Goal: Task Accomplishment & Management: Use online tool/utility

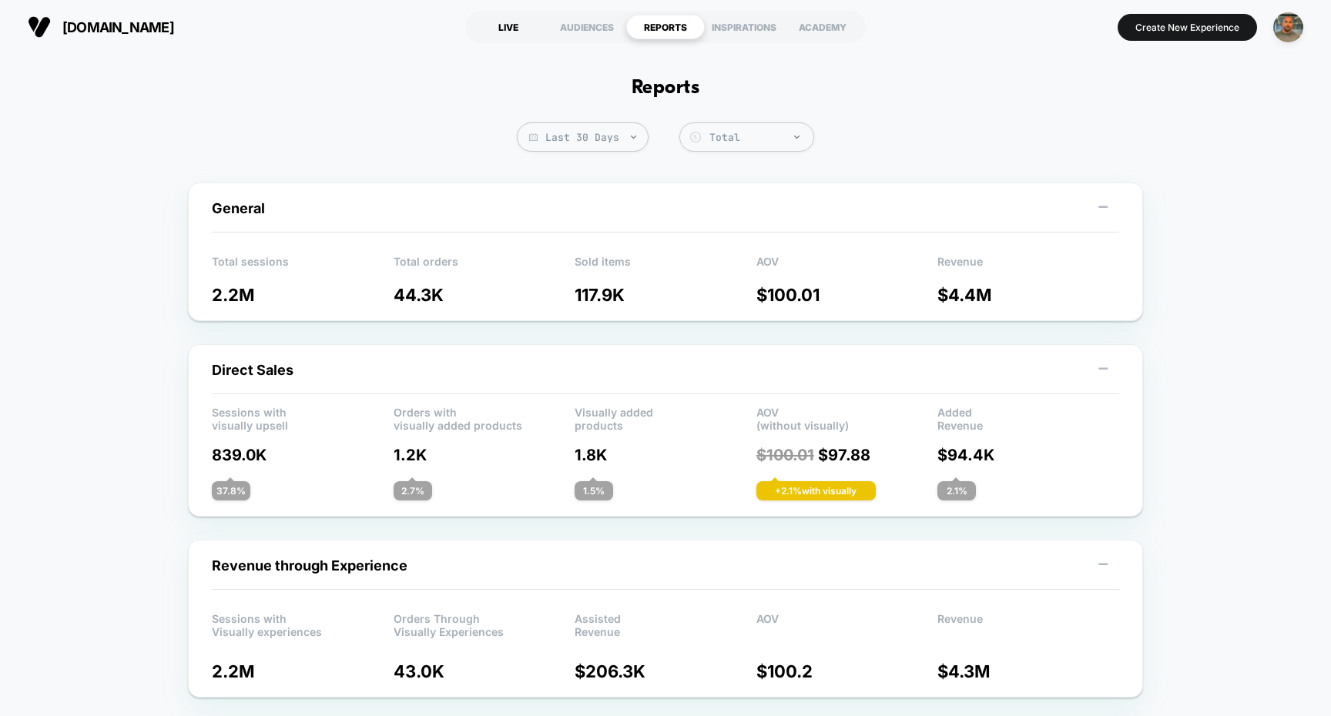
click at [530, 25] on div "LIVE" at bounding box center [508, 27] width 79 height 25
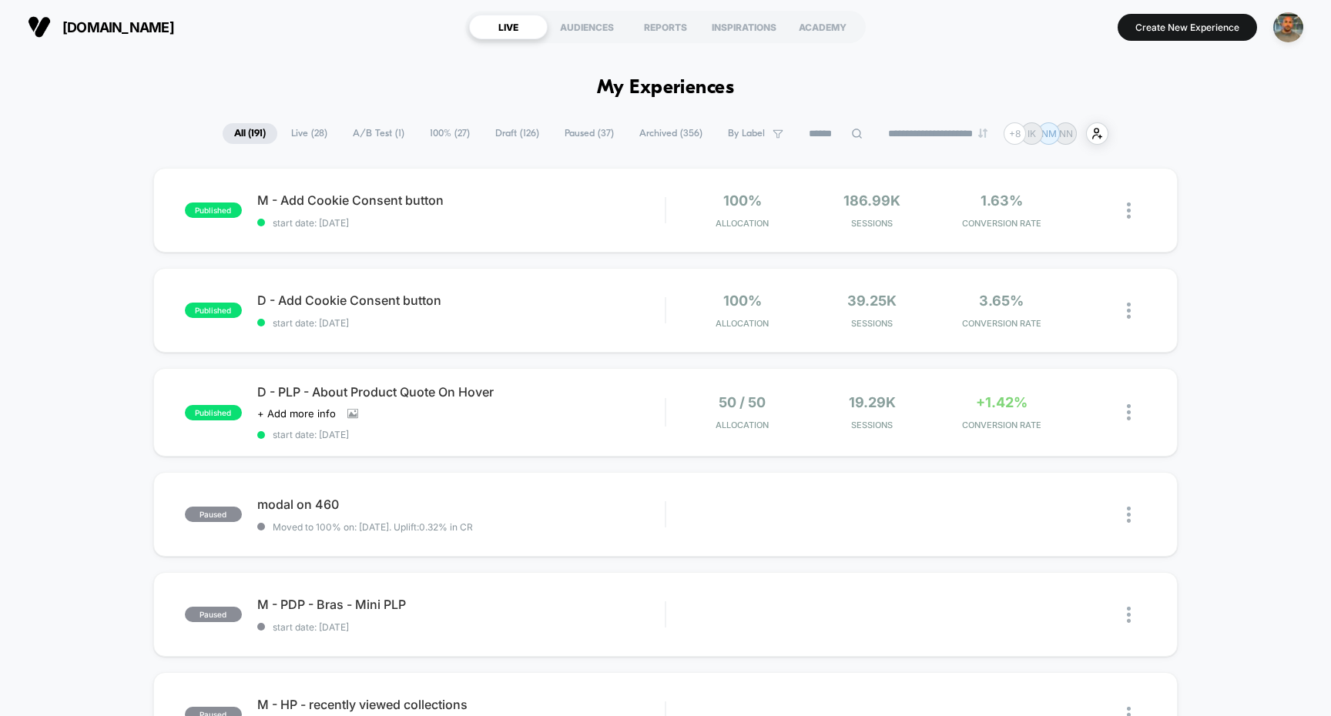
click at [518, 136] on span "Draft ( 126 )" at bounding box center [517, 133] width 67 height 21
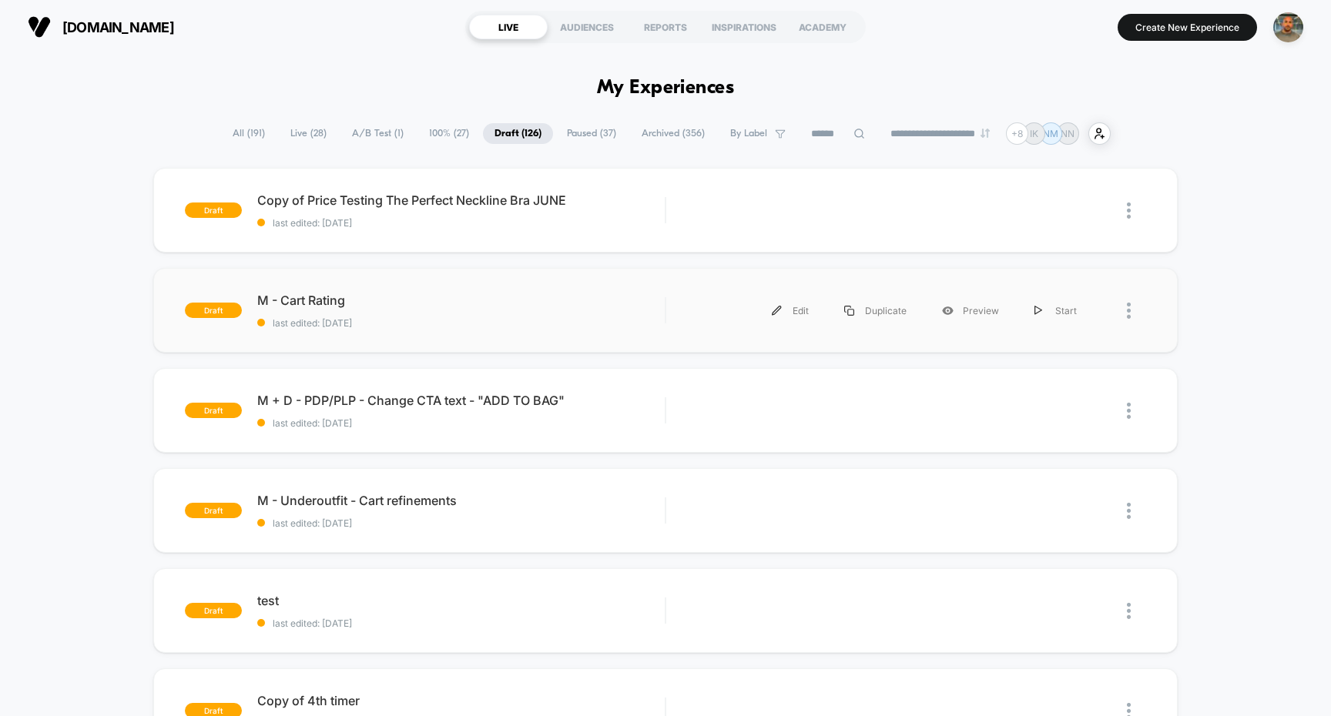
click at [1133, 310] on div at bounding box center [1136, 310] width 19 height 35
click at [957, 317] on div "Preview" at bounding box center [970, 310] width 92 height 35
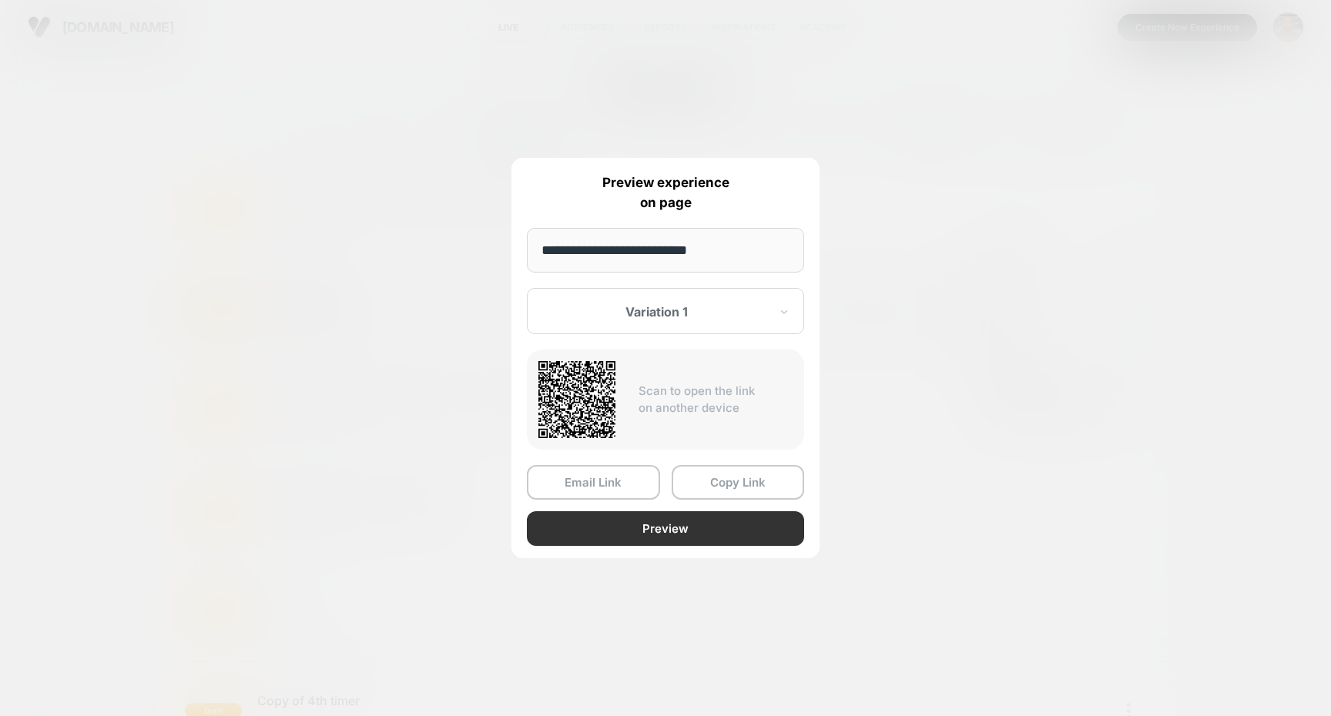
click at [644, 526] on button "Preview" at bounding box center [665, 528] width 277 height 35
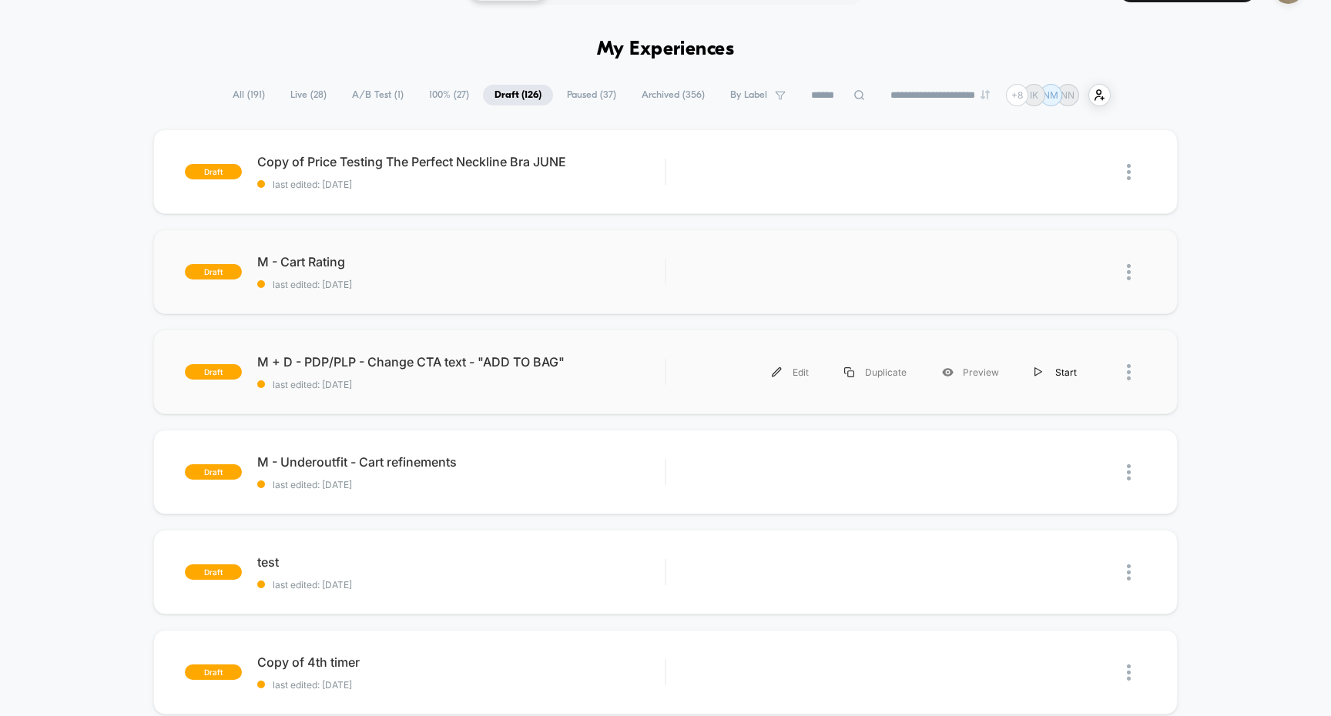
scroll to position [55, 0]
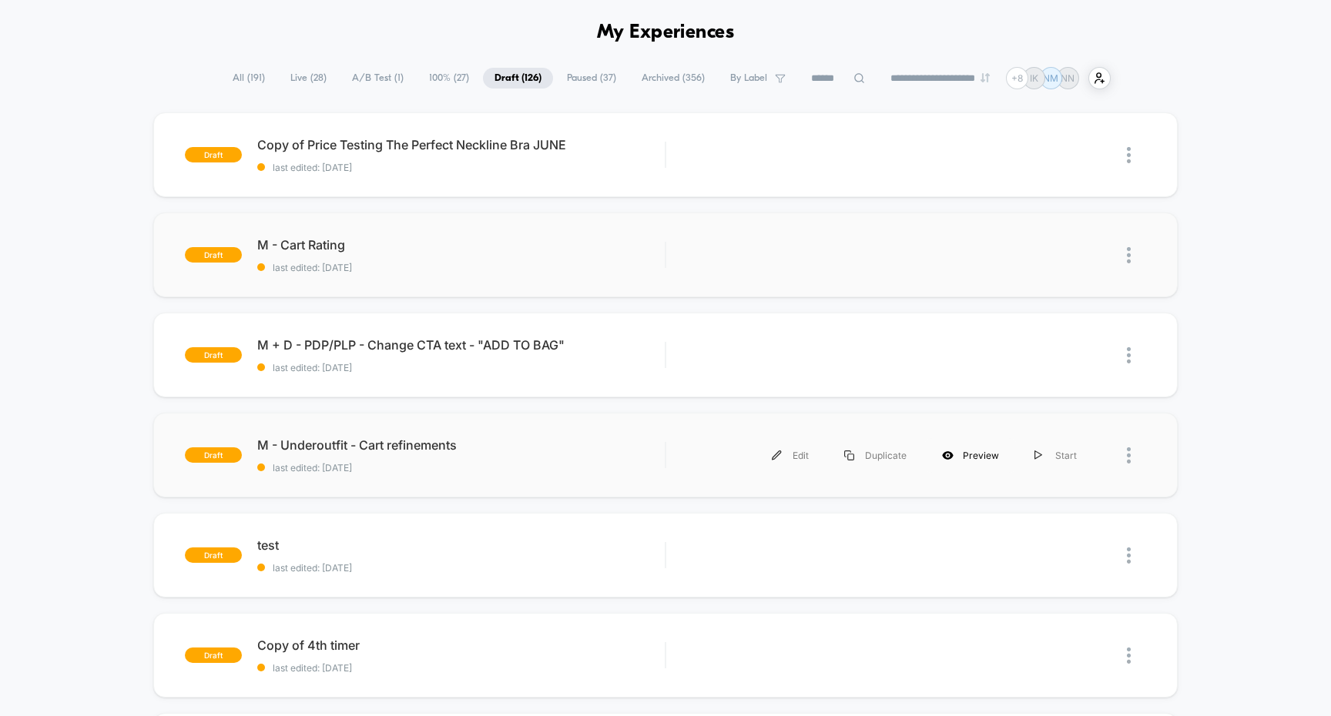
click at [963, 455] on div "Preview" at bounding box center [970, 455] width 92 height 35
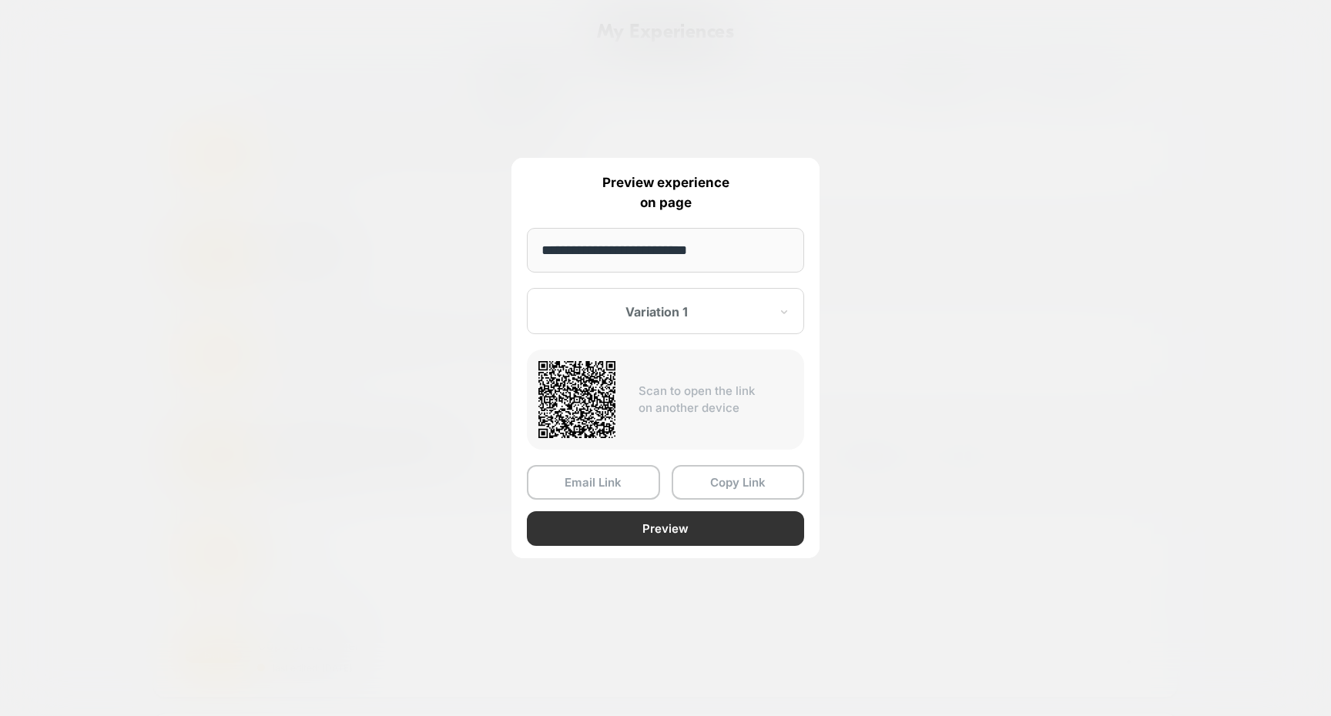
click at [643, 523] on button "Preview" at bounding box center [665, 528] width 277 height 35
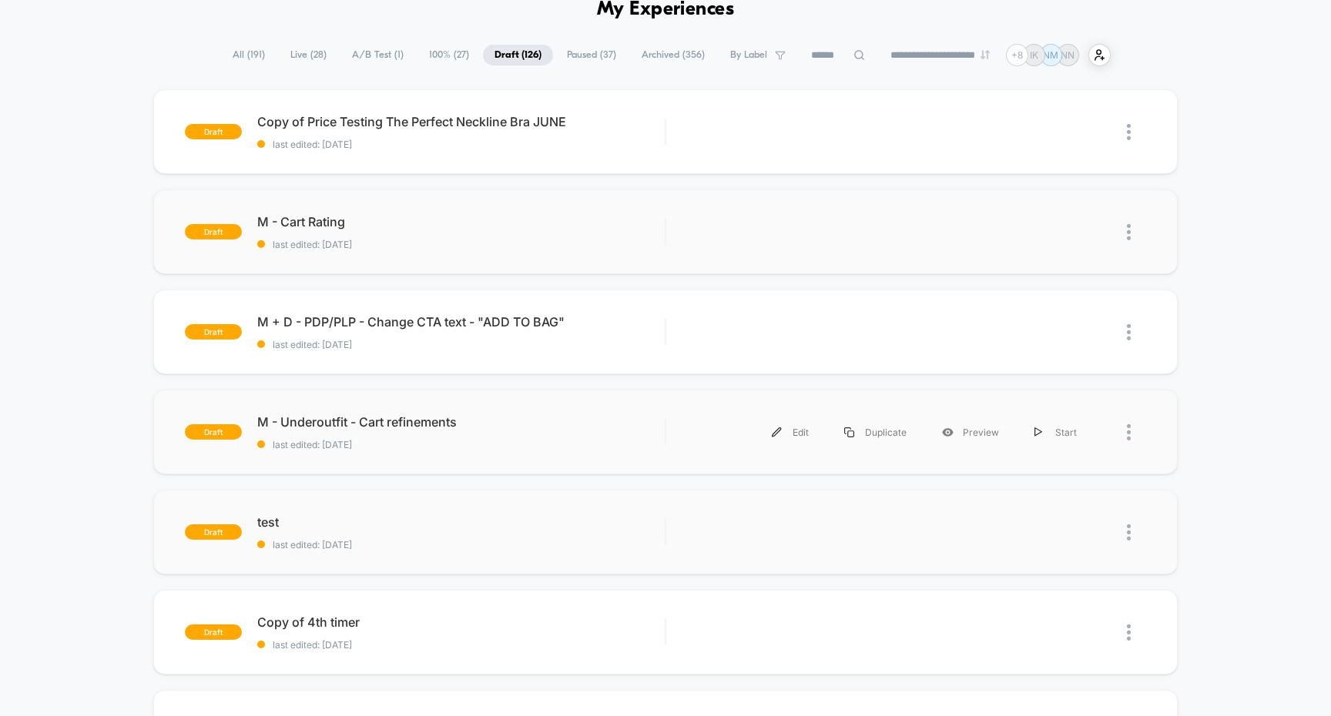
scroll to position [62, 0]
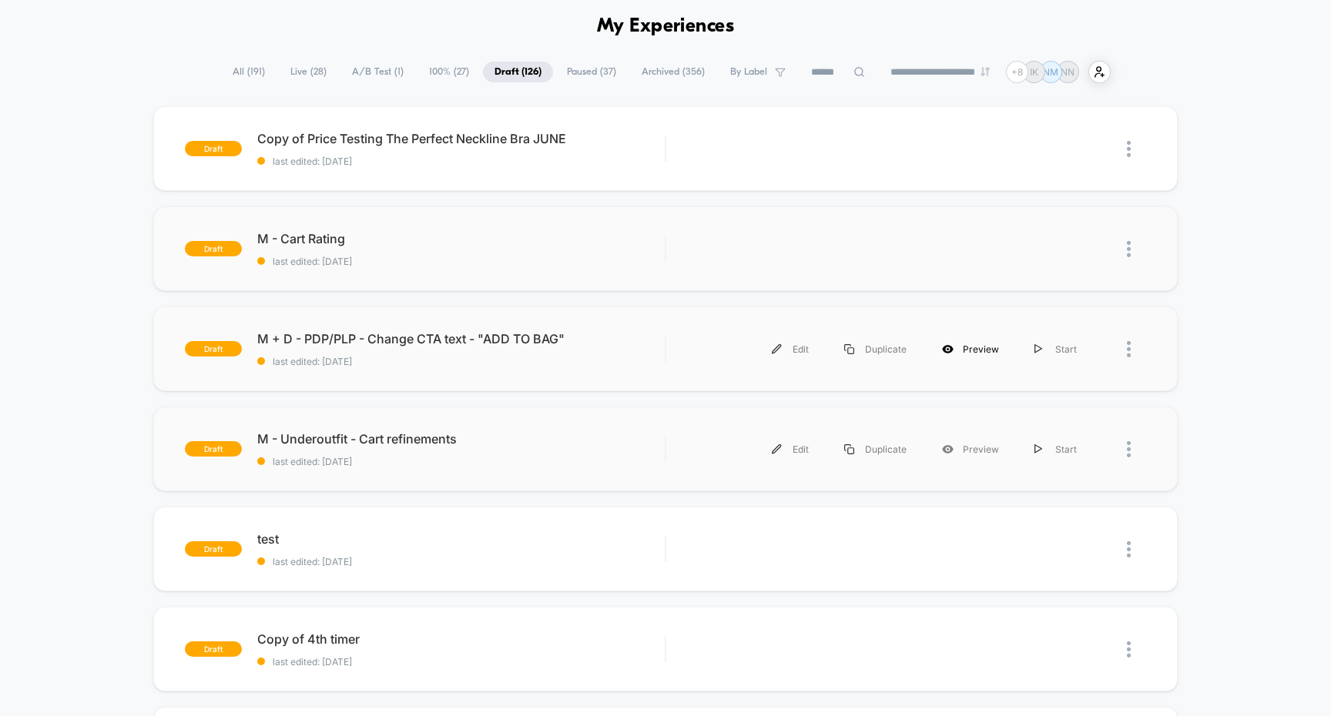
click at [982, 346] on div "Preview" at bounding box center [970, 349] width 92 height 35
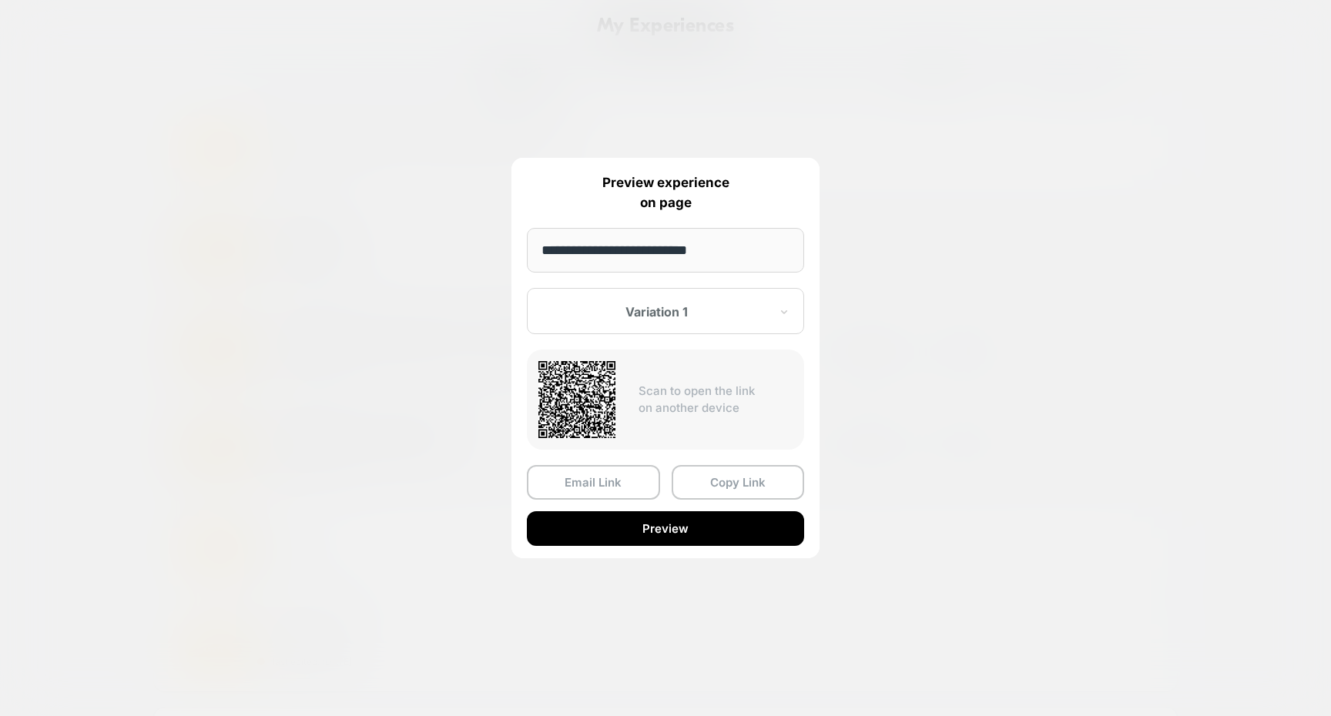
click at [709, 510] on div "Email Link Copy Link Preview" at bounding box center [665, 505] width 277 height 81
click at [690, 524] on button "Preview" at bounding box center [665, 528] width 277 height 35
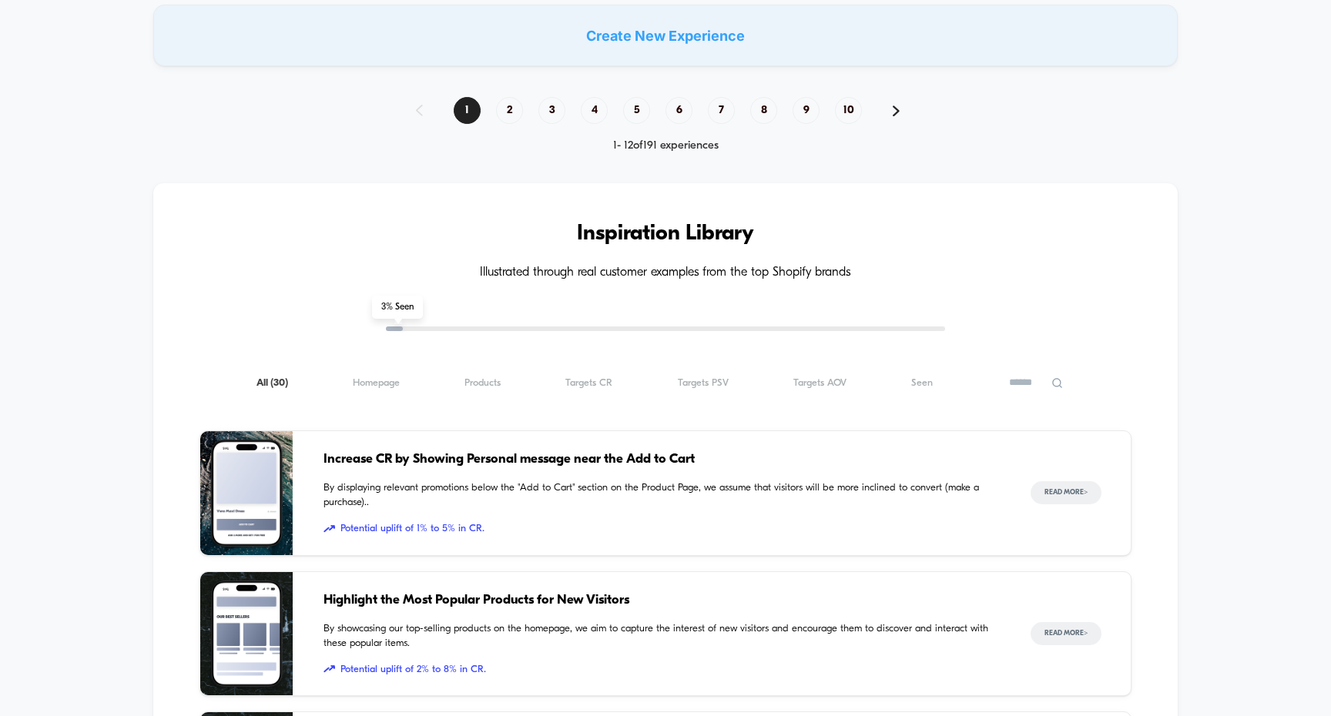
scroll to position [1377, 0]
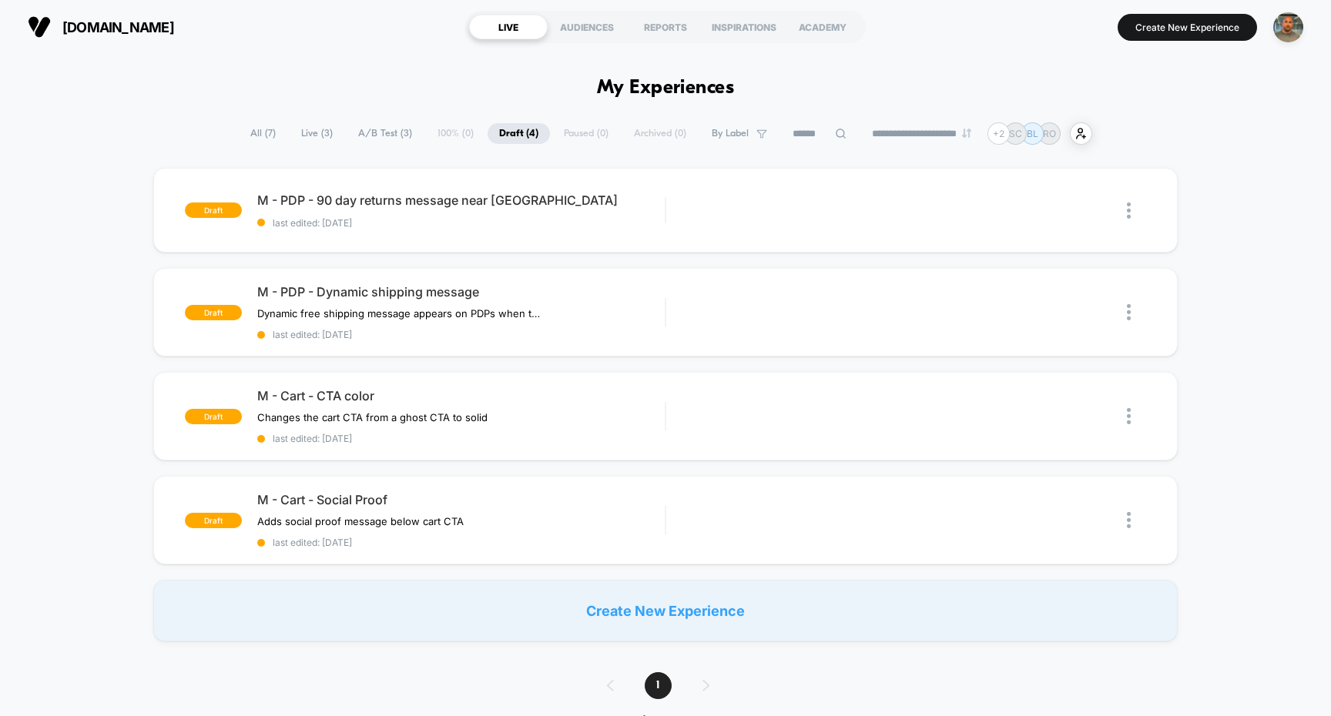
click at [388, 132] on span "A/B Test ( 3 )" at bounding box center [385, 133] width 77 height 21
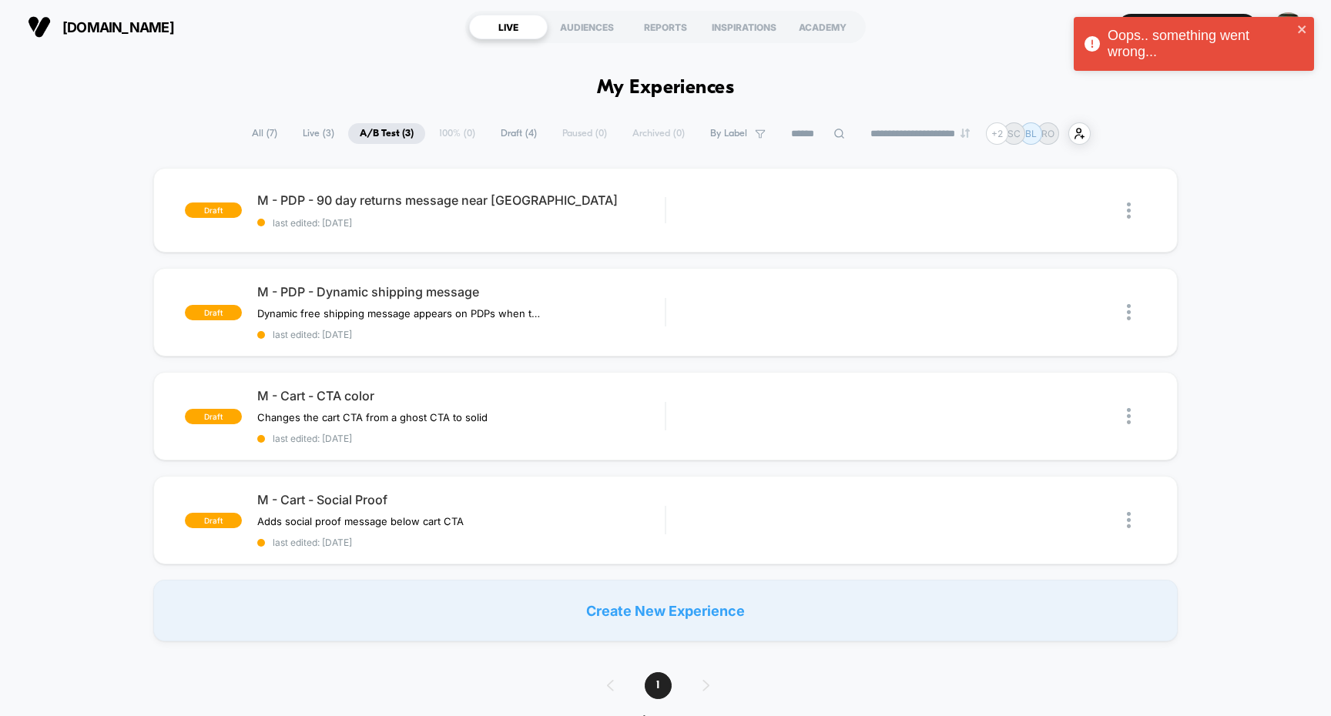
click at [326, 134] on span "Live ( 3 )" at bounding box center [318, 133] width 55 height 21
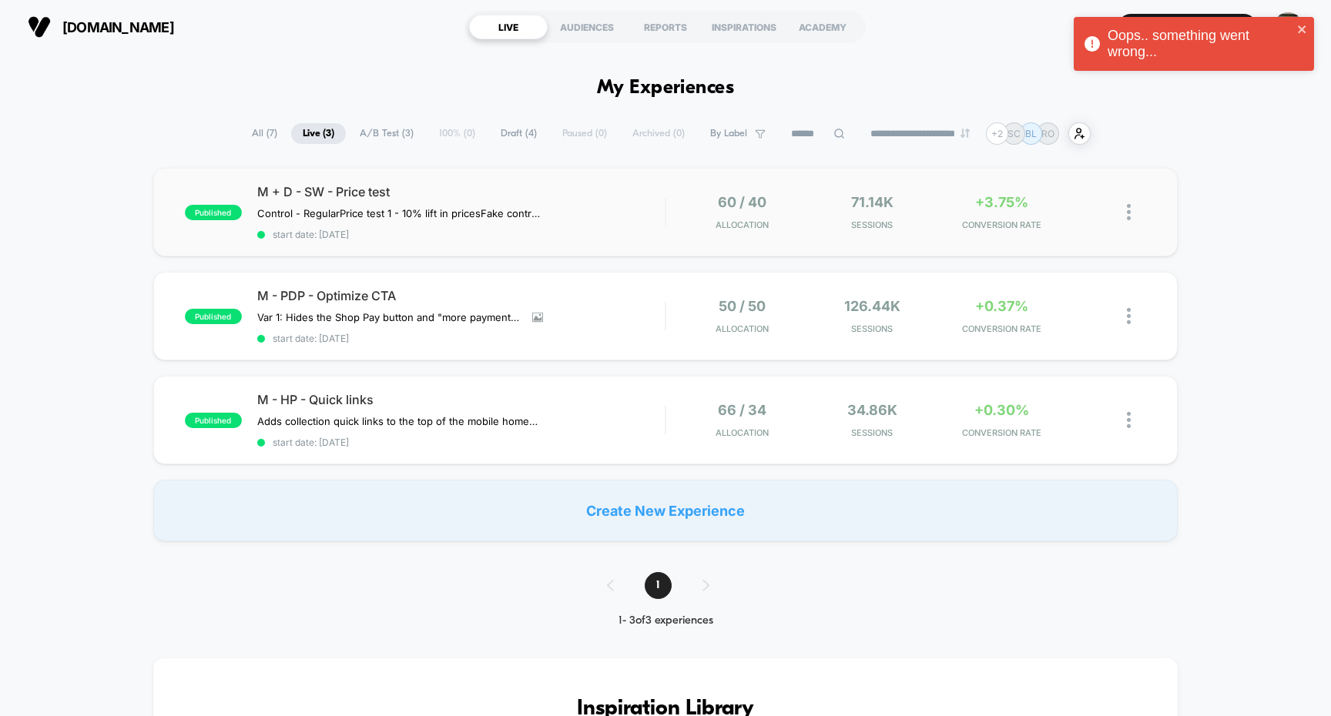
click at [548, 250] on div "published M + D - SW - Price test Control - Regular Price test 1 - 10% lift in …" at bounding box center [665, 212] width 1025 height 89
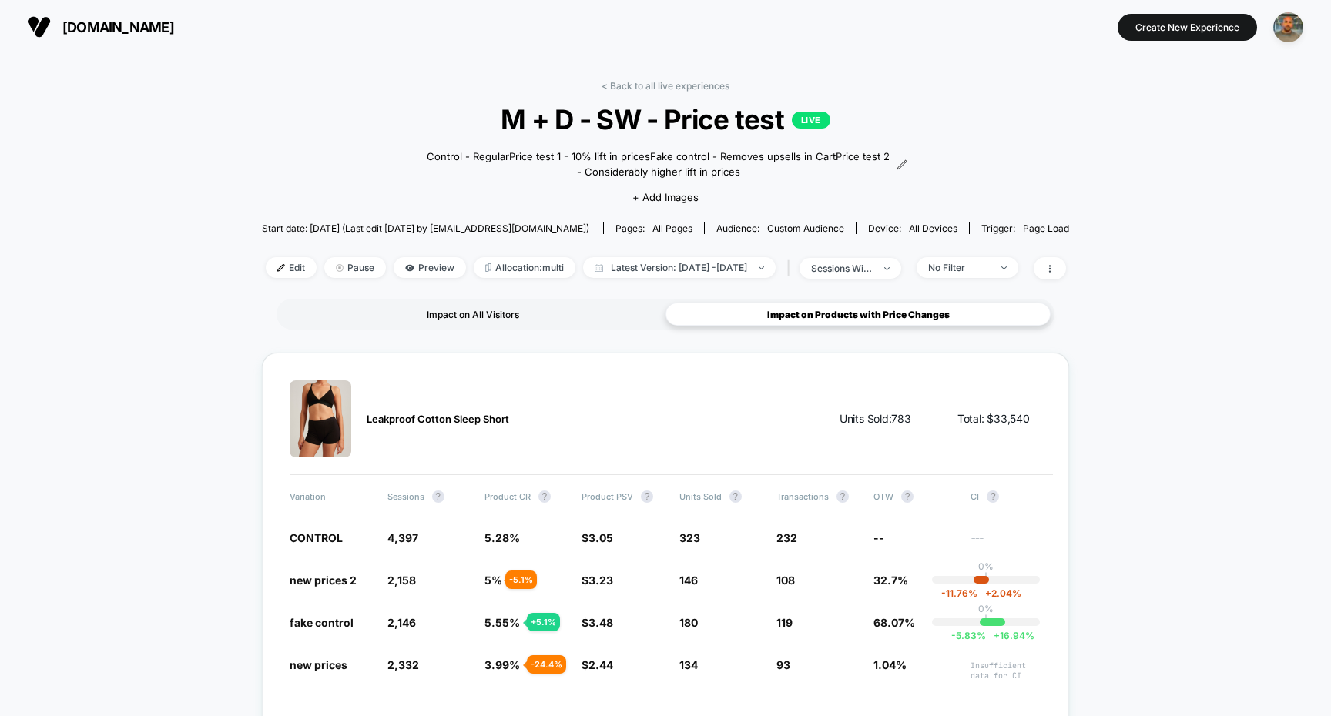
click at [546, 320] on div "Impact on All Visitors" at bounding box center [472, 314] width 385 height 23
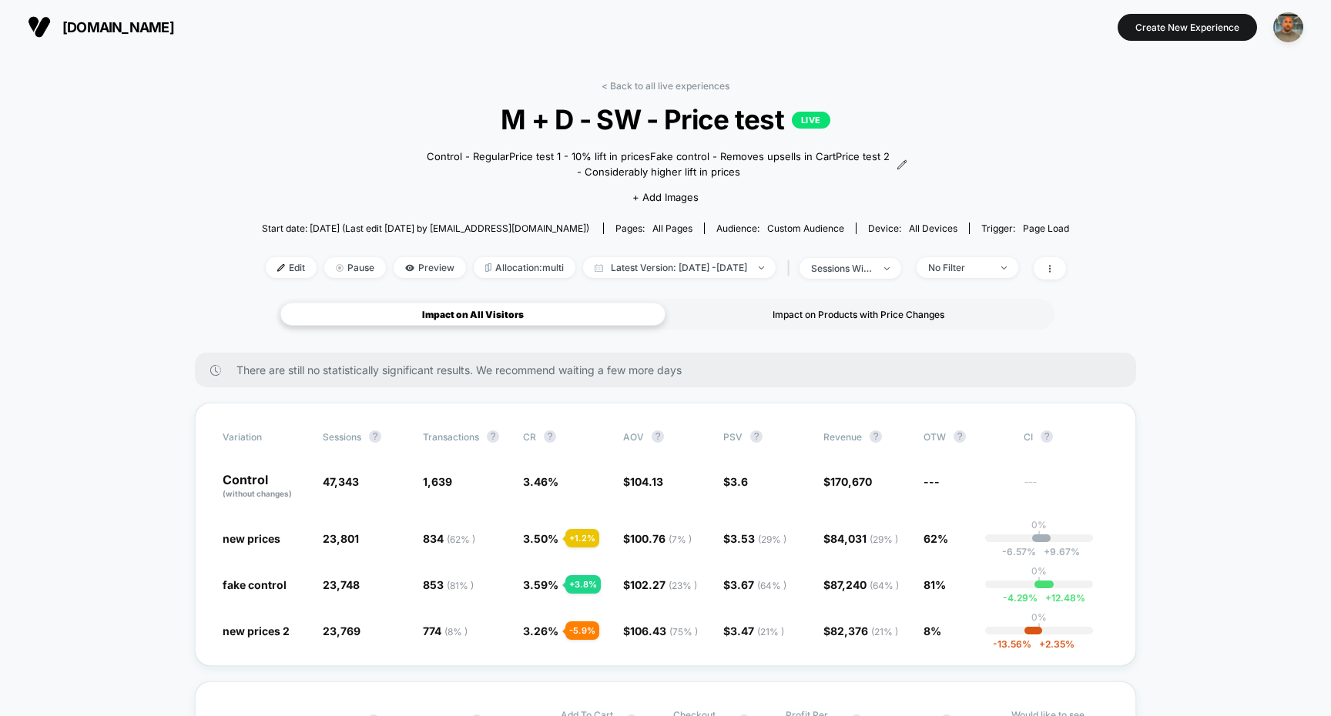
click at [787, 307] on div "Impact on Products with Price Changes" at bounding box center [857, 314] width 385 height 23
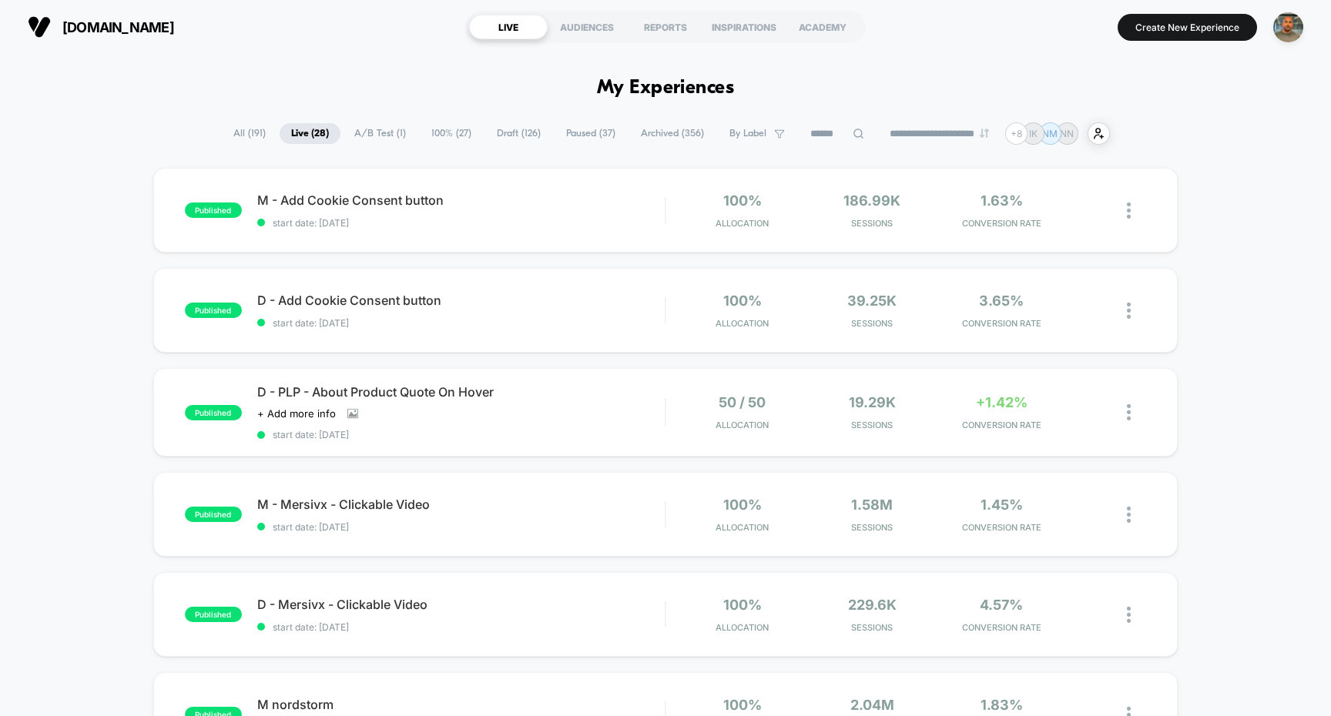
click at [503, 123] on span "Draft ( 126 )" at bounding box center [518, 133] width 67 height 21
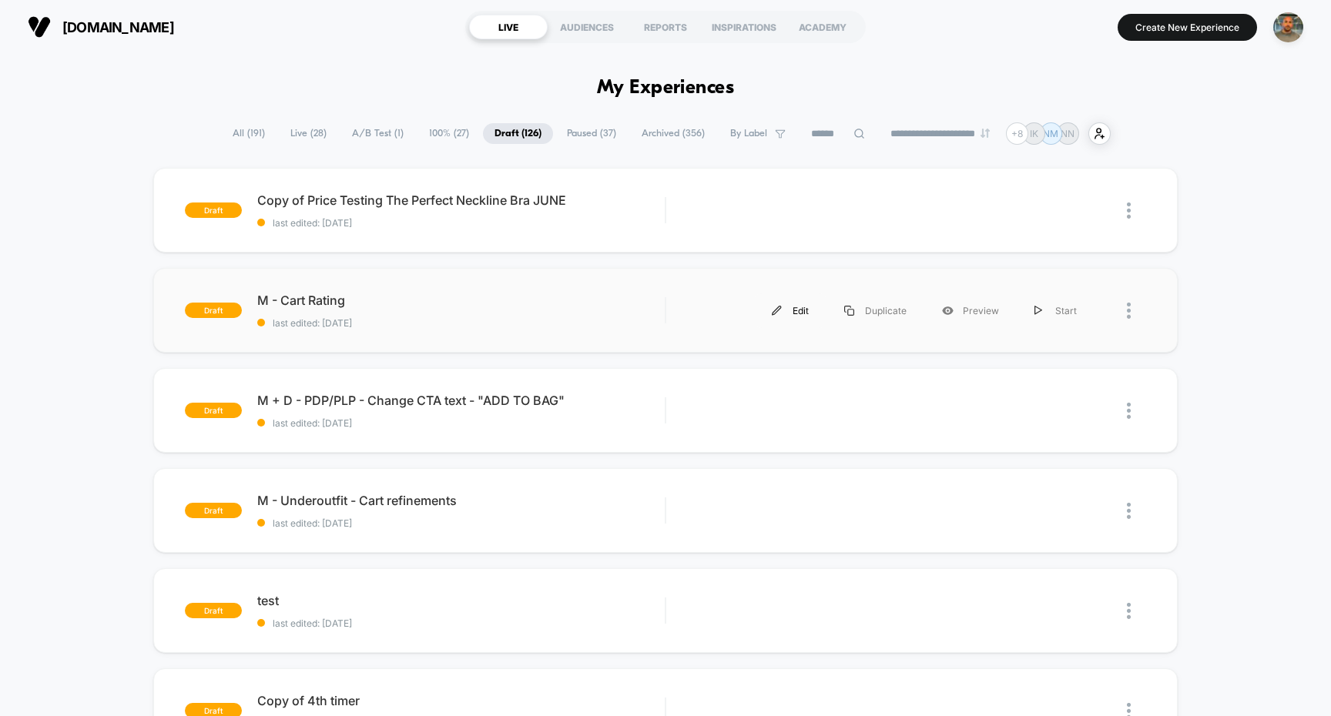
click at [799, 311] on div "Edit" at bounding box center [790, 310] width 72 height 35
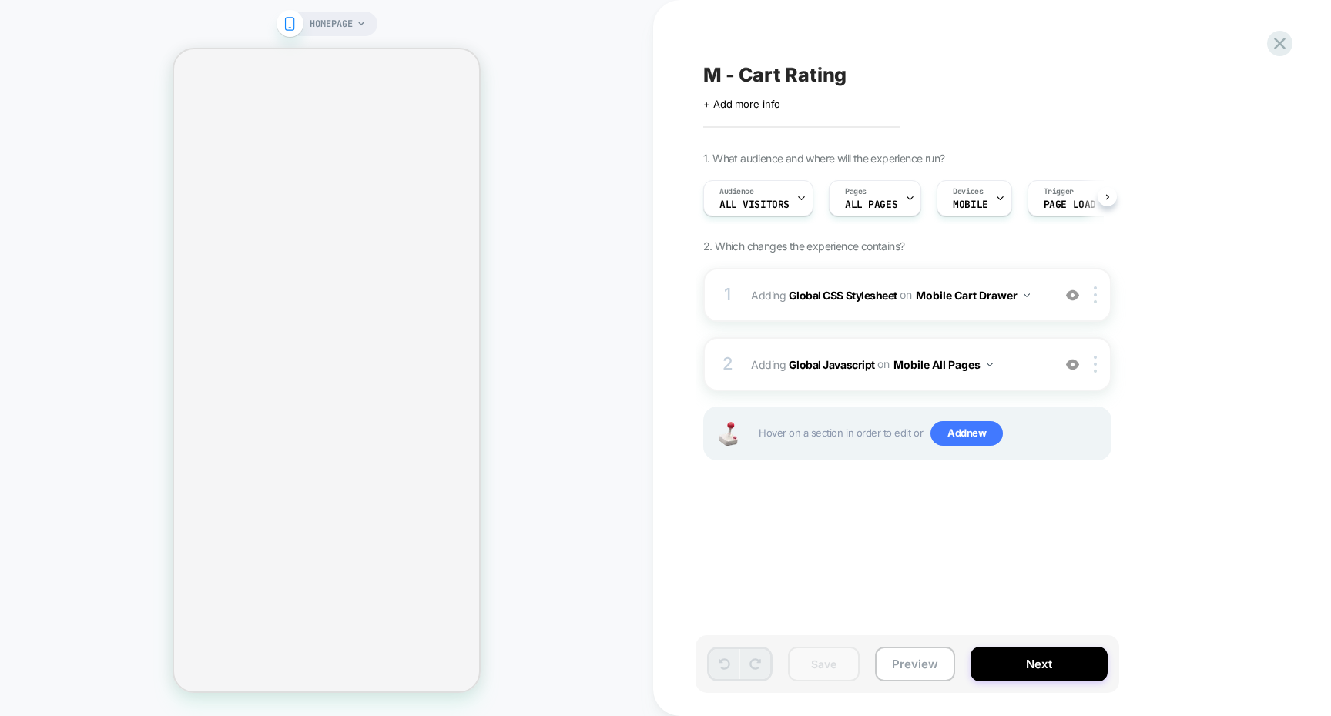
scroll to position [0, 1]
click at [863, 315] on div "1 Adding Global CSS Stylesheet on Mobile Cart Drawer Add Before Add After Copy …" at bounding box center [907, 295] width 408 height 54
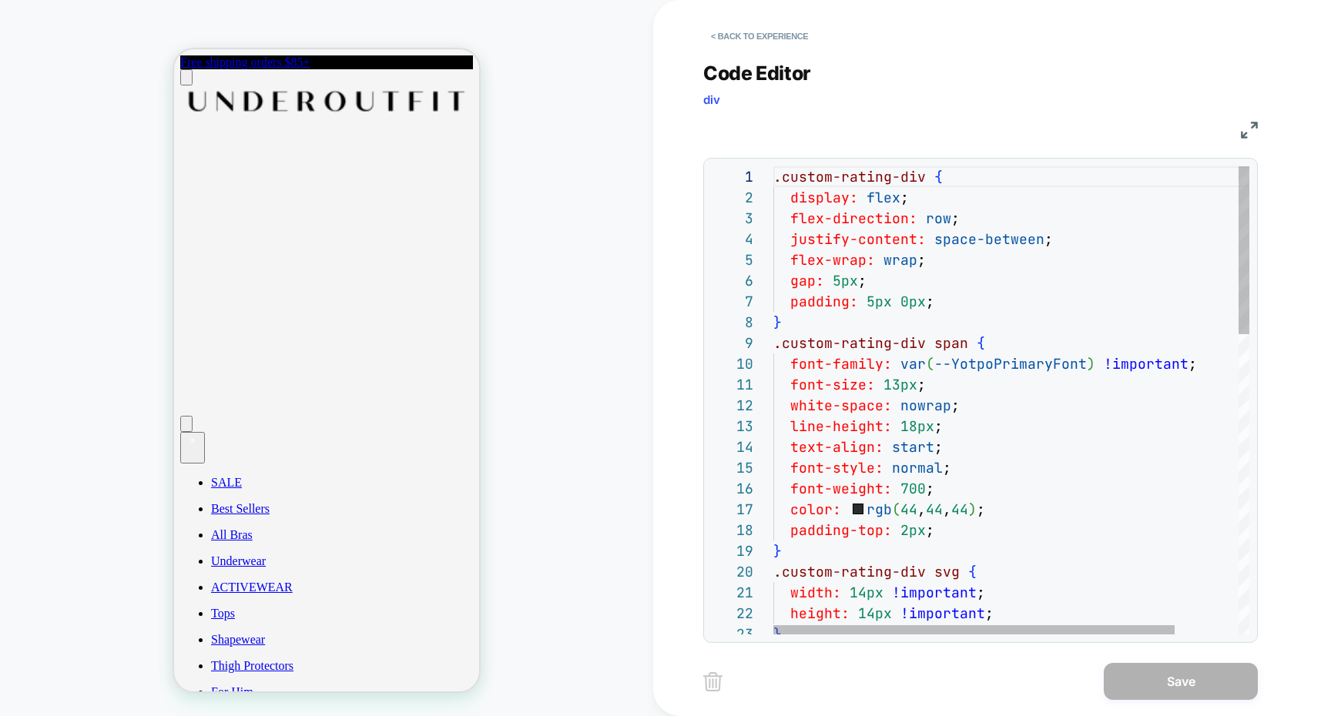
scroll to position [0, 0]
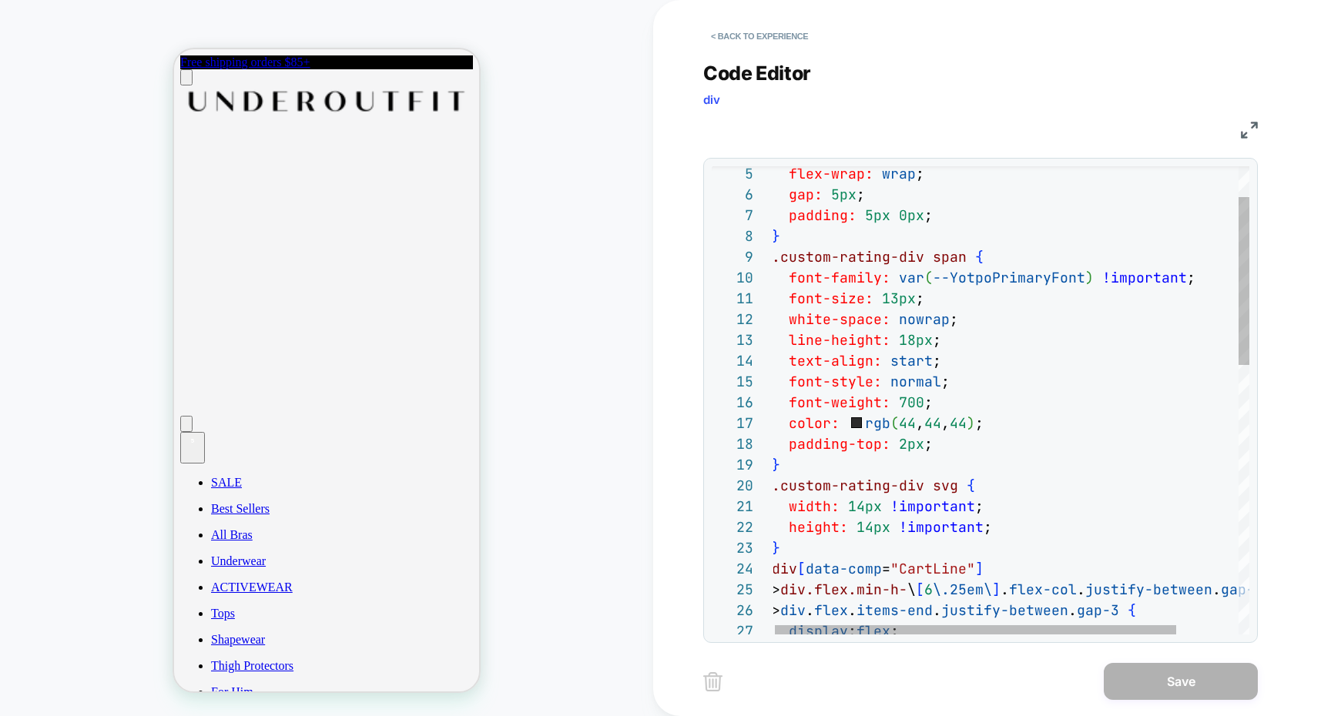
click at [967, 394] on div "text-align: start ; font-style: normal ; font-weight: 700 ; color: rgb ( 44 , 4…" at bounding box center [1047, 730] width 551 height 1300
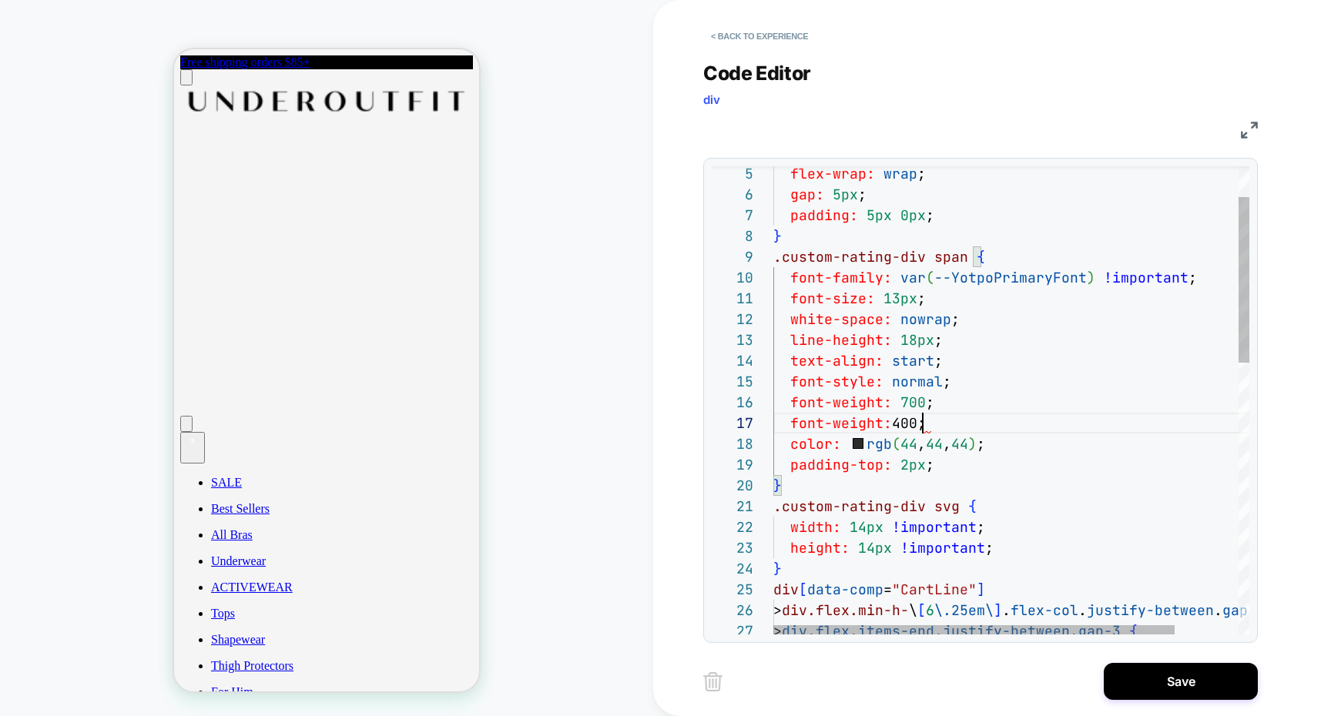
scroll to position [125, 149]
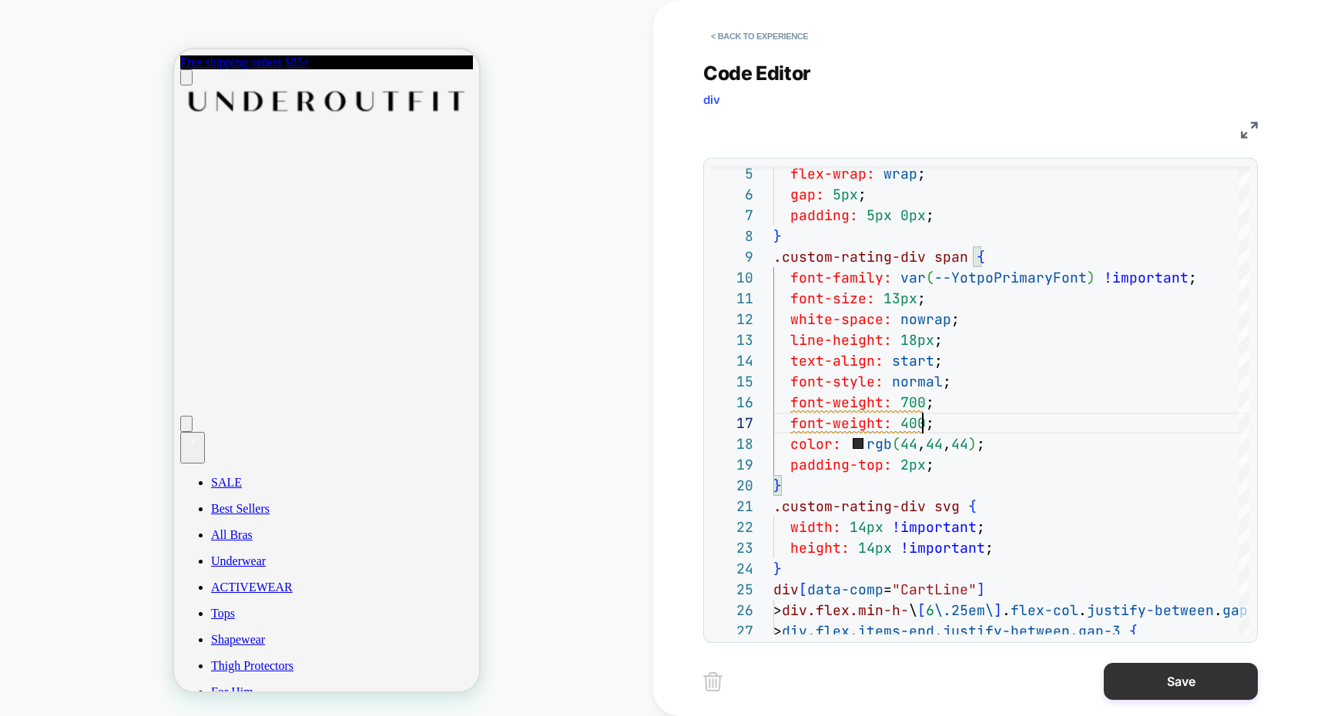
type textarea "**********"
click at [1138, 682] on button "Save" at bounding box center [1181, 681] width 154 height 37
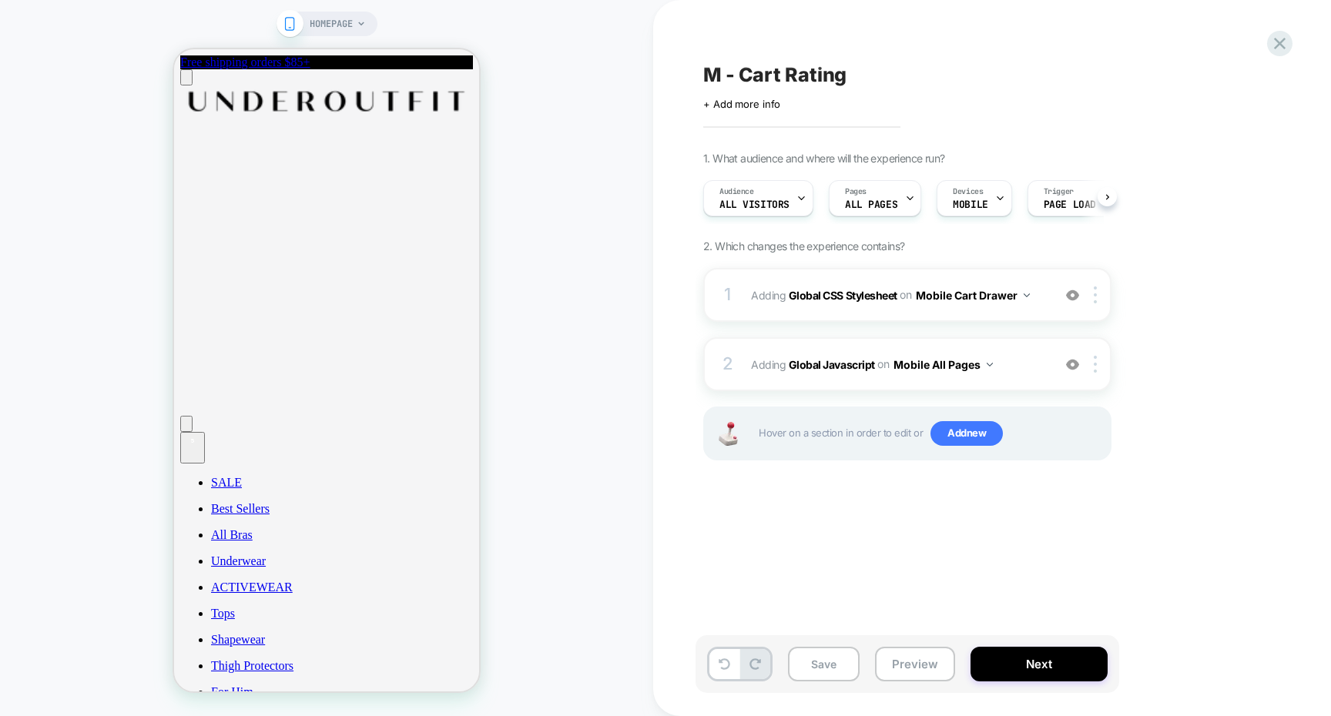
scroll to position [0, 1]
click at [1013, 662] on button "Next" at bounding box center [1038, 664] width 137 height 35
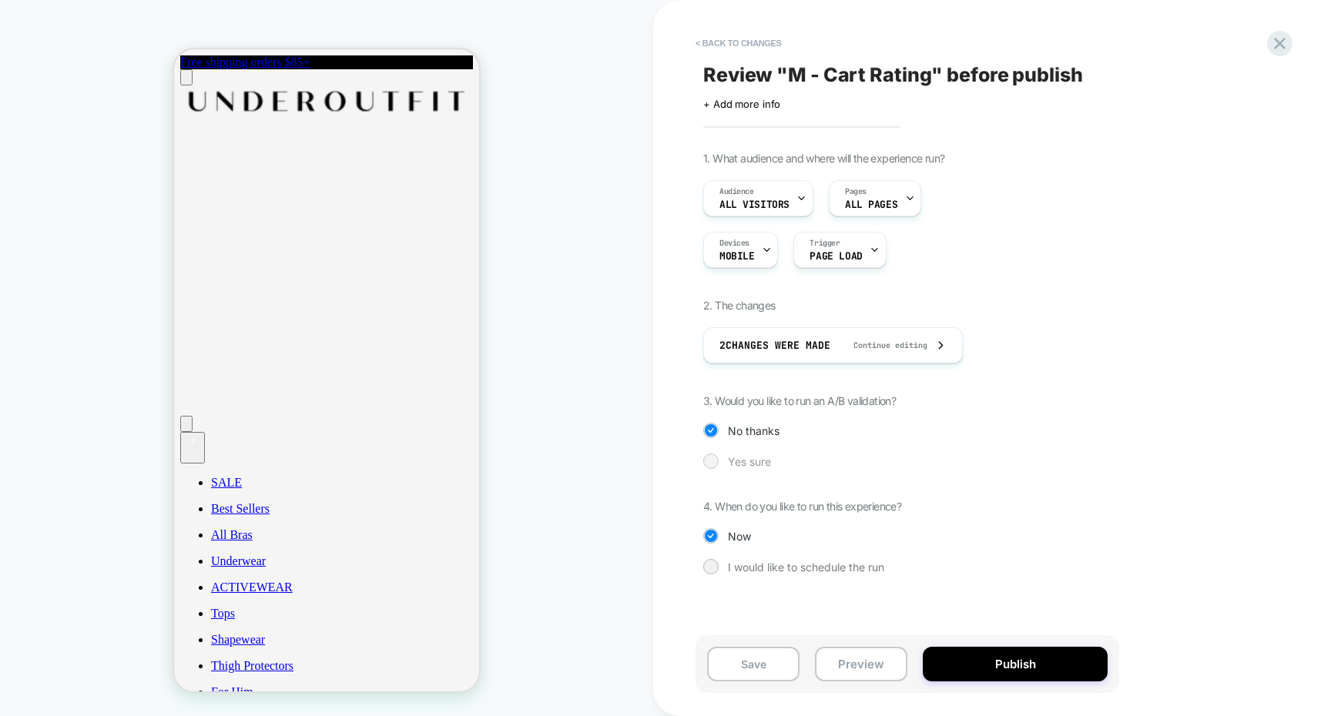
click at [738, 455] on span "Yes sure" at bounding box center [749, 461] width 43 height 13
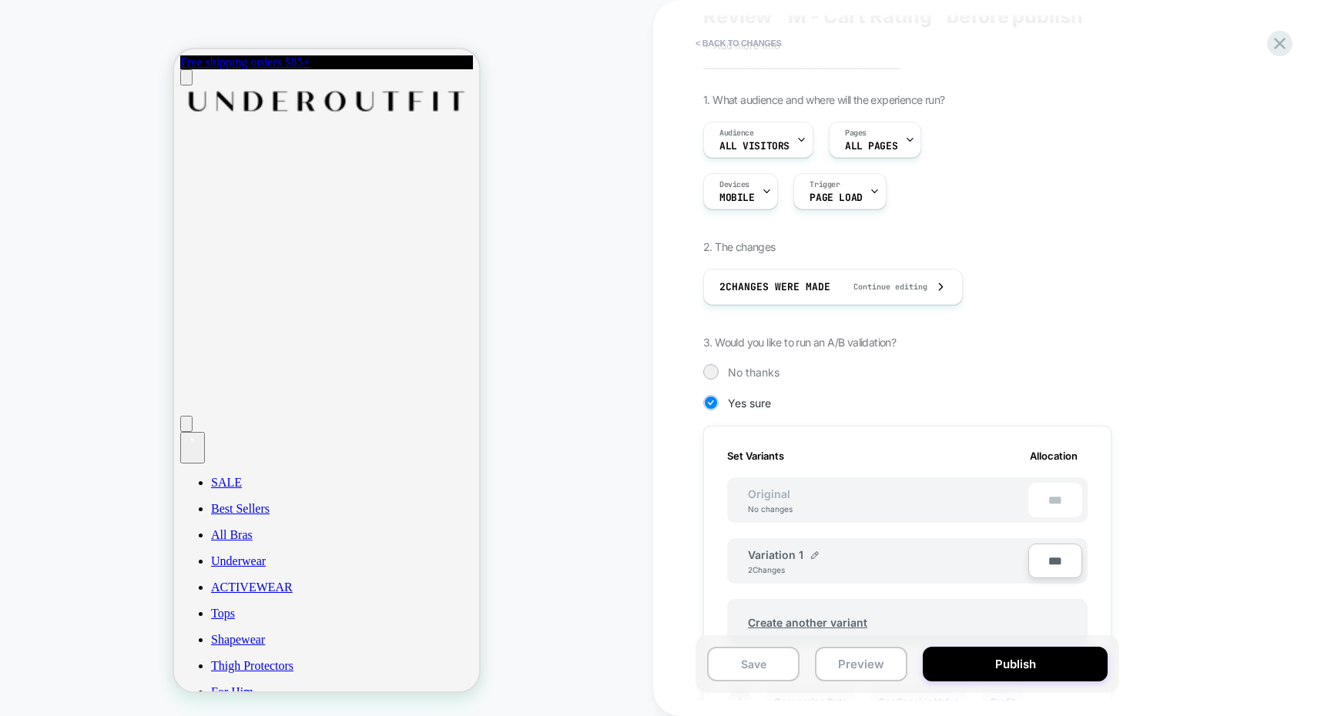
scroll to position [55, 0]
click at [881, 157] on div "Pages ALL PAGES" at bounding box center [871, 143] width 83 height 35
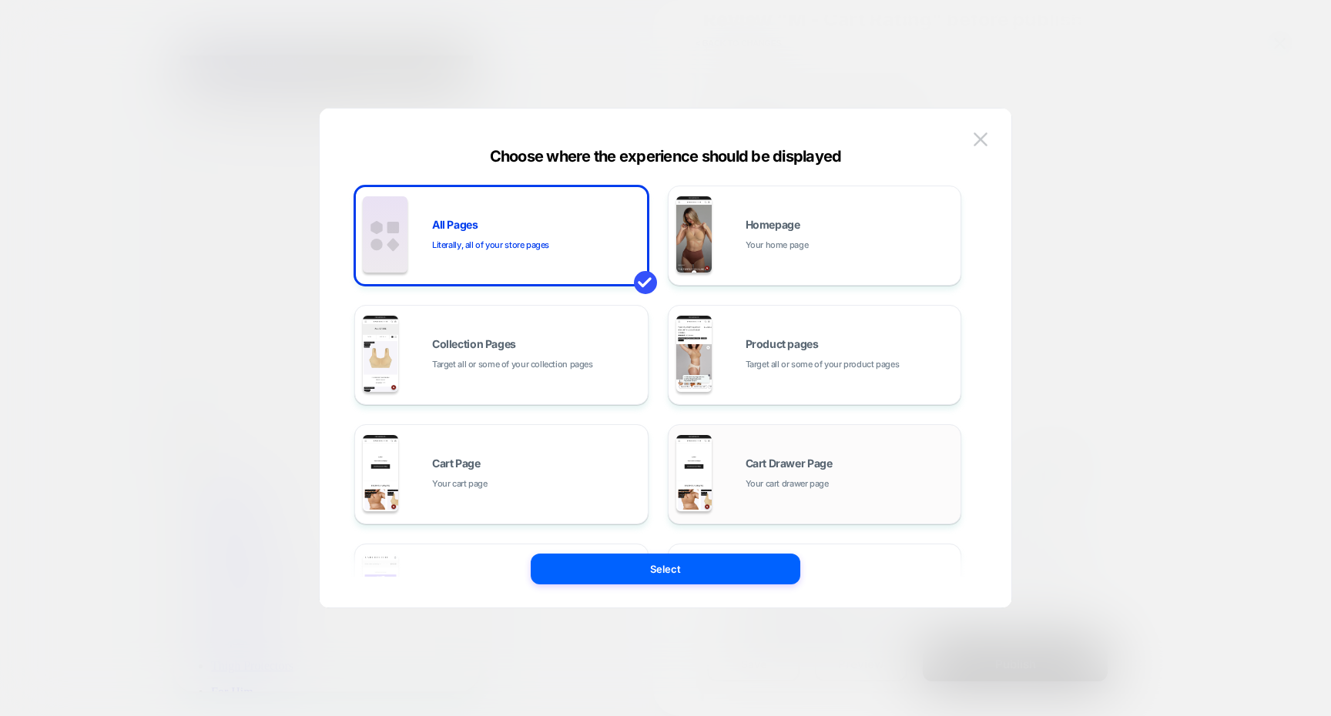
click at [873, 437] on div "Cart Drawer Page Your cart drawer page" at bounding box center [814, 474] width 277 height 85
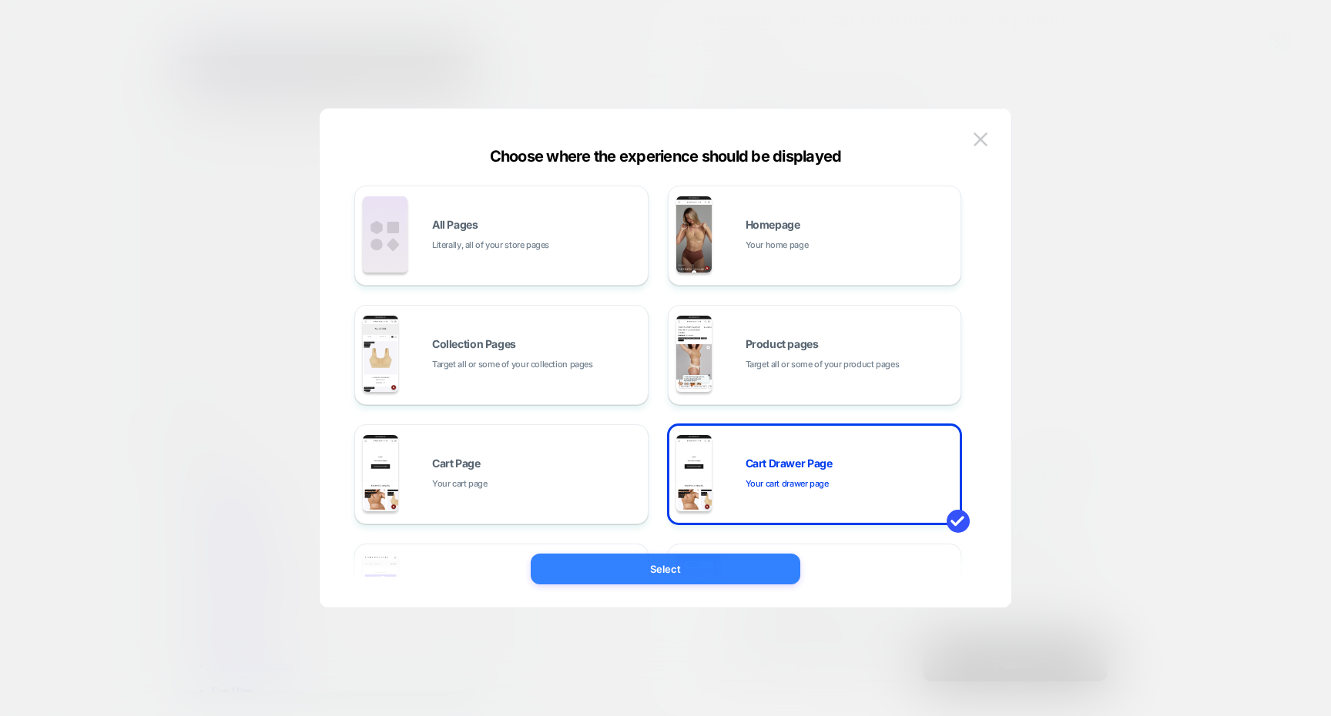
click at [736, 567] on button "Select" at bounding box center [666, 569] width 270 height 31
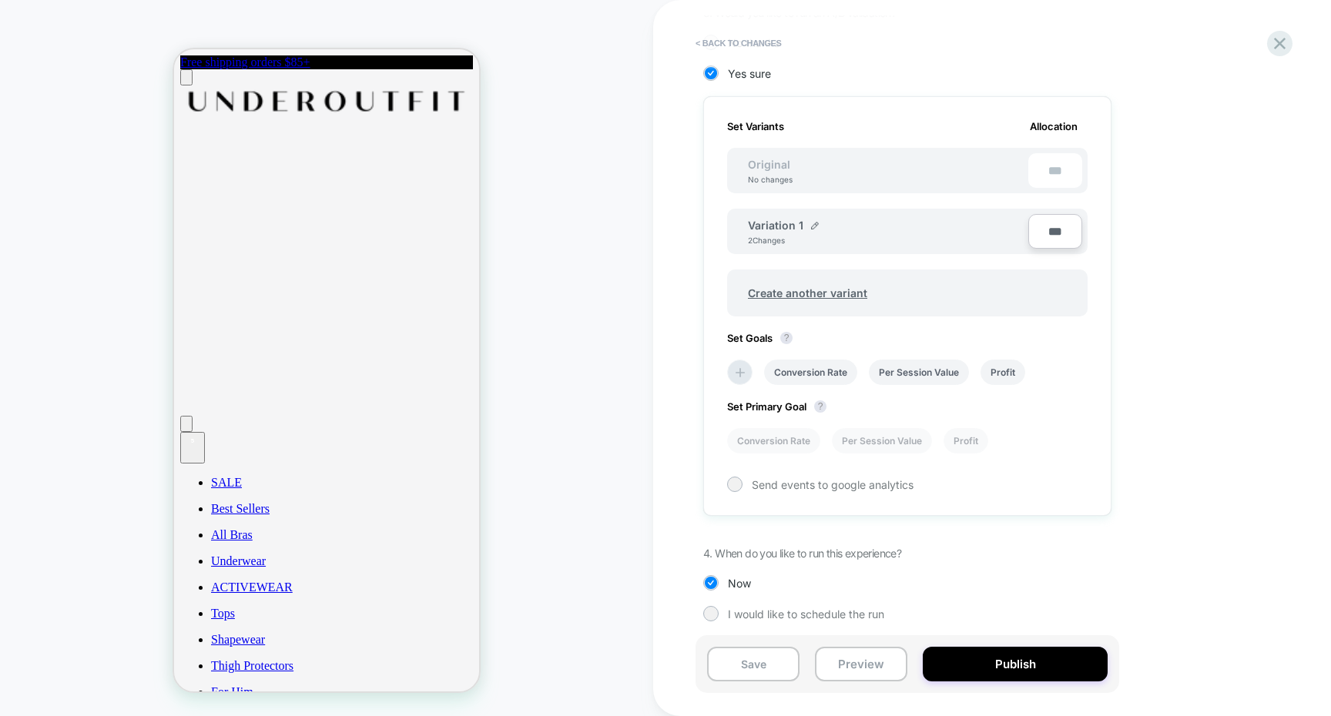
scroll to position [394, 0]
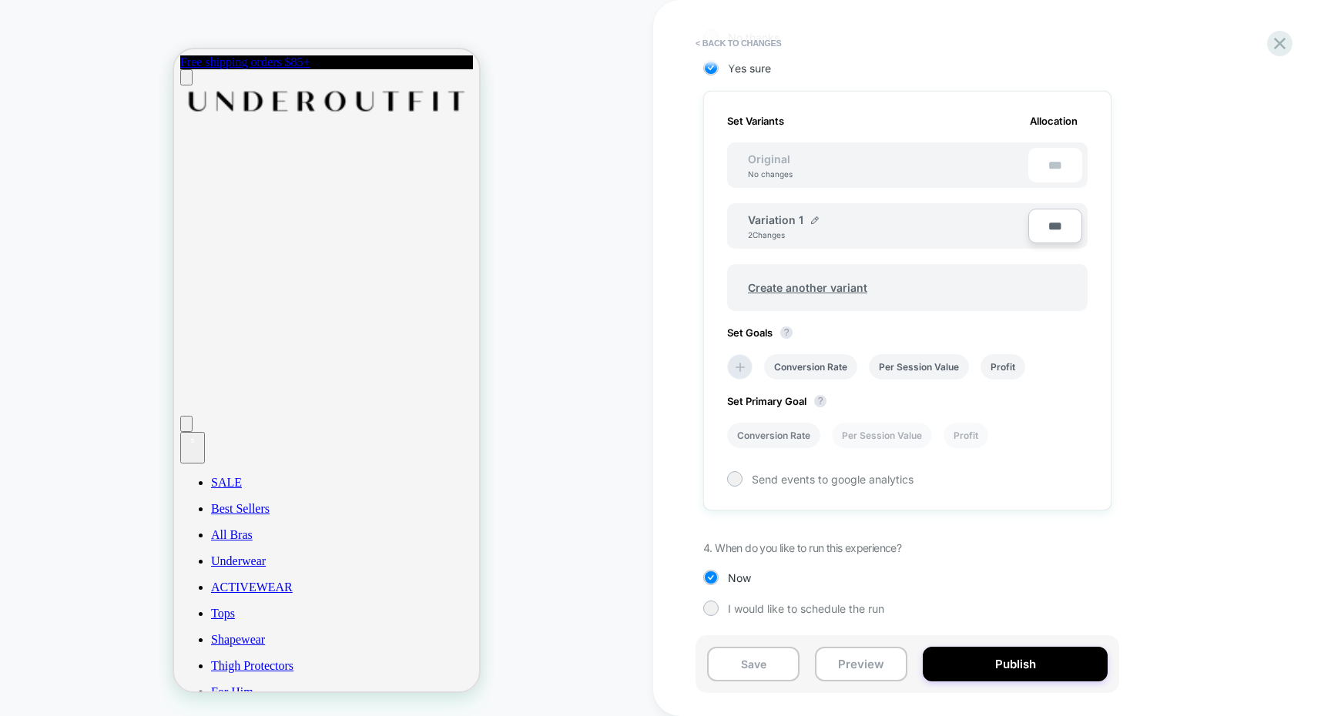
click at [792, 444] on li "Conversion Rate" at bounding box center [773, 435] width 93 height 25
click at [995, 672] on button "Publish" at bounding box center [1015, 664] width 185 height 35
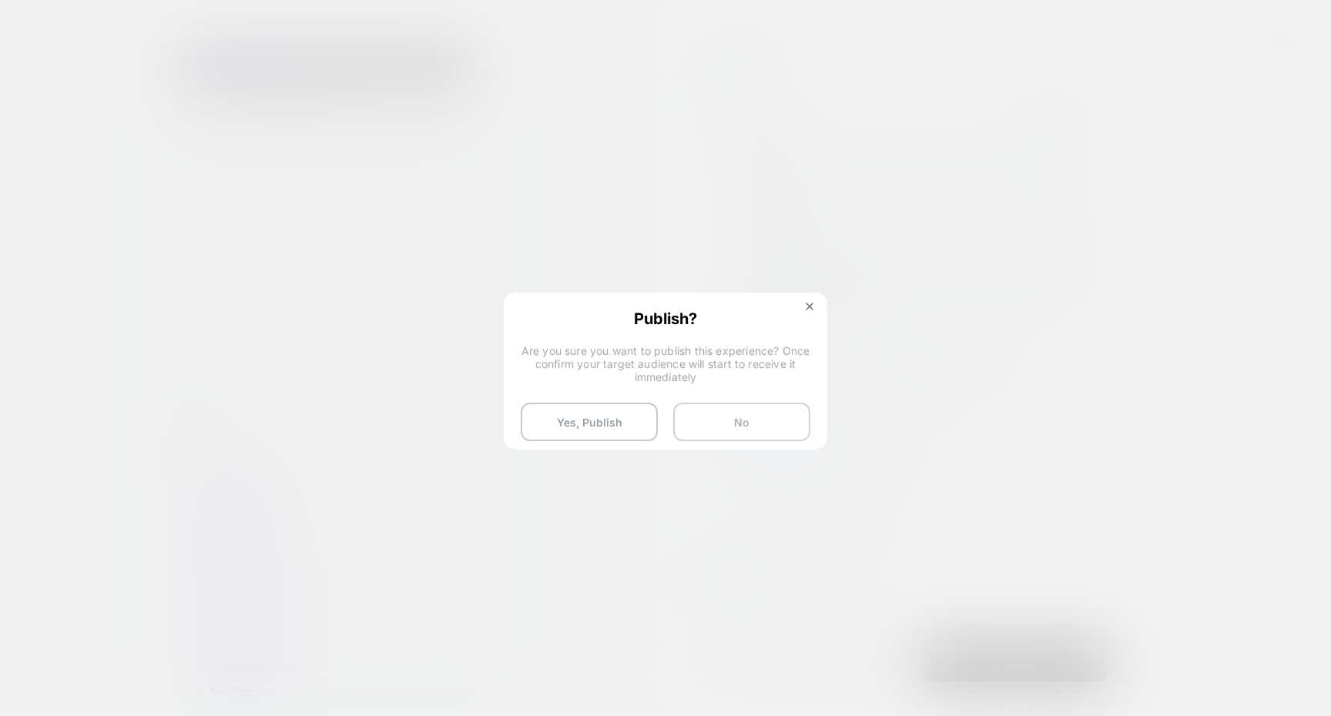
click at [733, 420] on button "No" at bounding box center [741, 422] width 137 height 39
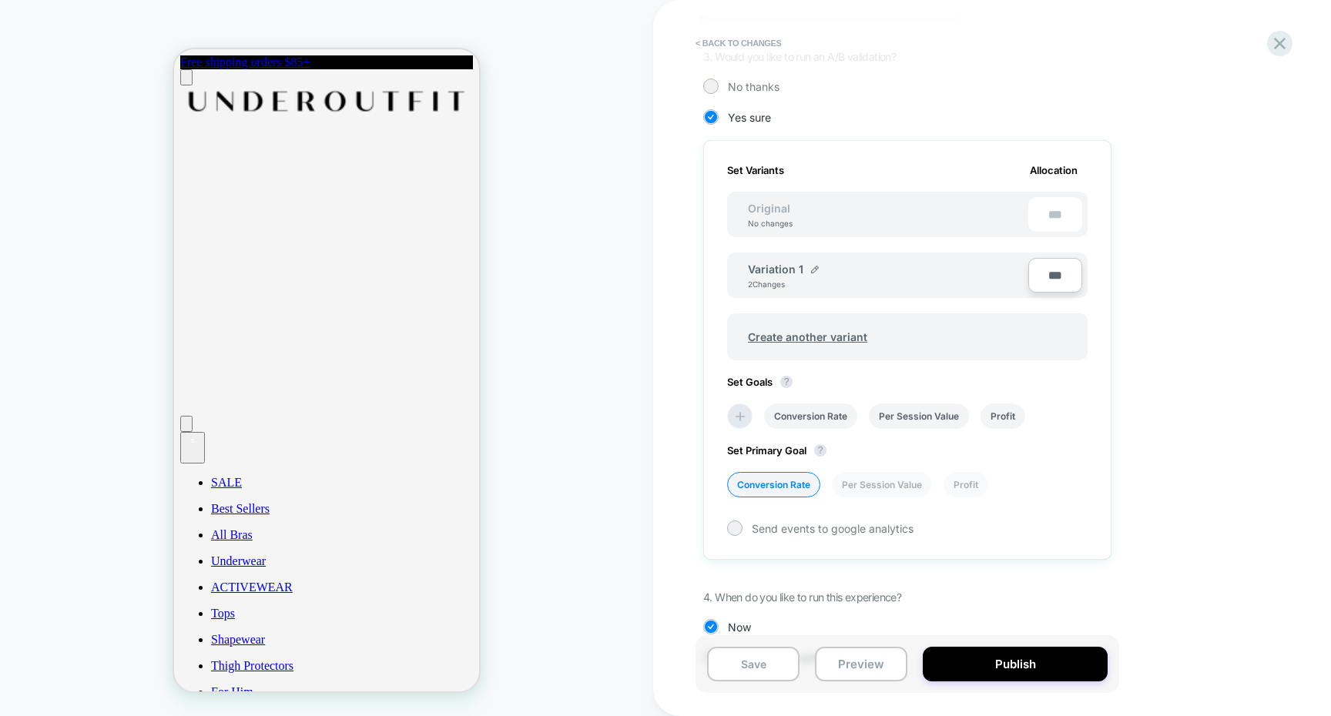
scroll to position [330, 0]
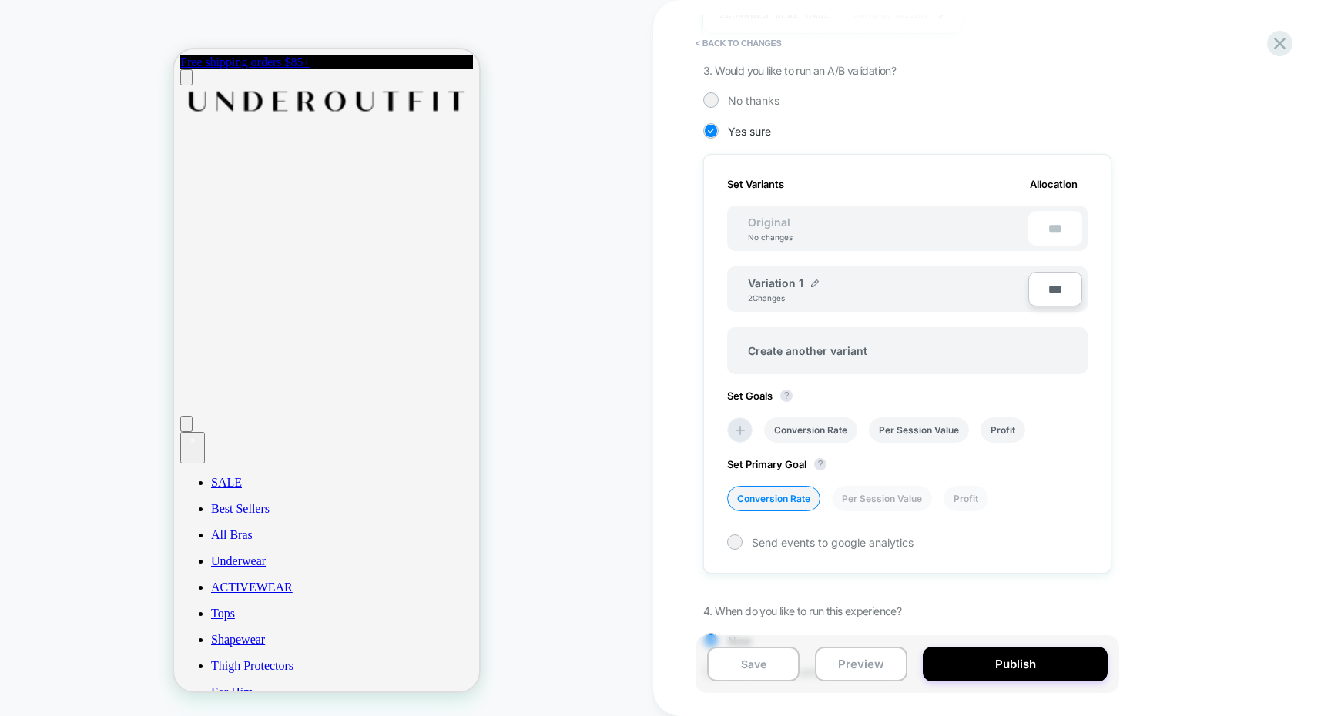
click at [1050, 286] on input "***" at bounding box center [1055, 289] width 54 height 35
type input "***"
type input "**"
type input "***"
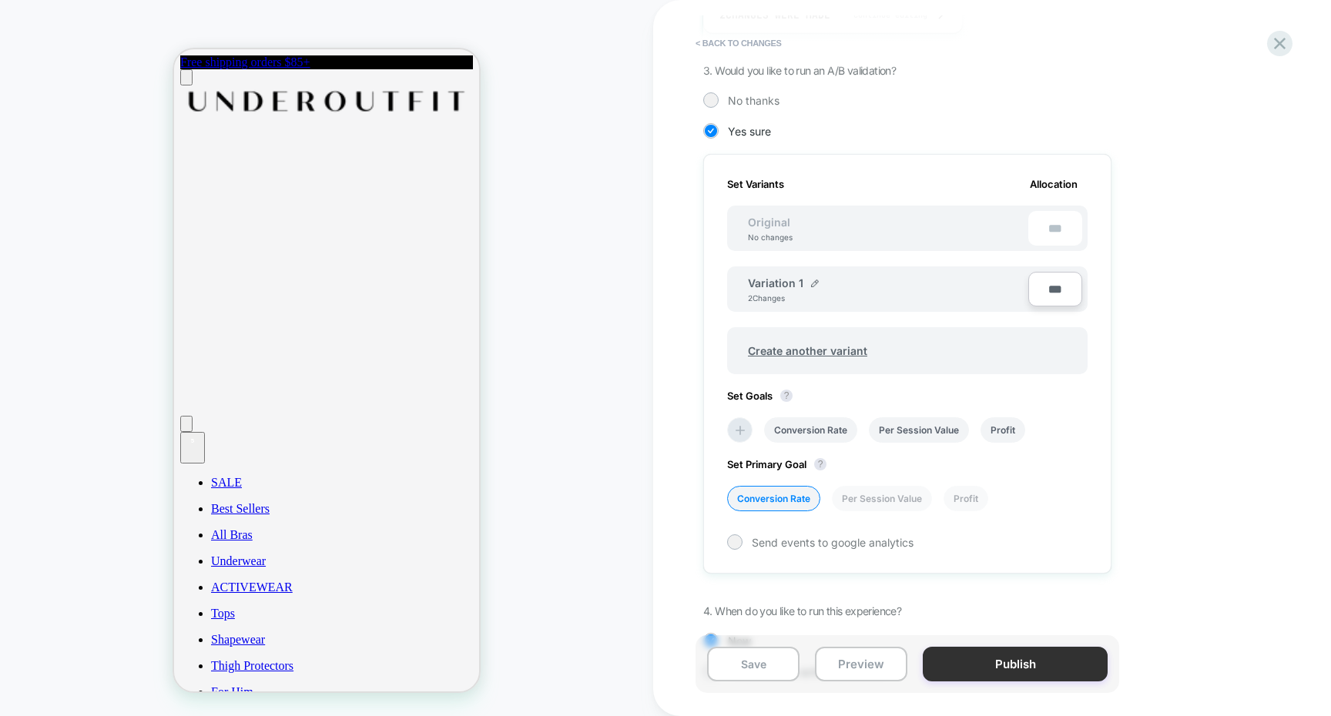
type input "***"
click at [974, 669] on button "Publish" at bounding box center [1015, 664] width 185 height 35
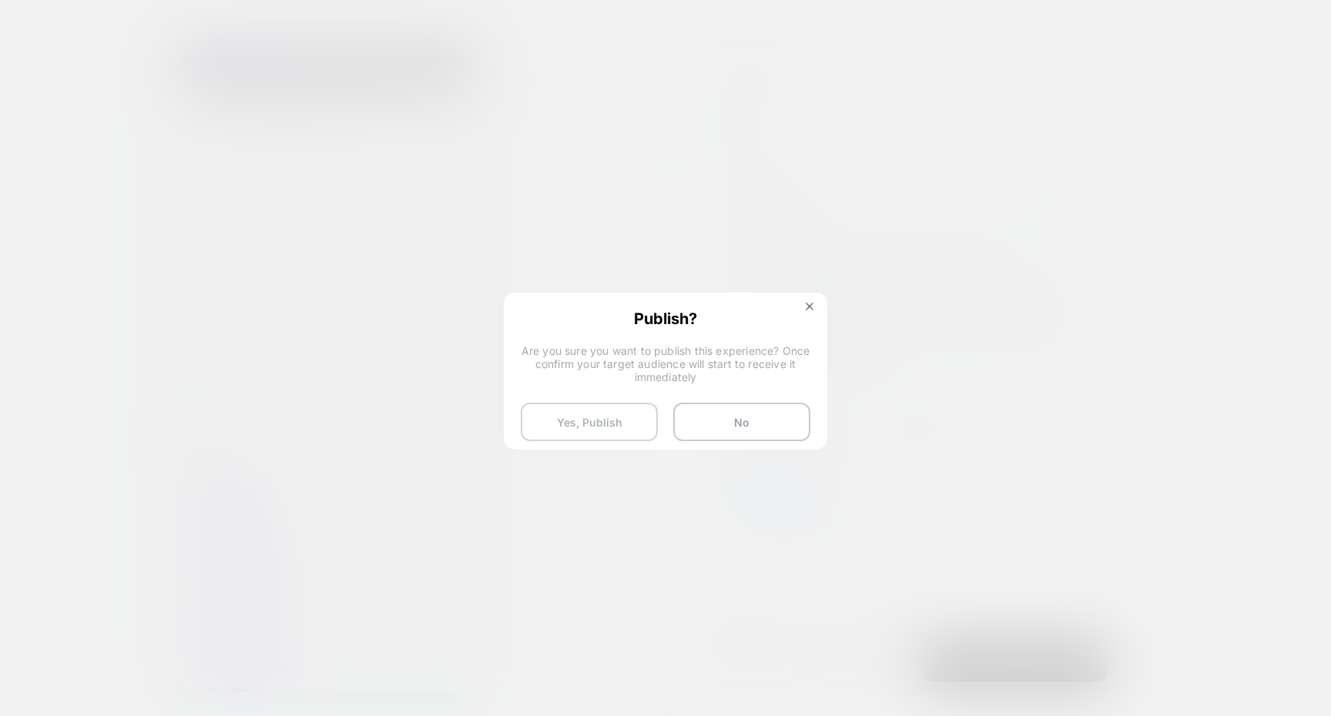
click at [606, 421] on button "Yes, Publish" at bounding box center [589, 422] width 137 height 39
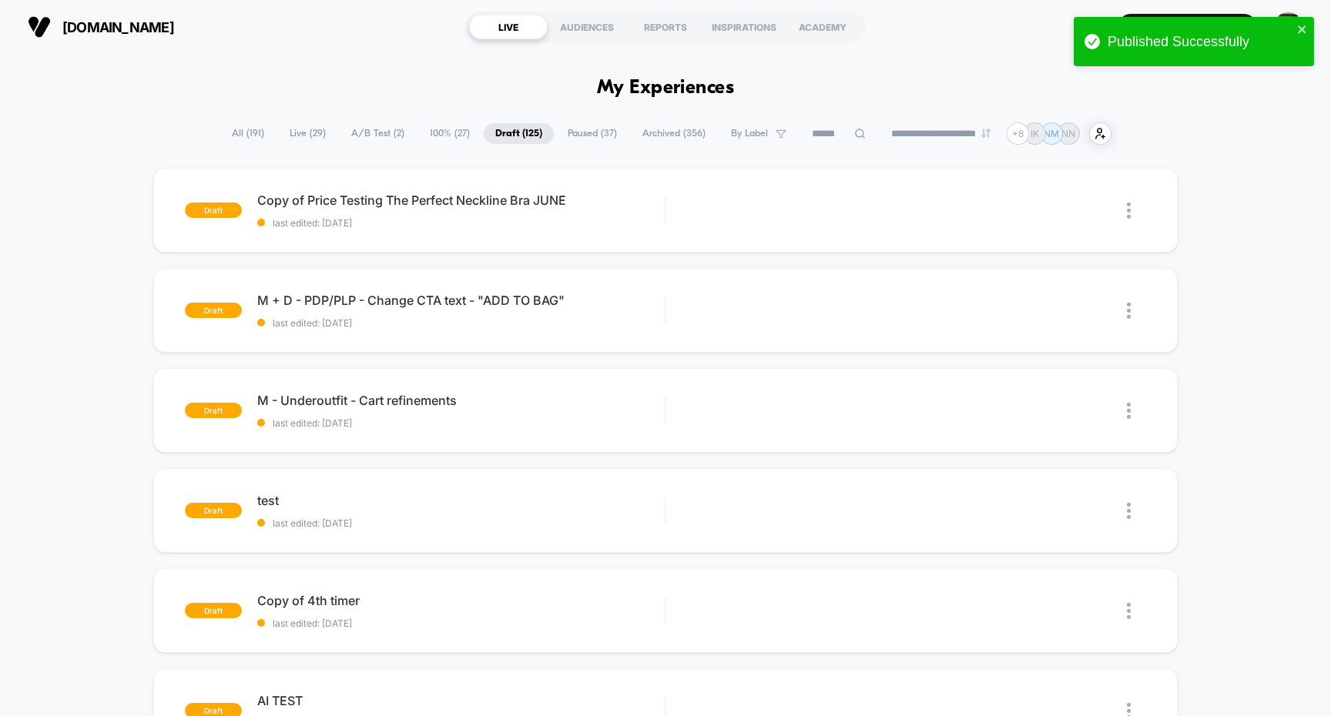
click at [576, 132] on span "Paused ( 37 )" at bounding box center [592, 133] width 72 height 21
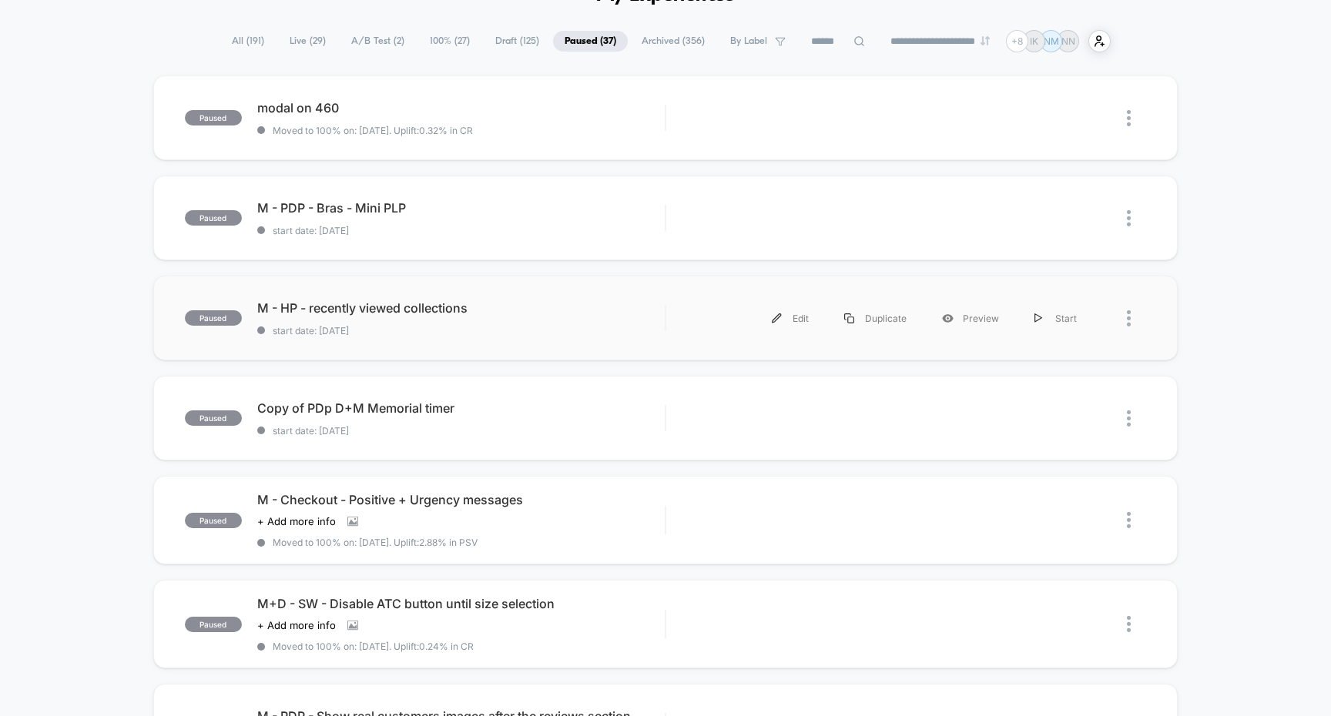
scroll to position [95, 0]
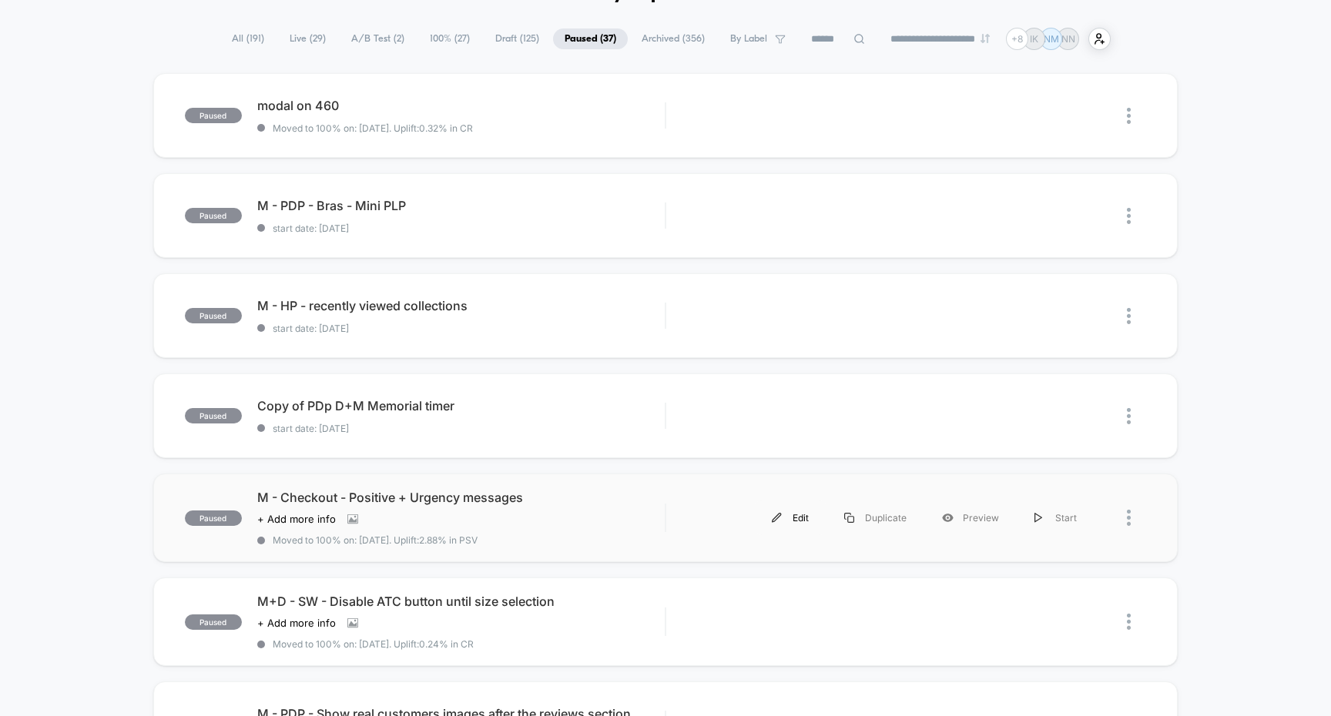
click at [801, 520] on div "Edit" at bounding box center [790, 518] width 72 height 35
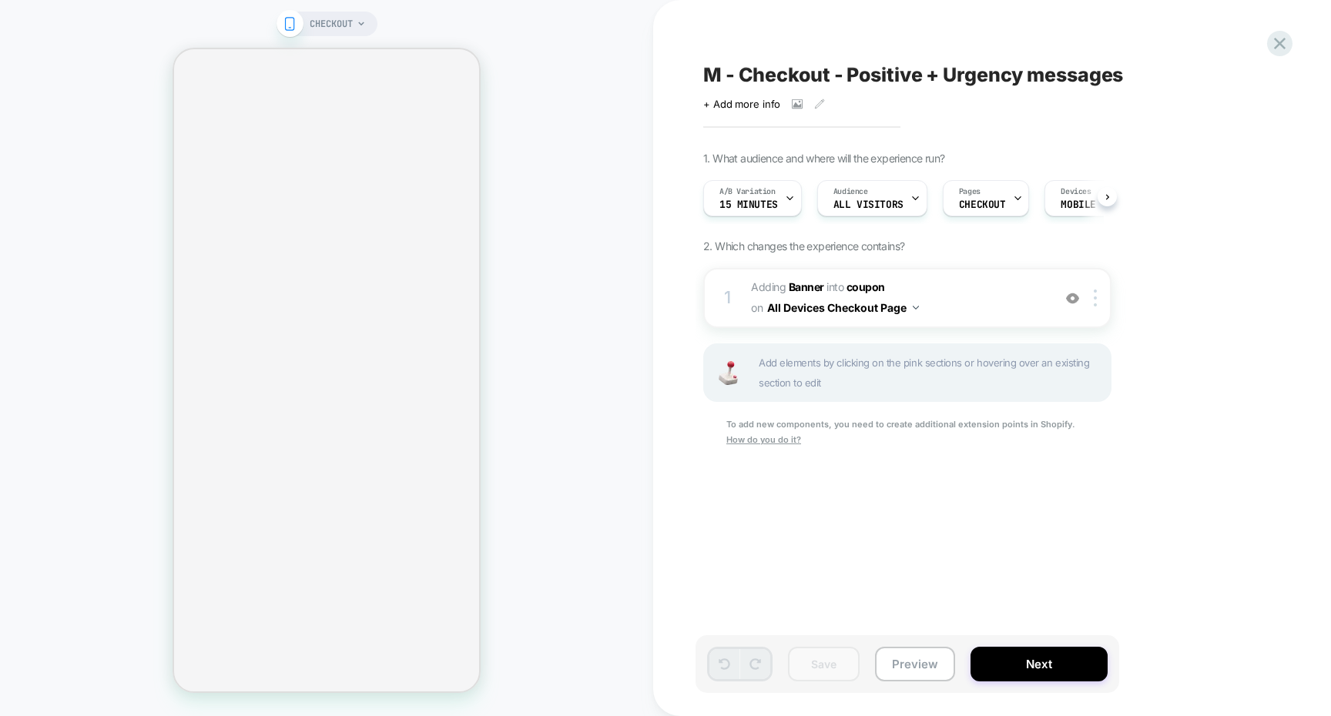
scroll to position [0, 1]
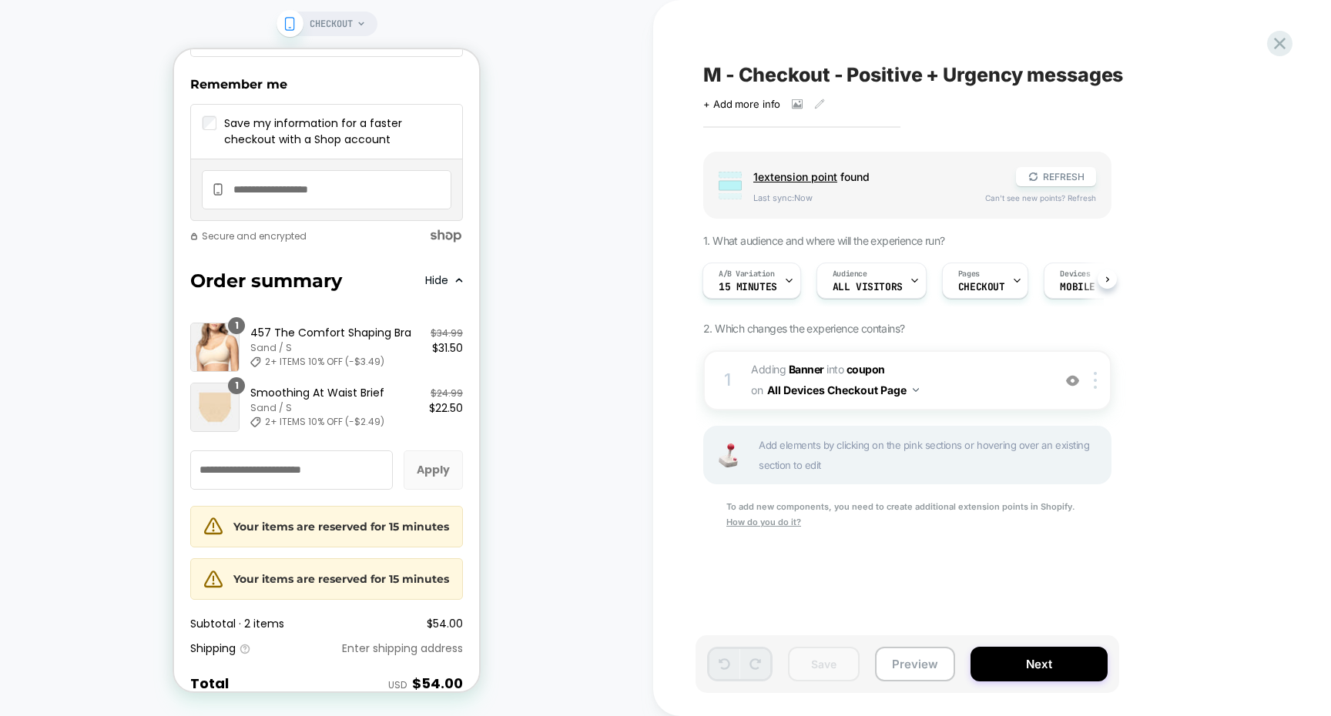
scroll to position [2355, 0]
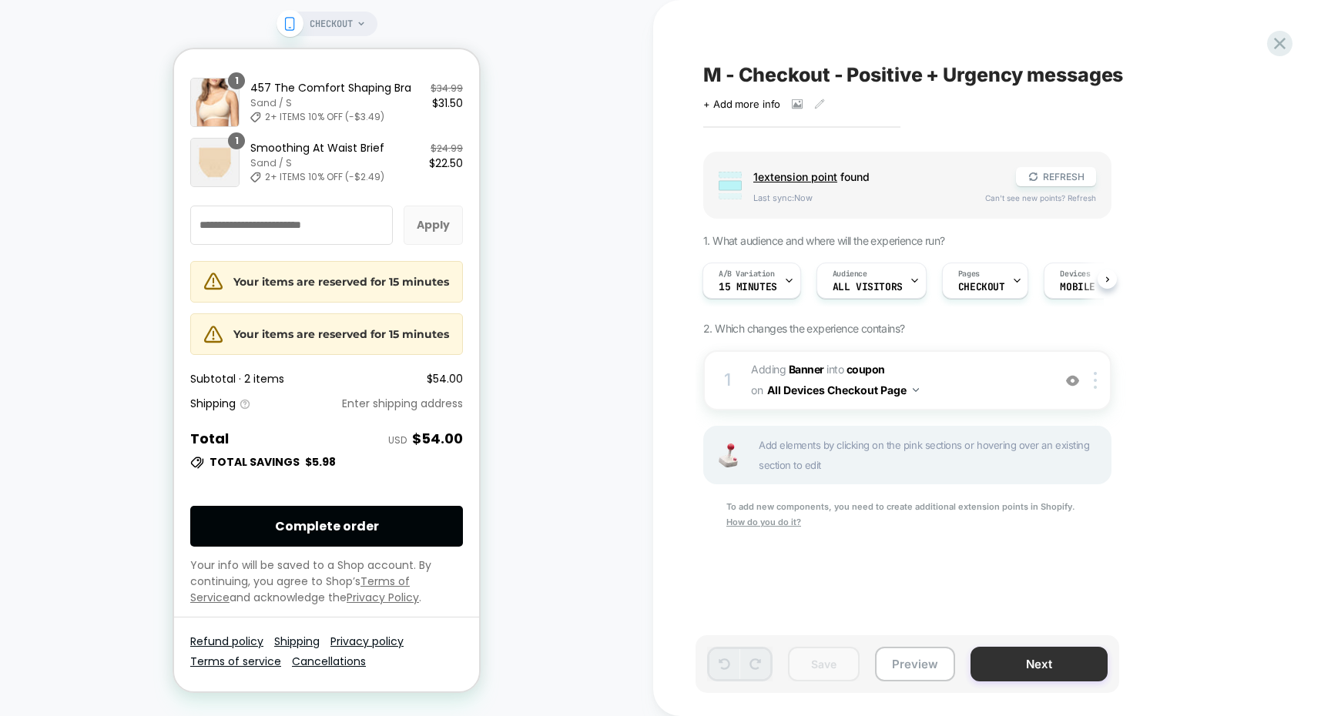
click at [1045, 664] on button "Next" at bounding box center [1038, 664] width 137 height 35
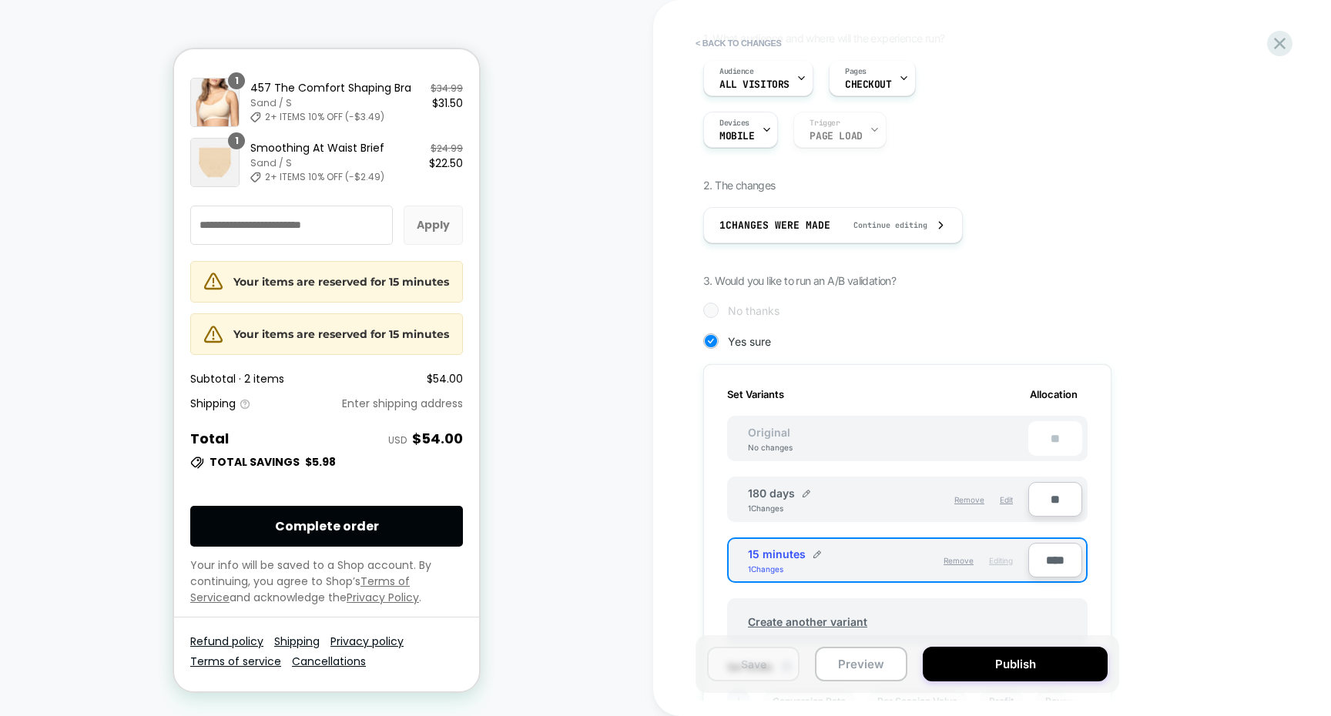
scroll to position [191, 0]
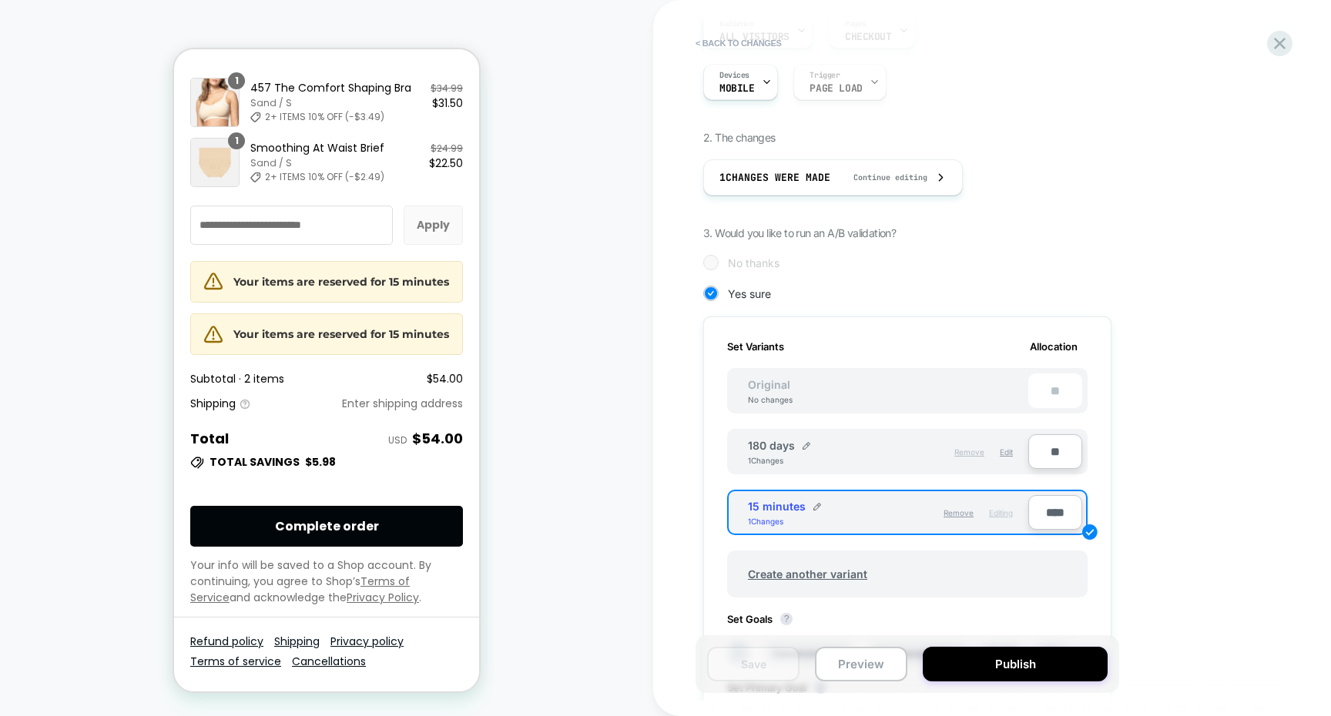
click at [971, 453] on span "Remove" at bounding box center [969, 452] width 30 height 9
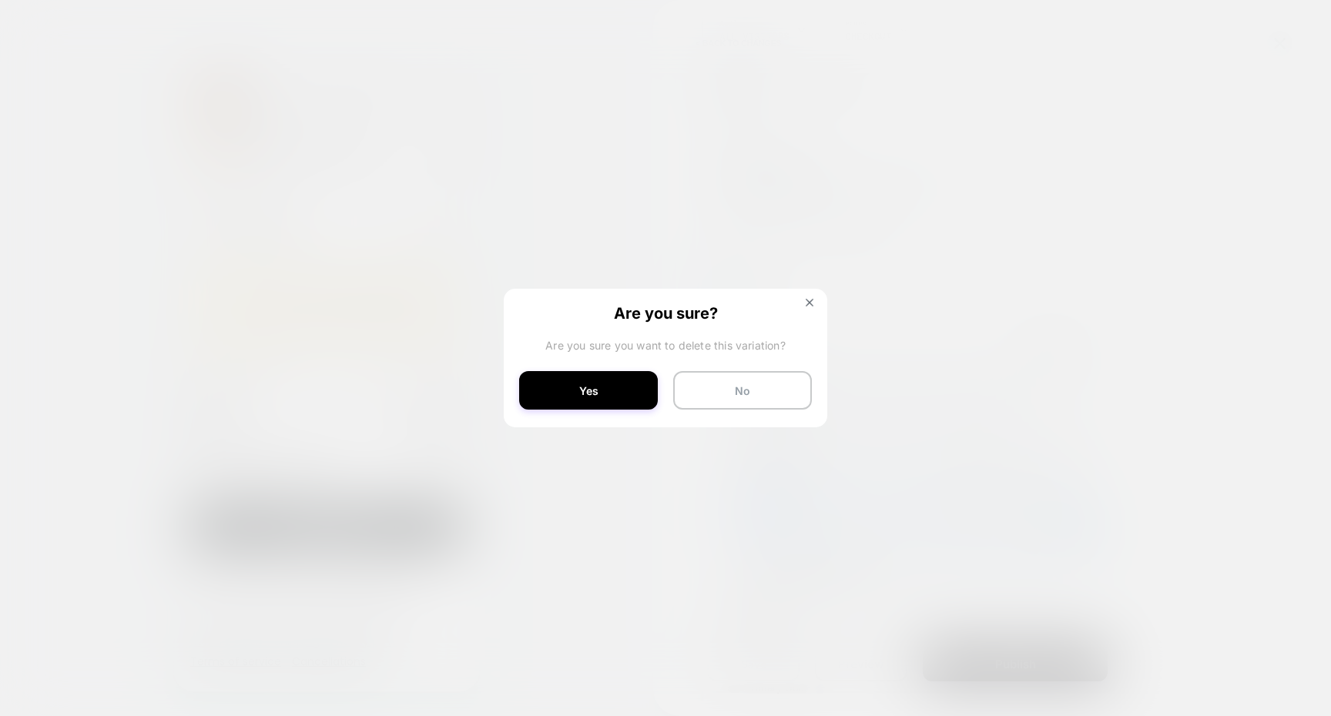
click at [595, 400] on button "Yes" at bounding box center [588, 390] width 139 height 39
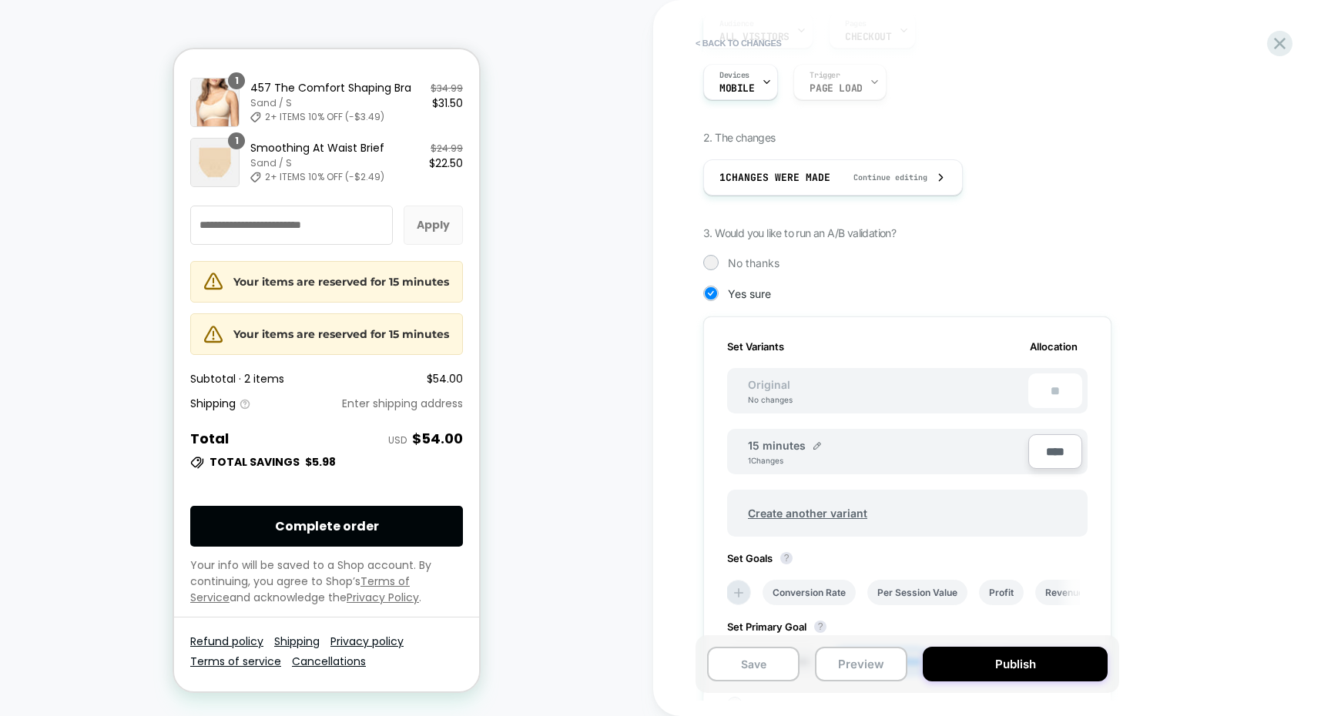
click at [1054, 448] on input "****" at bounding box center [1055, 451] width 54 height 35
type input "***"
click at [996, 661] on button "Publish" at bounding box center [1015, 664] width 185 height 35
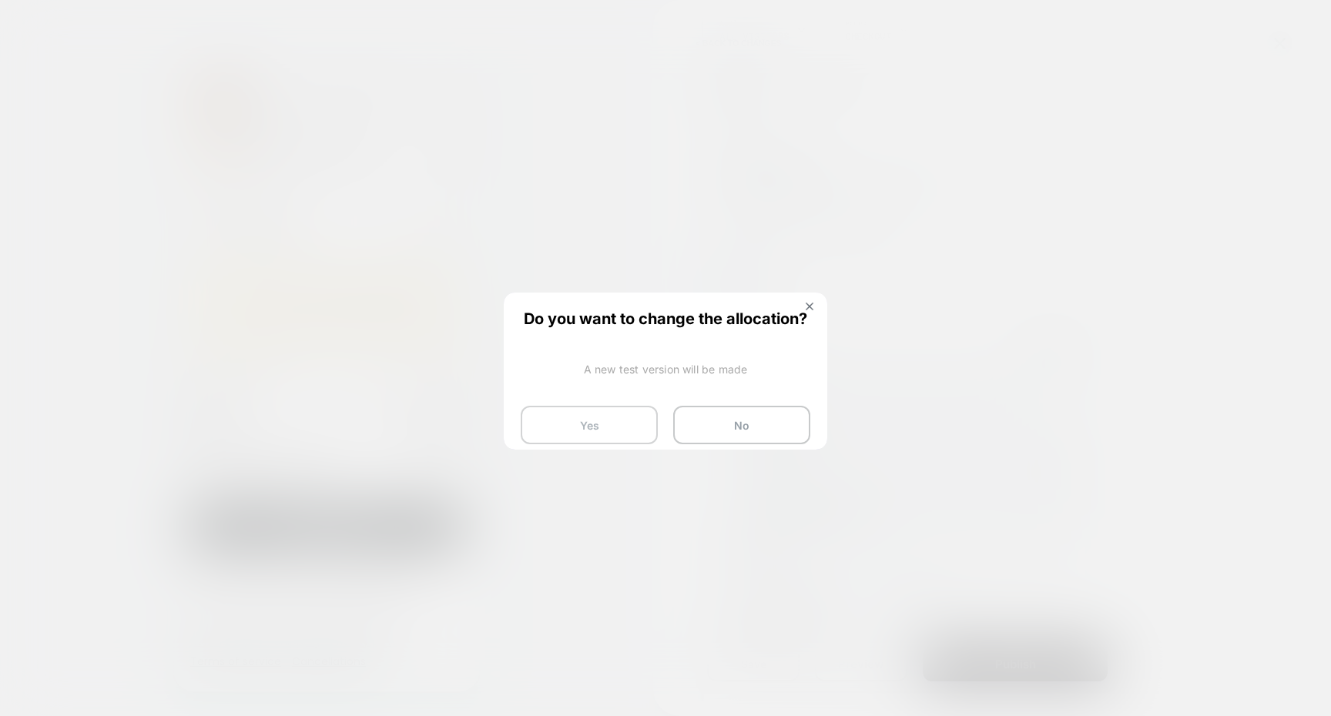
click at [605, 429] on button "Yes" at bounding box center [589, 425] width 137 height 39
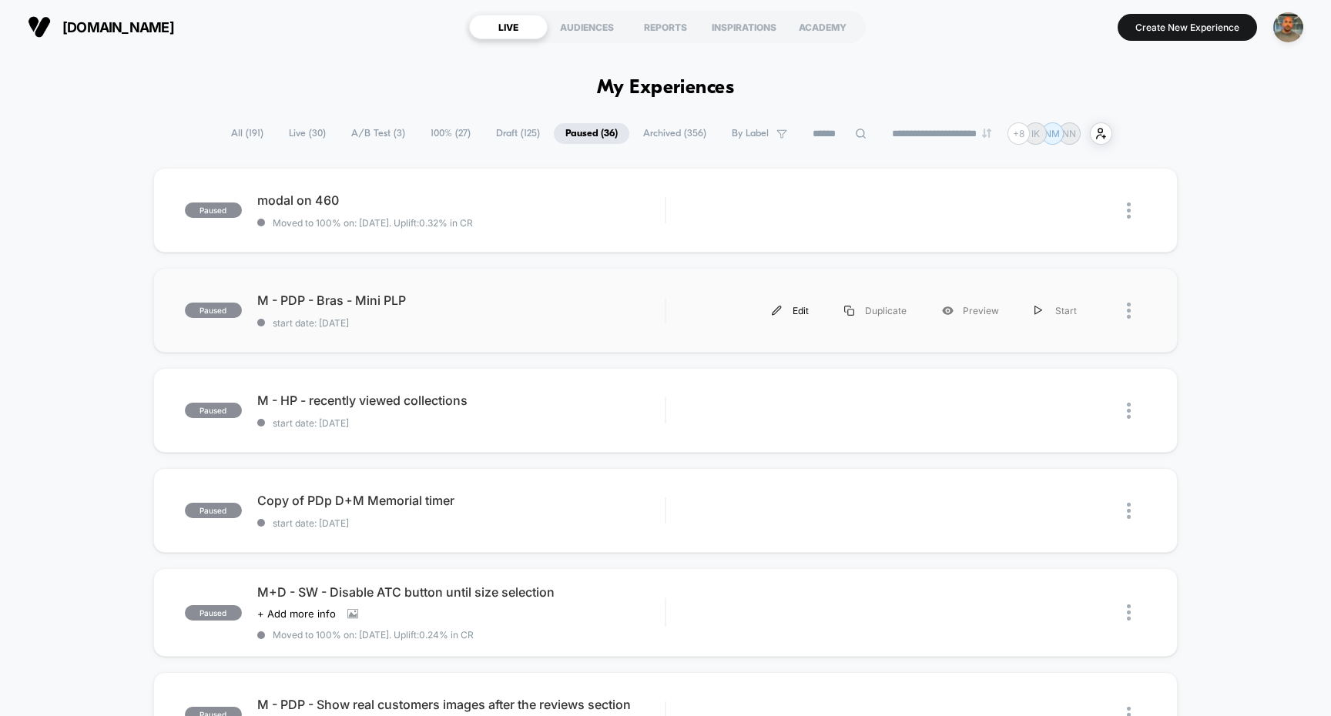
click at [804, 313] on div "Edit" at bounding box center [790, 310] width 72 height 35
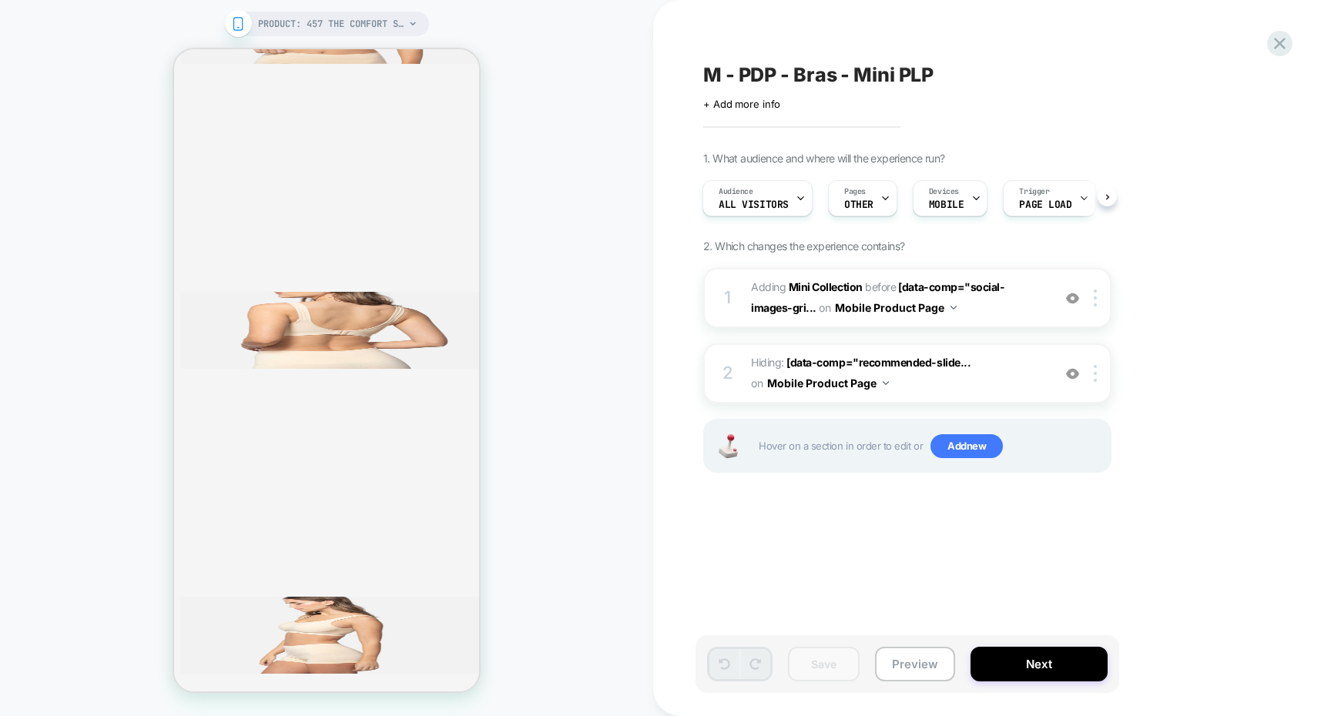
scroll to position [4923, 0]
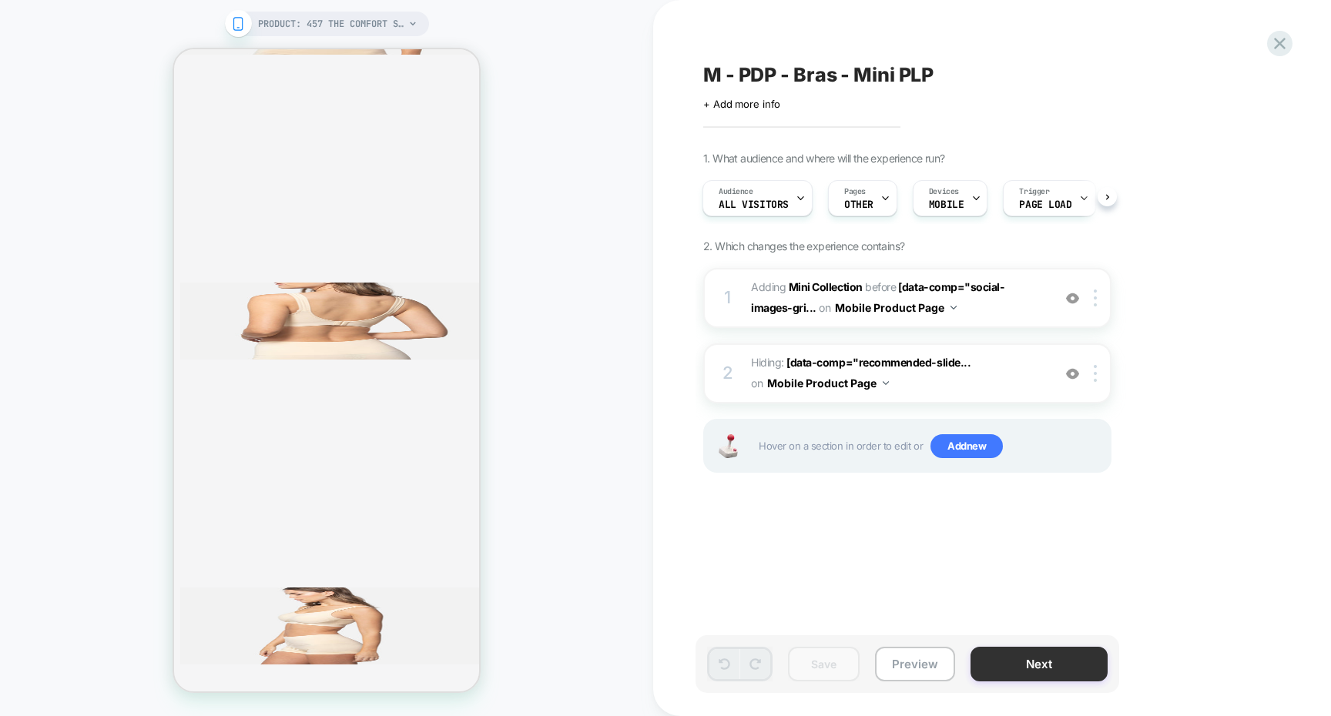
click at [1025, 662] on button "Next" at bounding box center [1038, 664] width 137 height 35
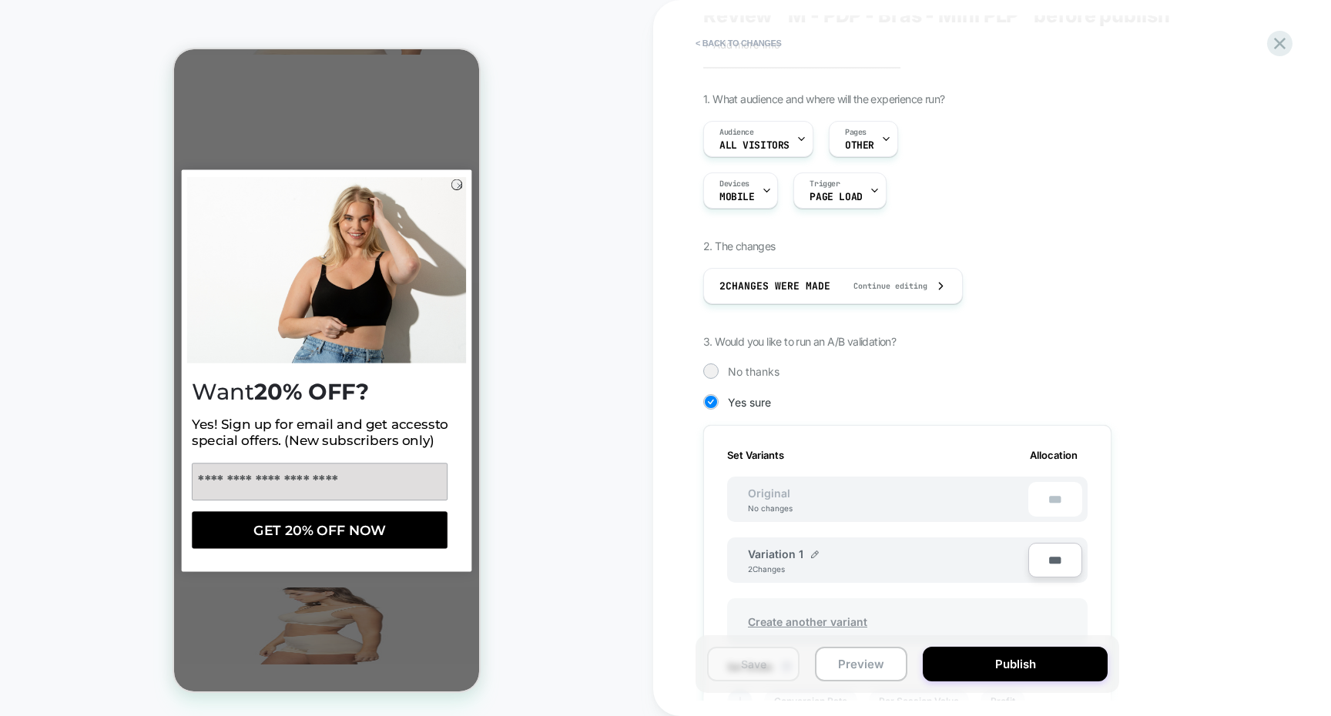
scroll to position [5, 0]
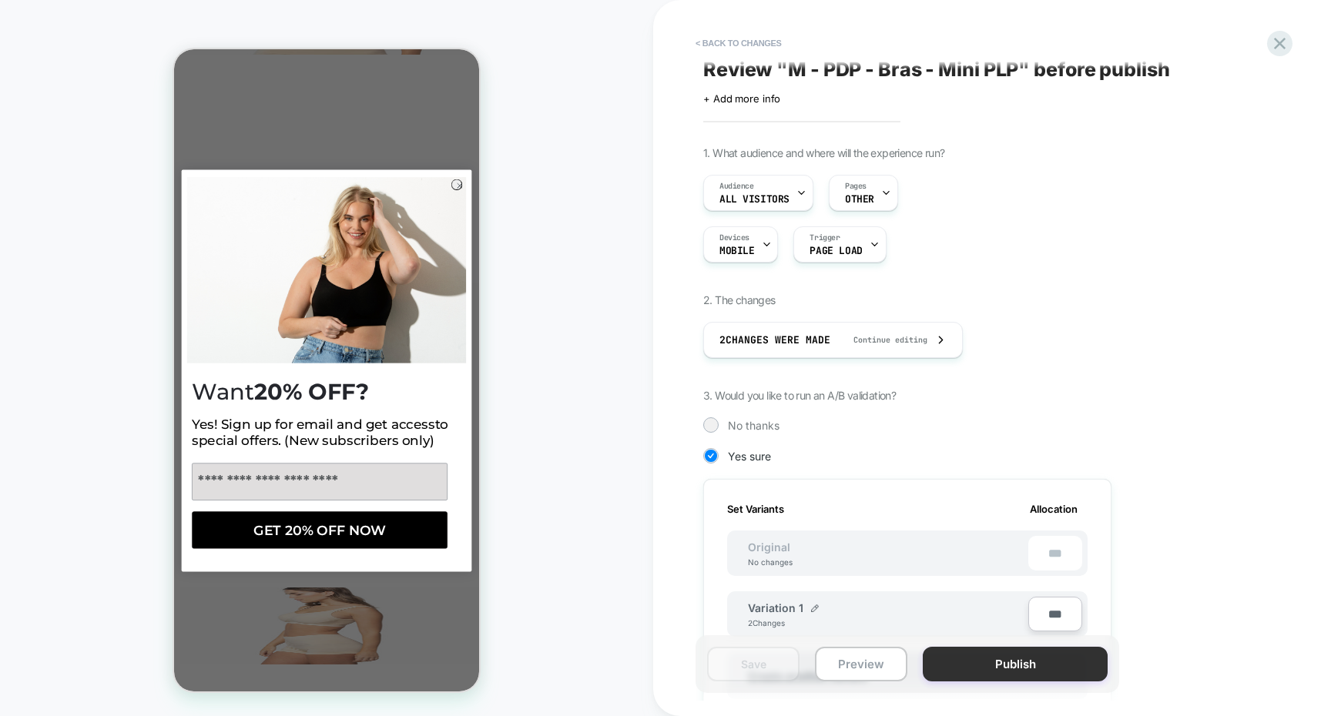
click at [1004, 675] on button "Publish" at bounding box center [1015, 664] width 185 height 35
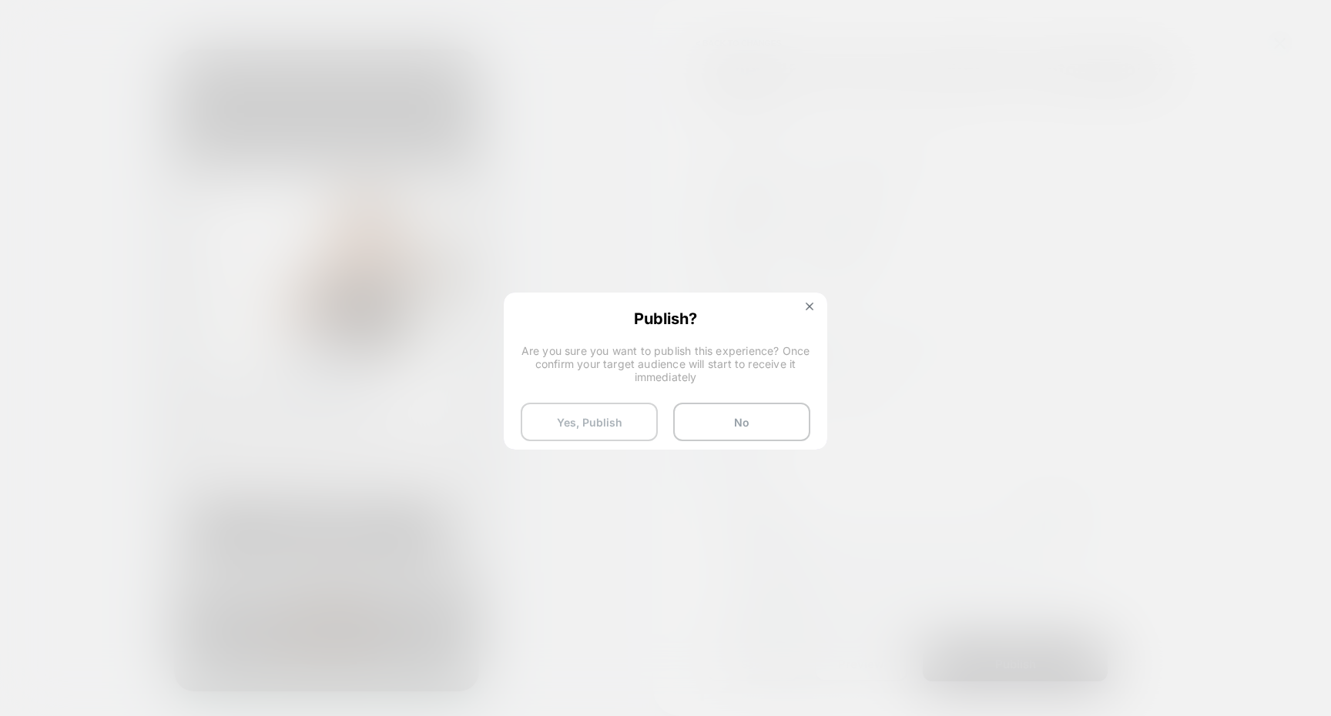
click at [612, 424] on button "Yes, Publish" at bounding box center [589, 422] width 137 height 39
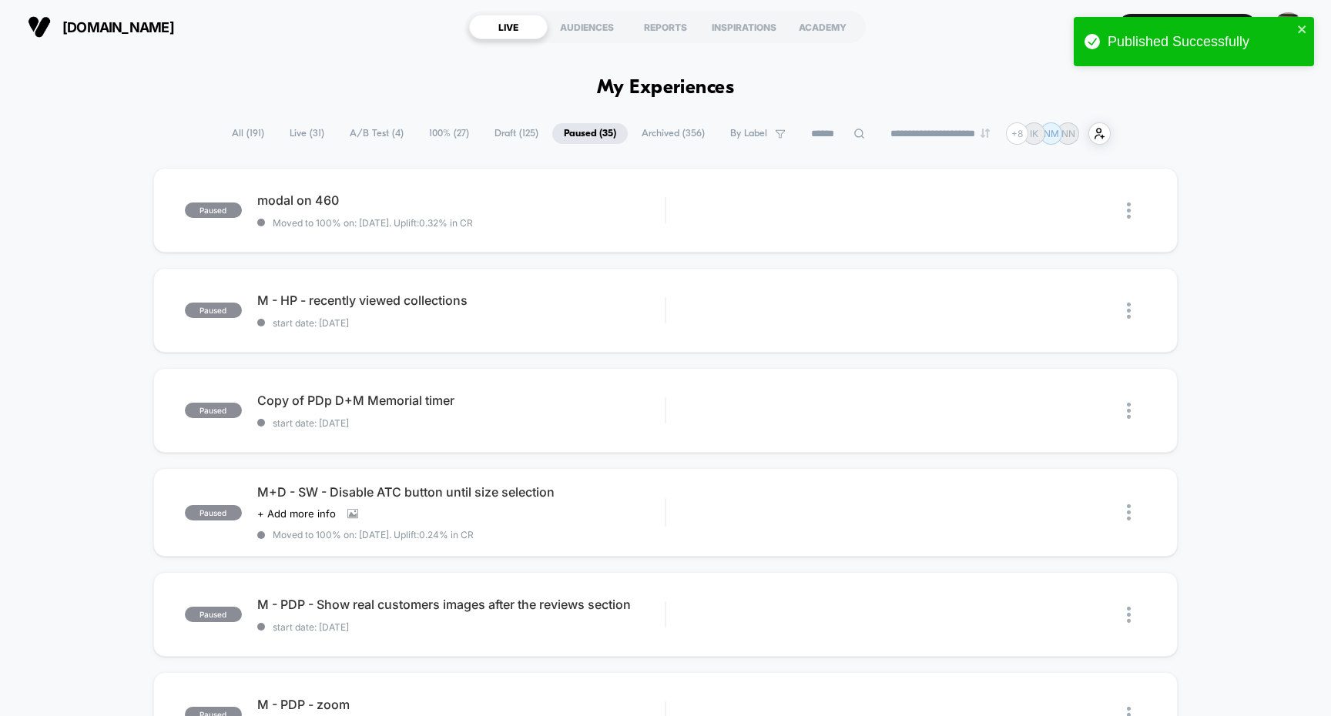
click at [495, 133] on span "Draft ( 125 )" at bounding box center [516, 133] width 67 height 21
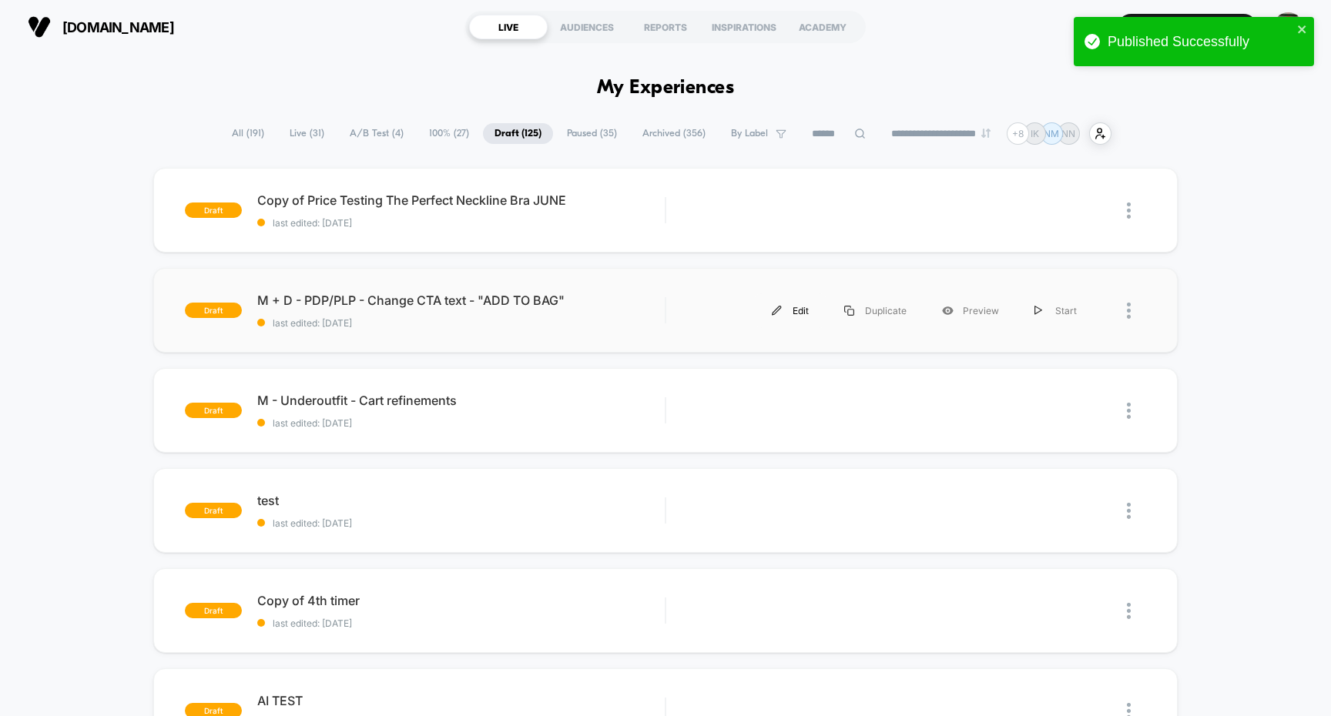
click at [799, 316] on div "Edit" at bounding box center [790, 310] width 72 height 35
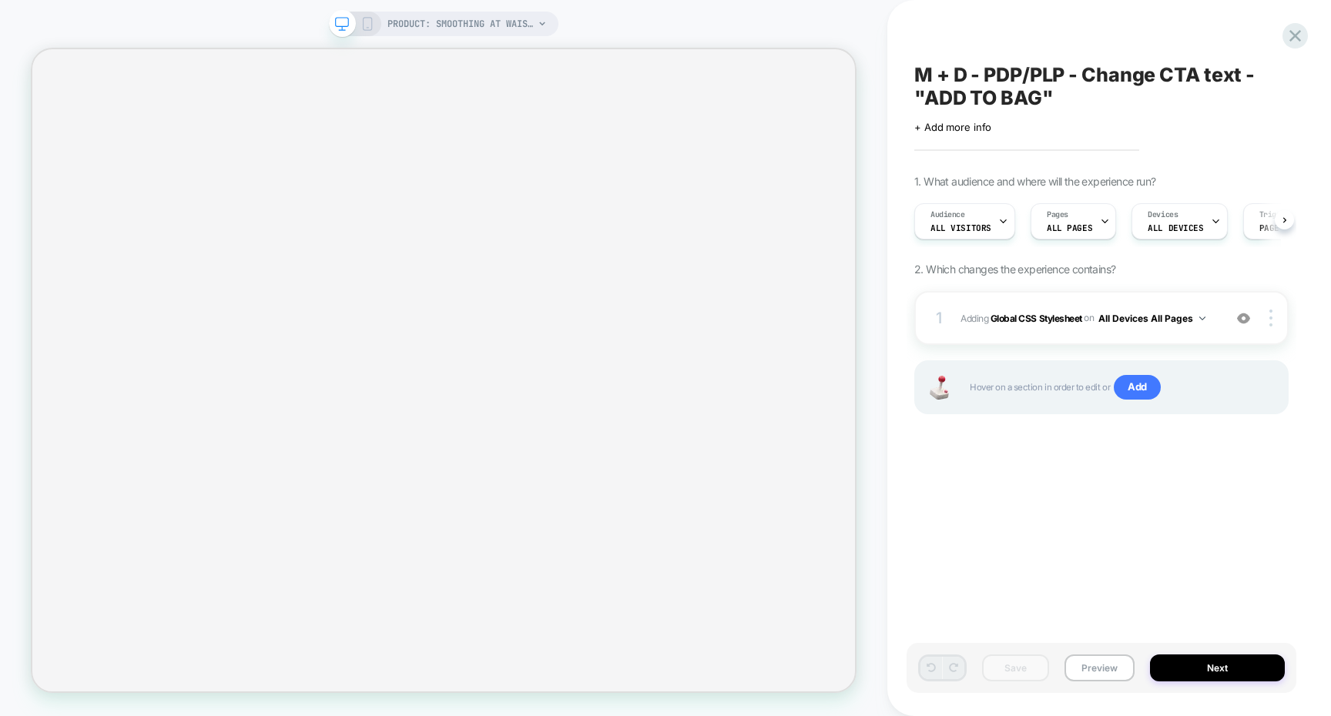
scroll to position [0, 1]
click at [1222, 665] on button "Next" at bounding box center [1217, 668] width 135 height 27
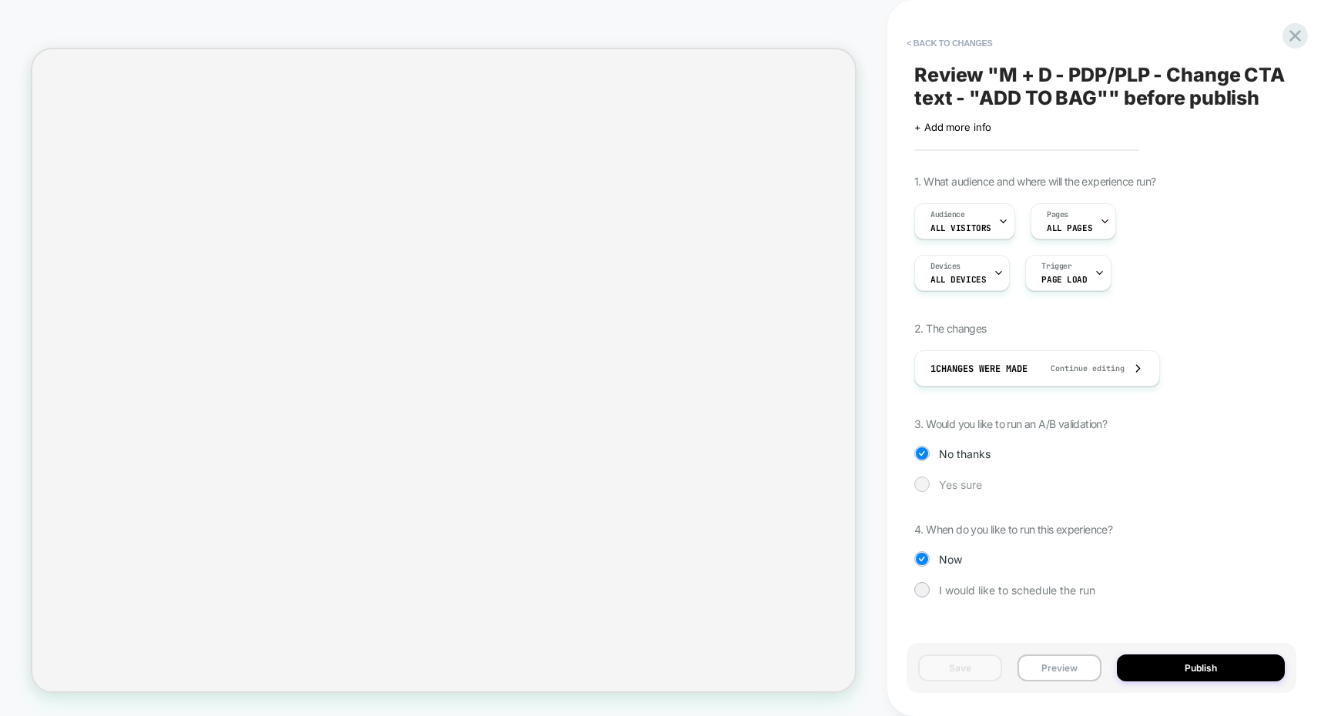
click at [955, 483] on span "Yes sure" at bounding box center [960, 484] width 43 height 13
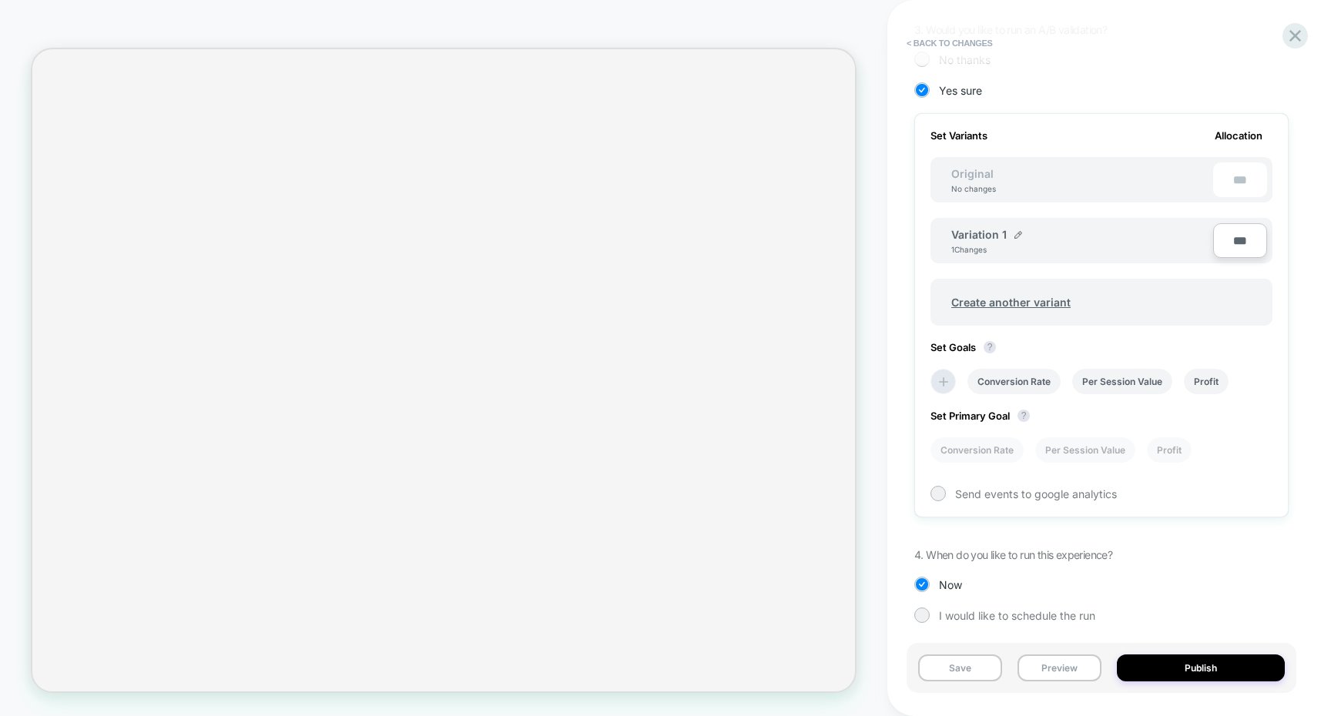
scroll to position [401, 0]
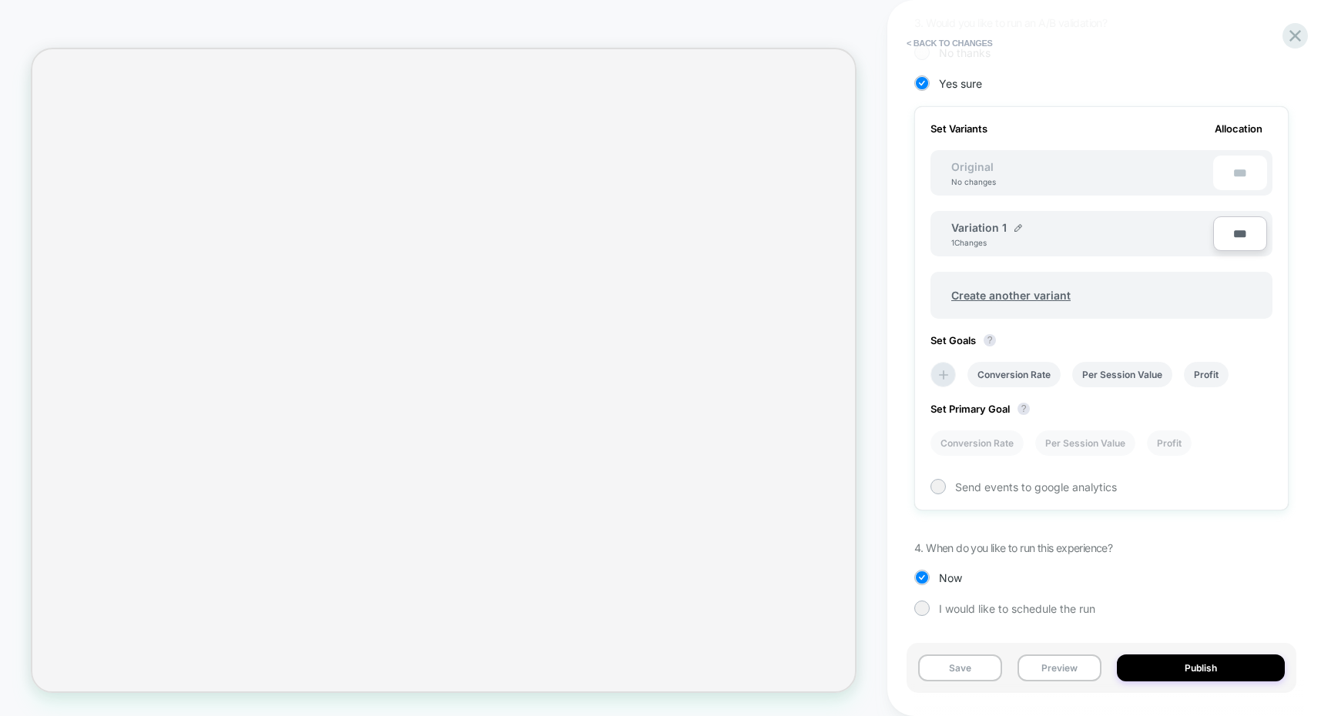
click at [1228, 234] on input "***" at bounding box center [1240, 233] width 54 height 35
type input "***"
type input "**"
type input "***"
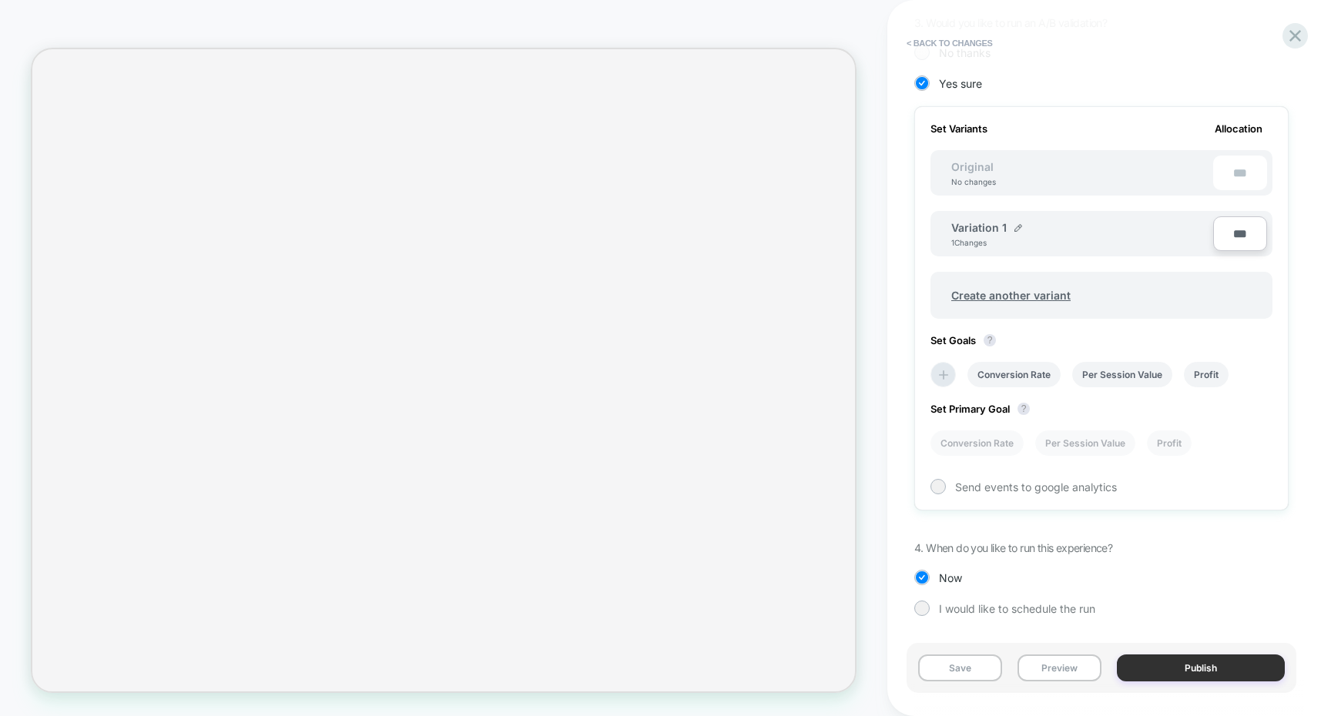
click at [1163, 660] on button "Publish" at bounding box center [1201, 668] width 168 height 27
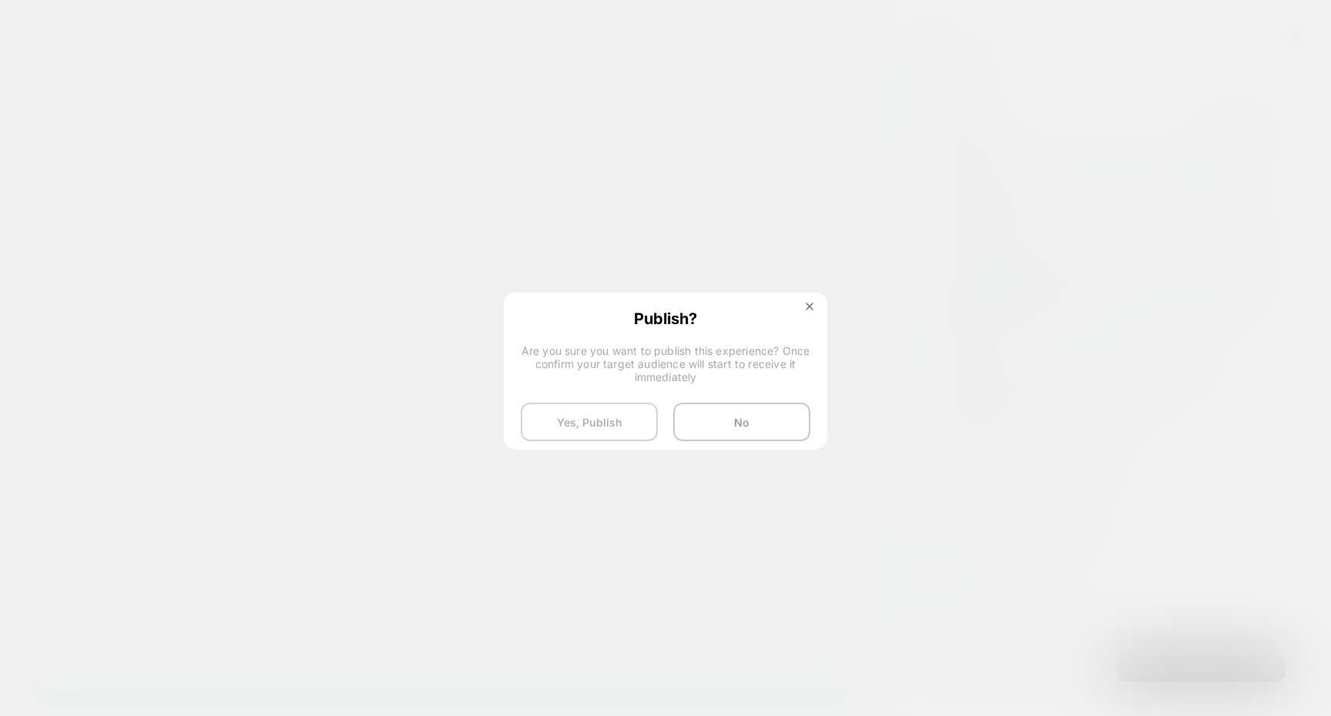
click at [631, 425] on button "Yes, Publish" at bounding box center [589, 422] width 137 height 39
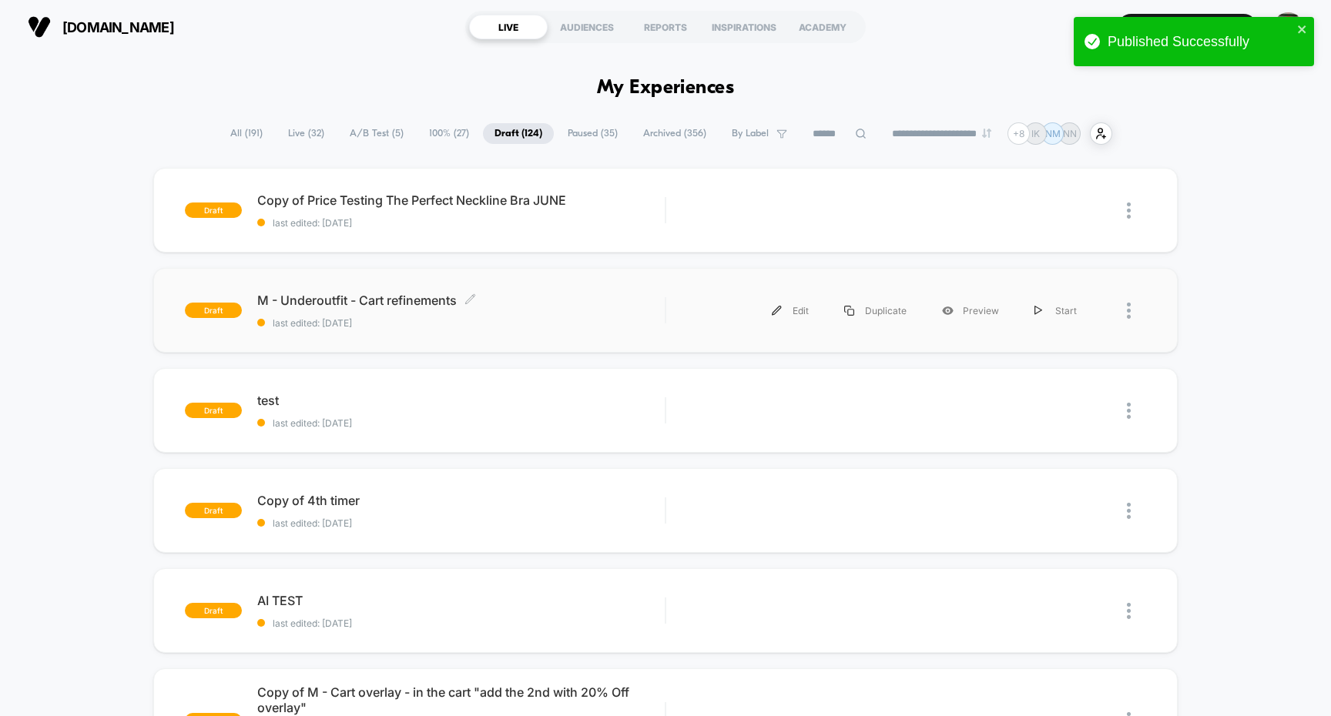
click at [628, 300] on span "M - Underoutfit - Cart refinements Click to edit experience details" at bounding box center [461, 300] width 408 height 15
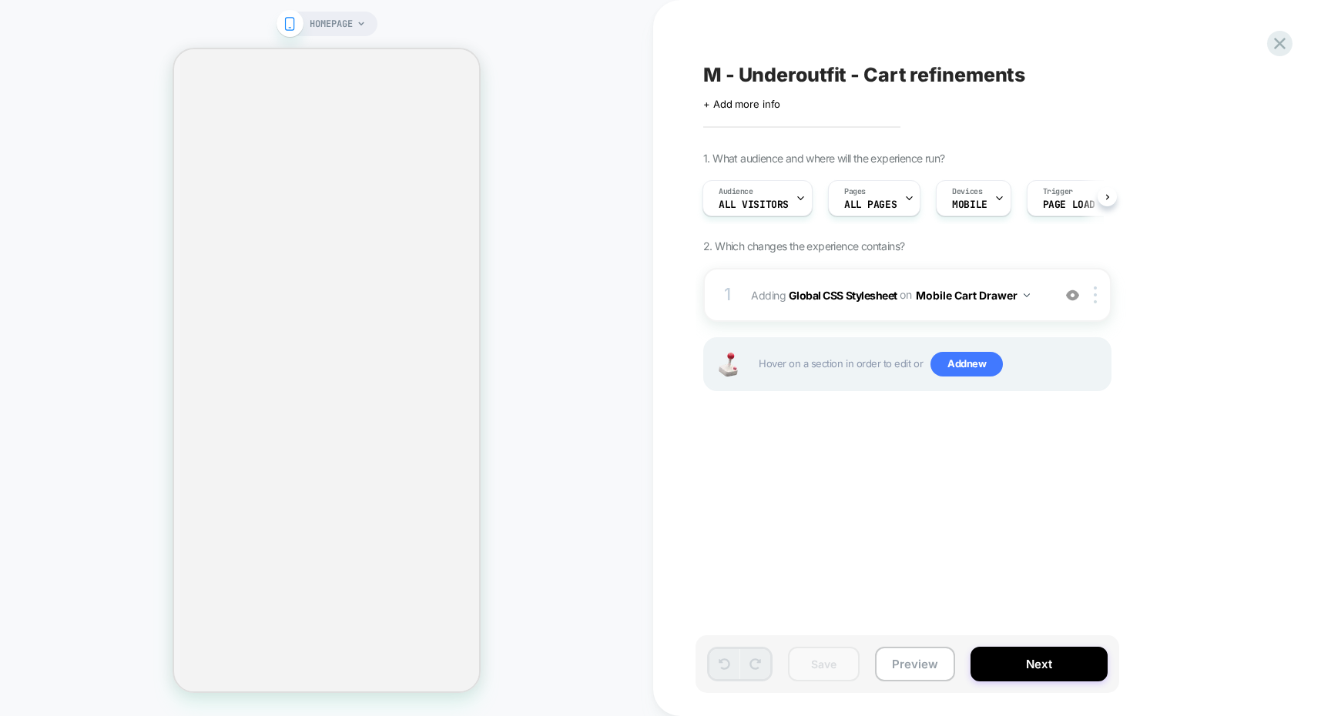
scroll to position [2196, 0]
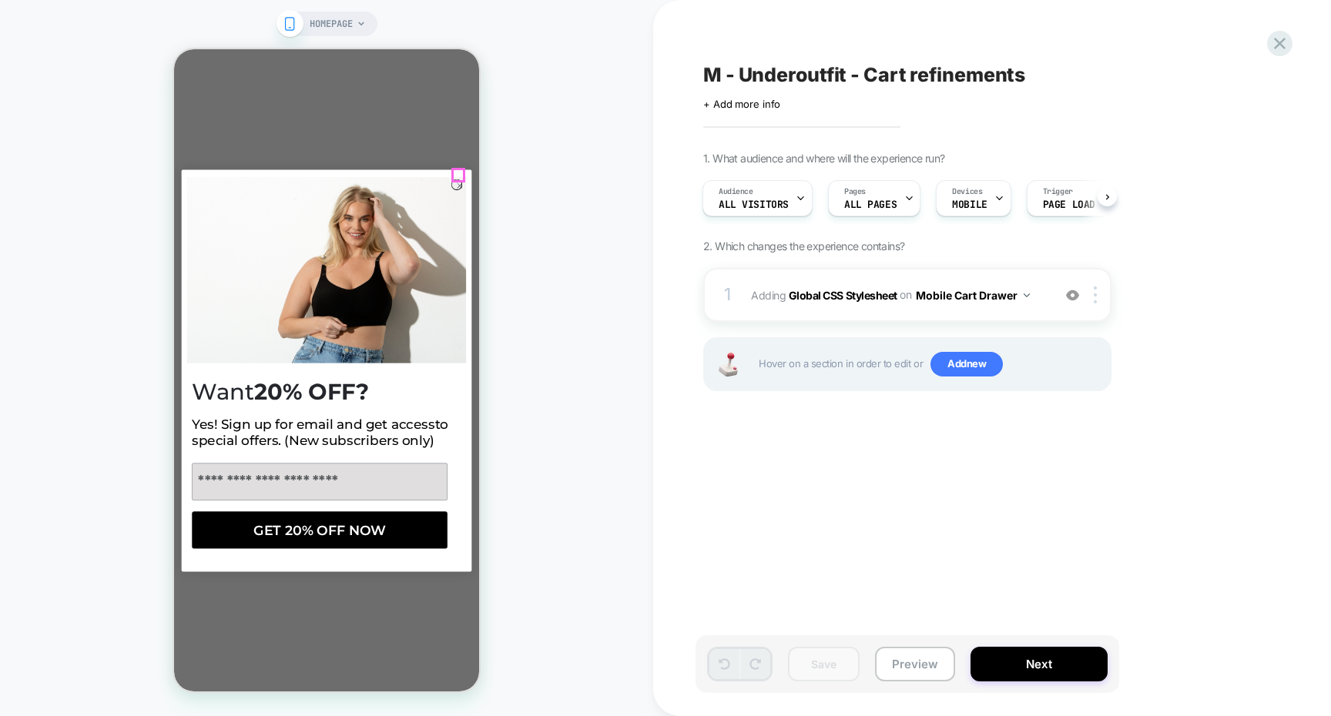
click at [458, 180] on circle "Close dialog" at bounding box center [459, 185] width 11 height 11
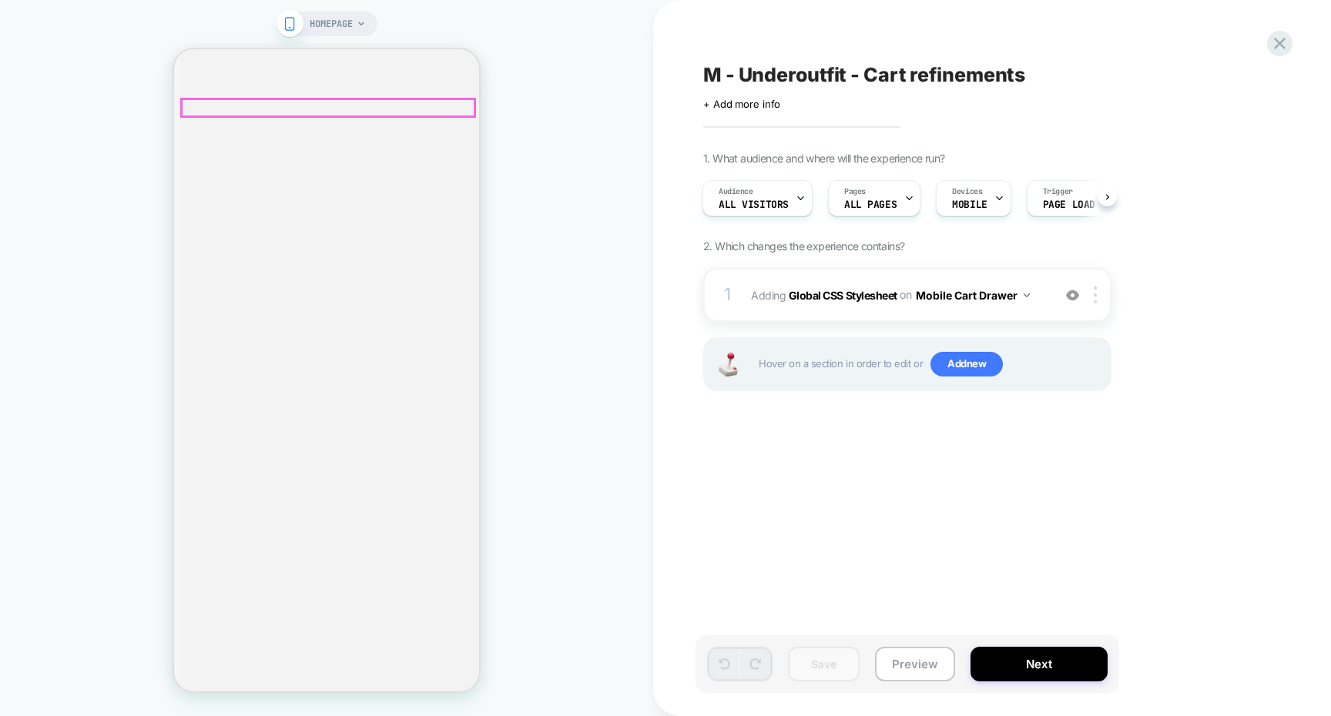
click at [993, 665] on button "Next" at bounding box center [1038, 664] width 137 height 35
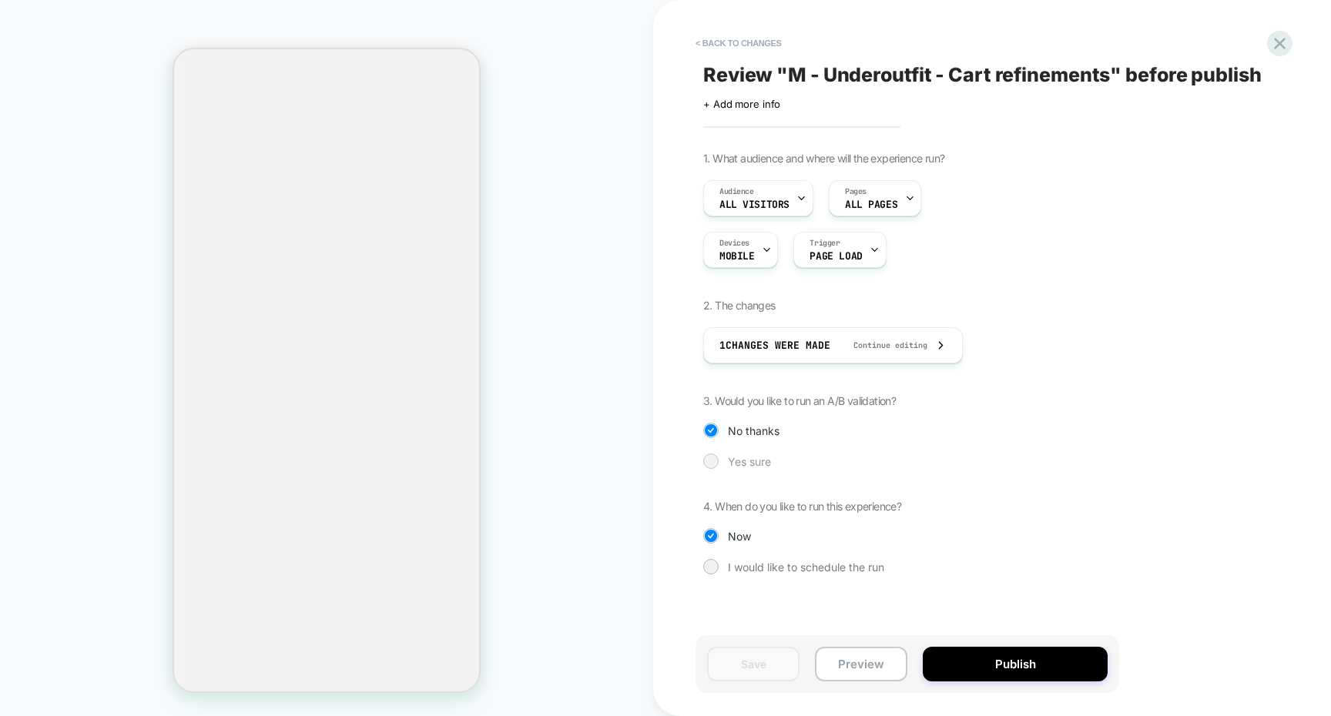
click at [764, 467] on span "Yes sure" at bounding box center [749, 461] width 43 height 13
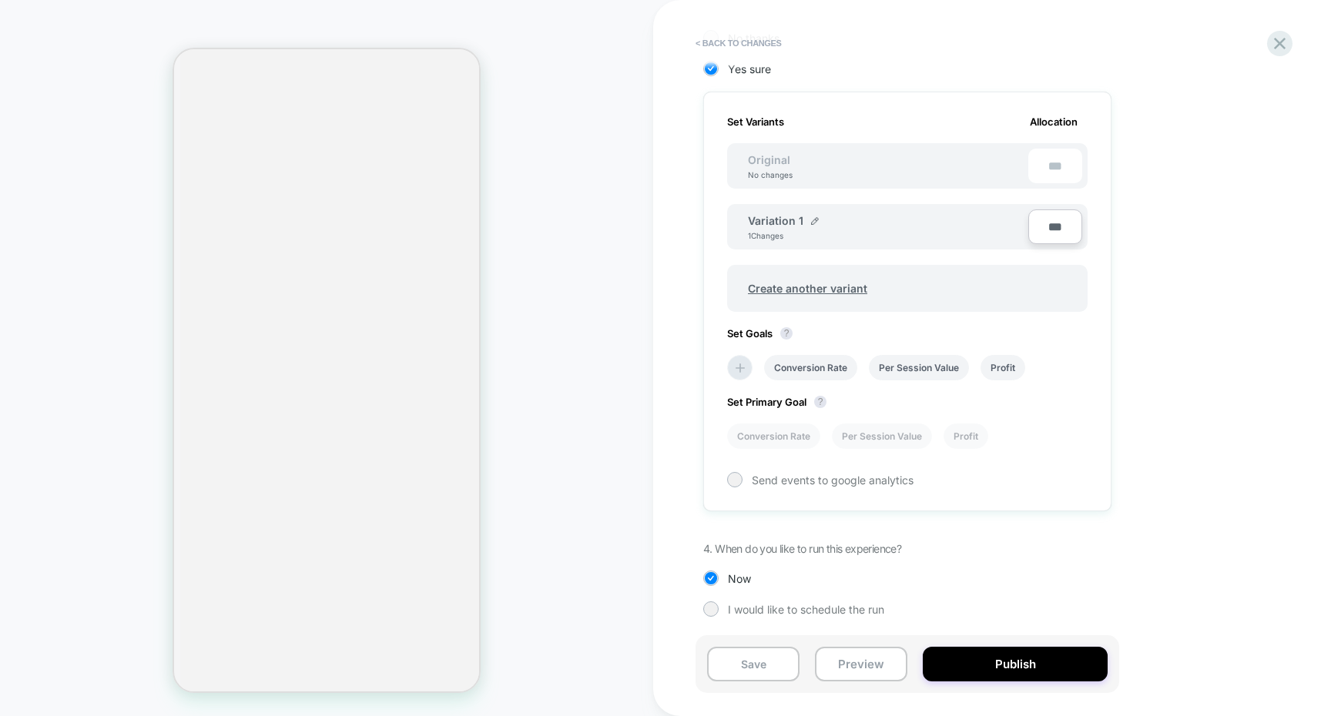
scroll to position [394, 0]
click at [1046, 229] on input "***" at bounding box center [1055, 226] width 54 height 35
type input "***"
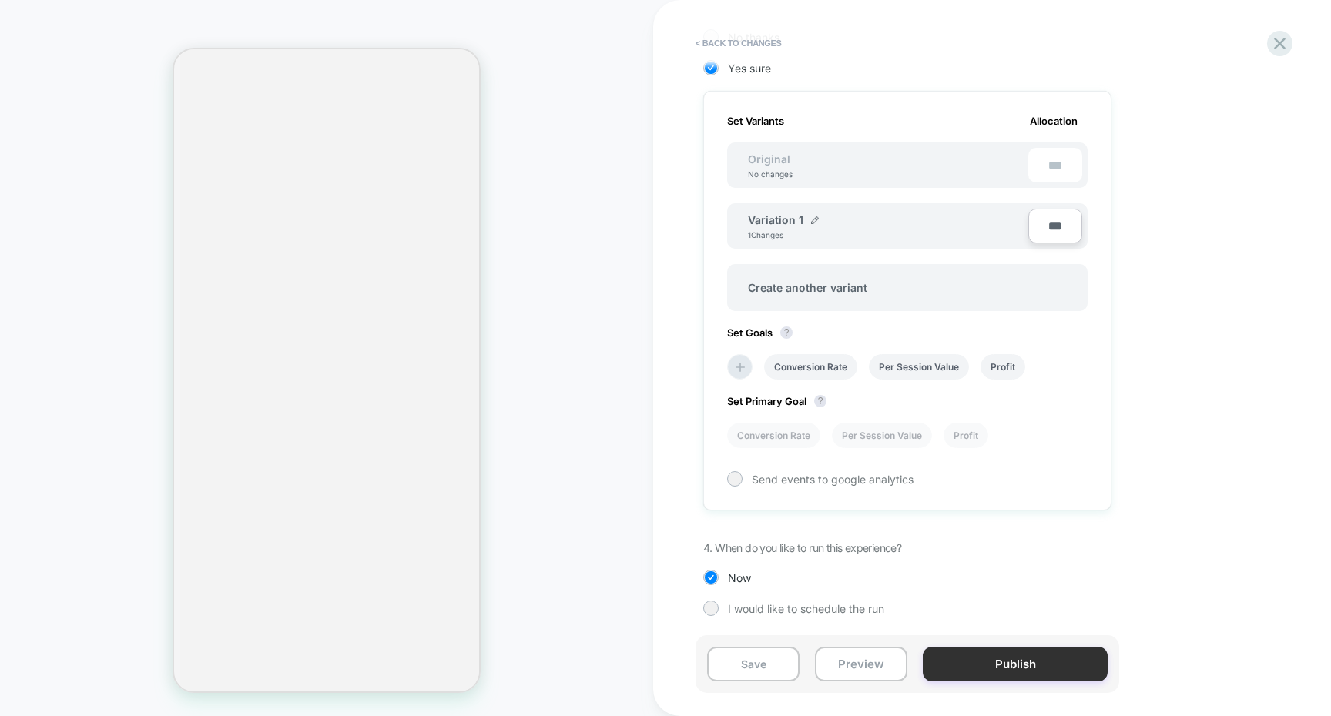
click at [1021, 660] on button "Publish" at bounding box center [1015, 664] width 185 height 35
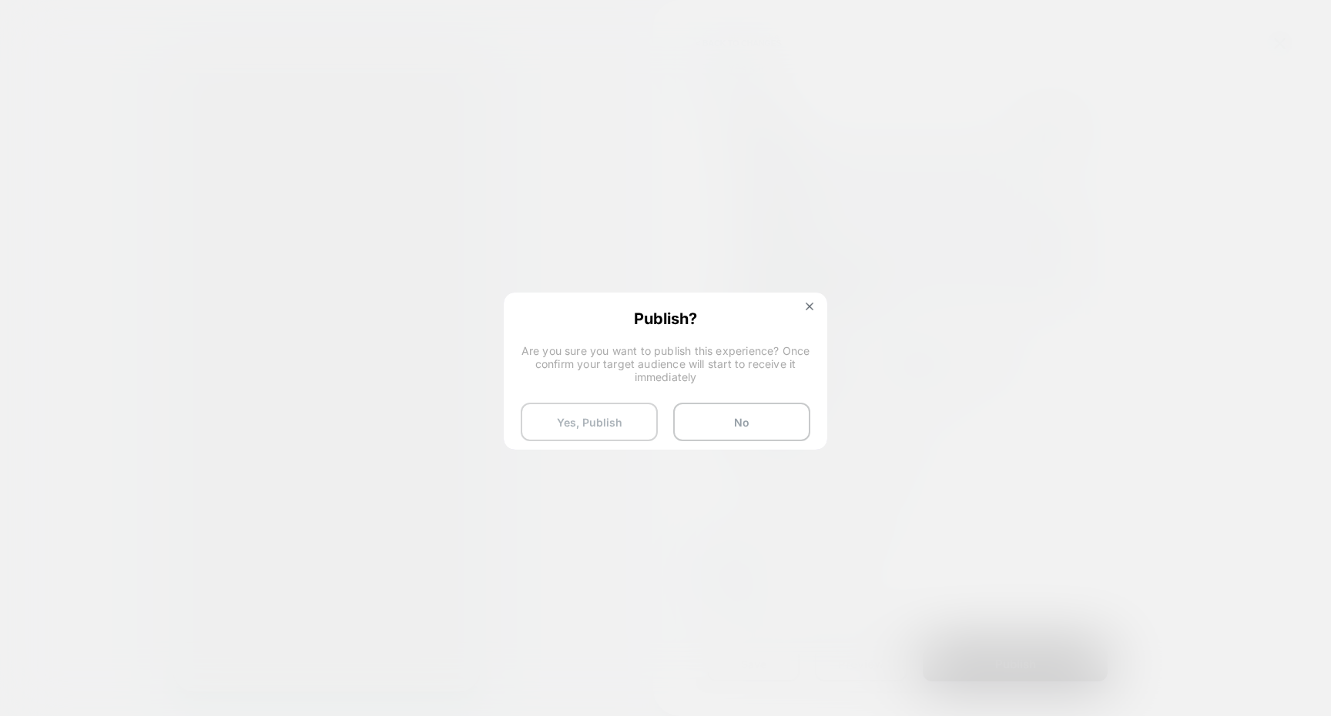
click at [602, 427] on button "Yes, Publish" at bounding box center [589, 422] width 137 height 39
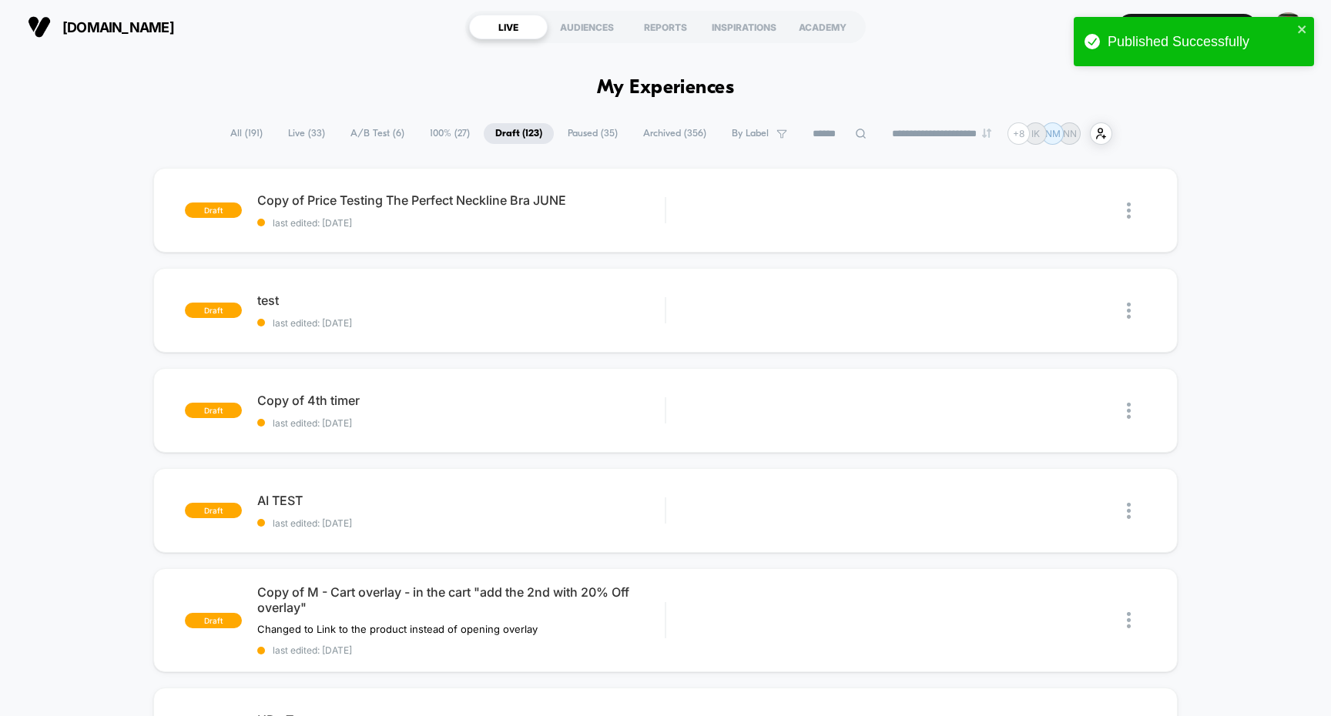
click at [379, 130] on span "A/B Test ( 6 )" at bounding box center [377, 133] width 77 height 21
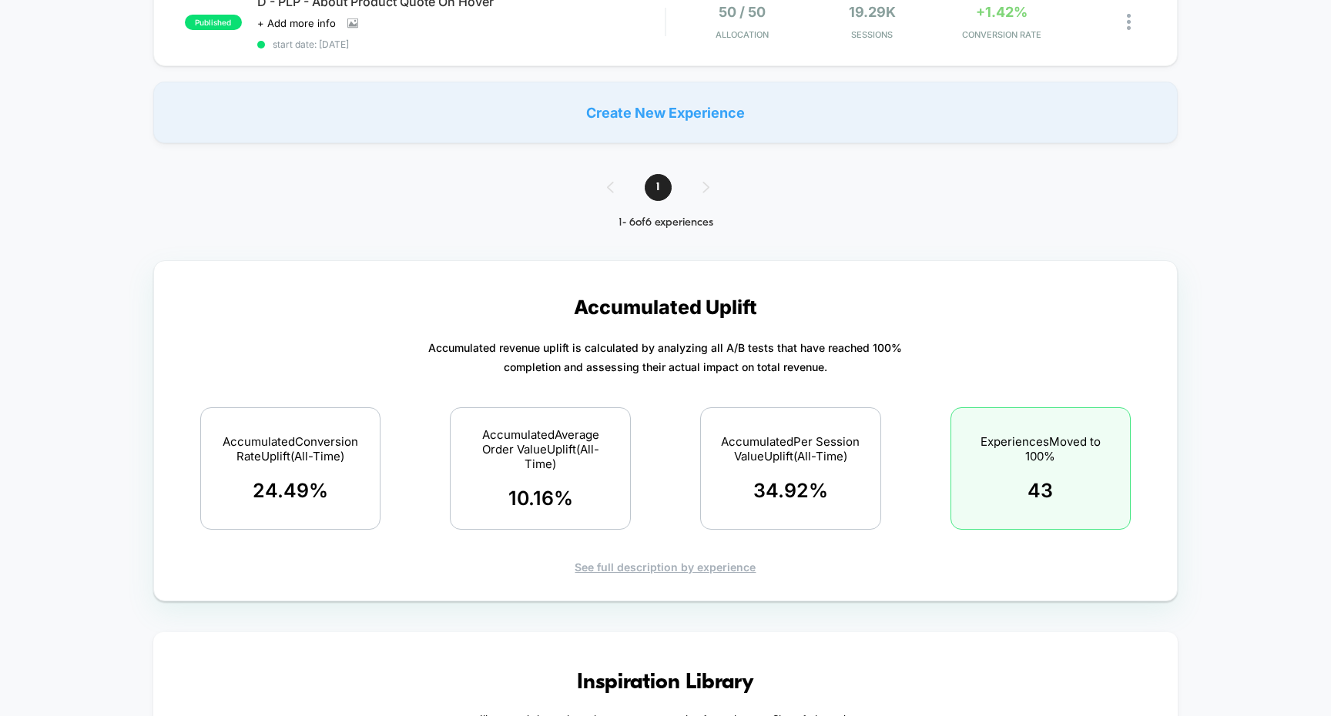
scroll to position [789, 0]
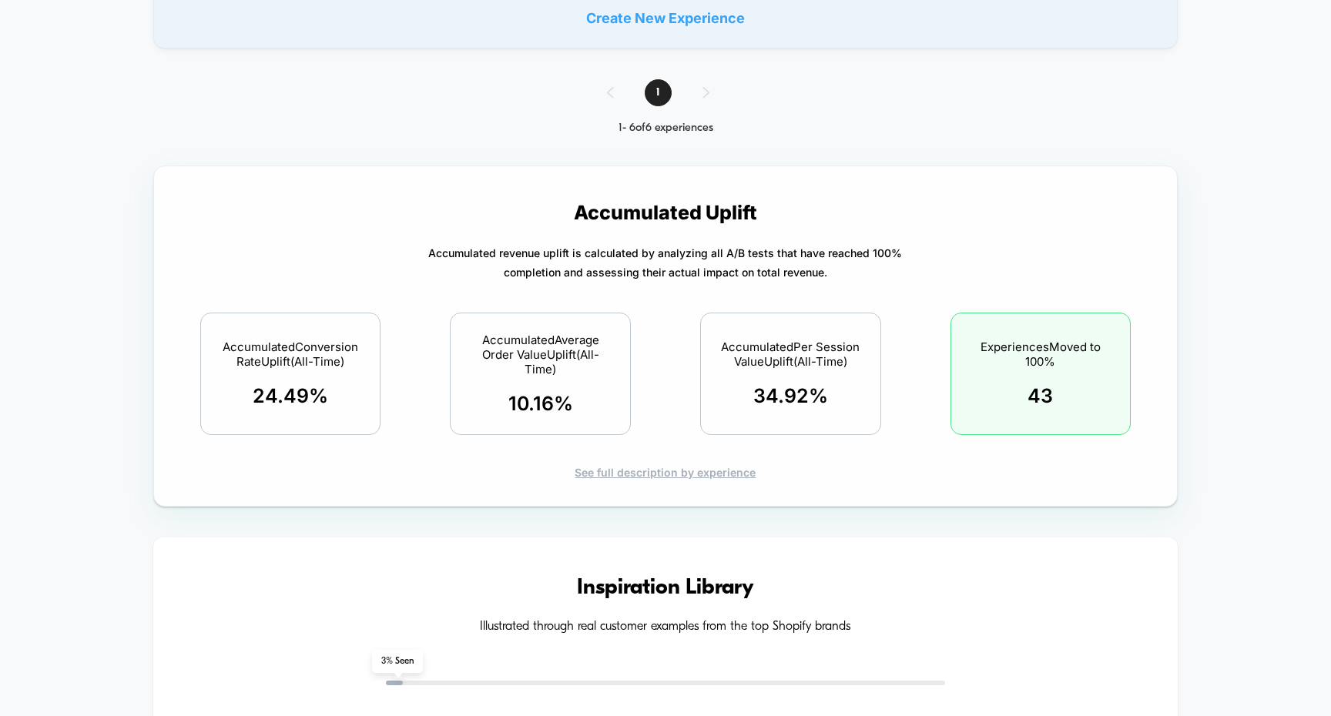
click at [680, 472] on div "See full description by experience" at bounding box center [666, 472] width 970 height 13
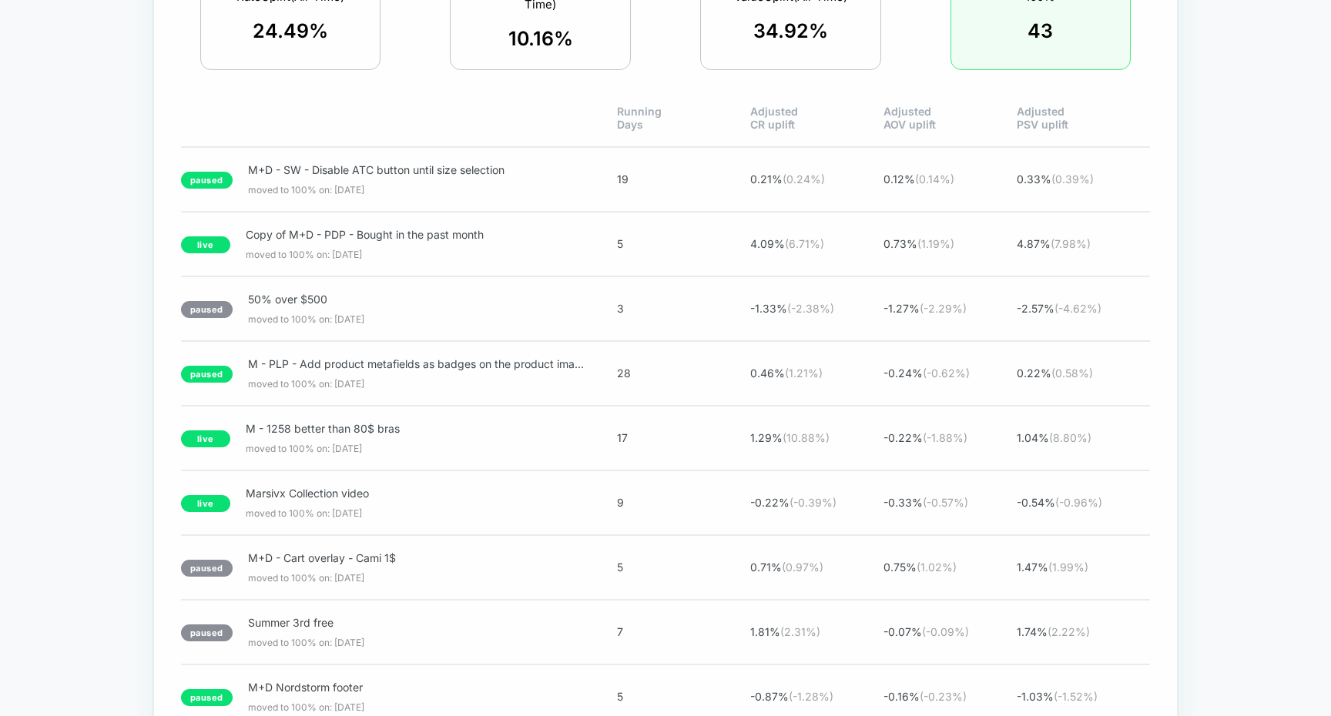
scroll to position [1124, 0]
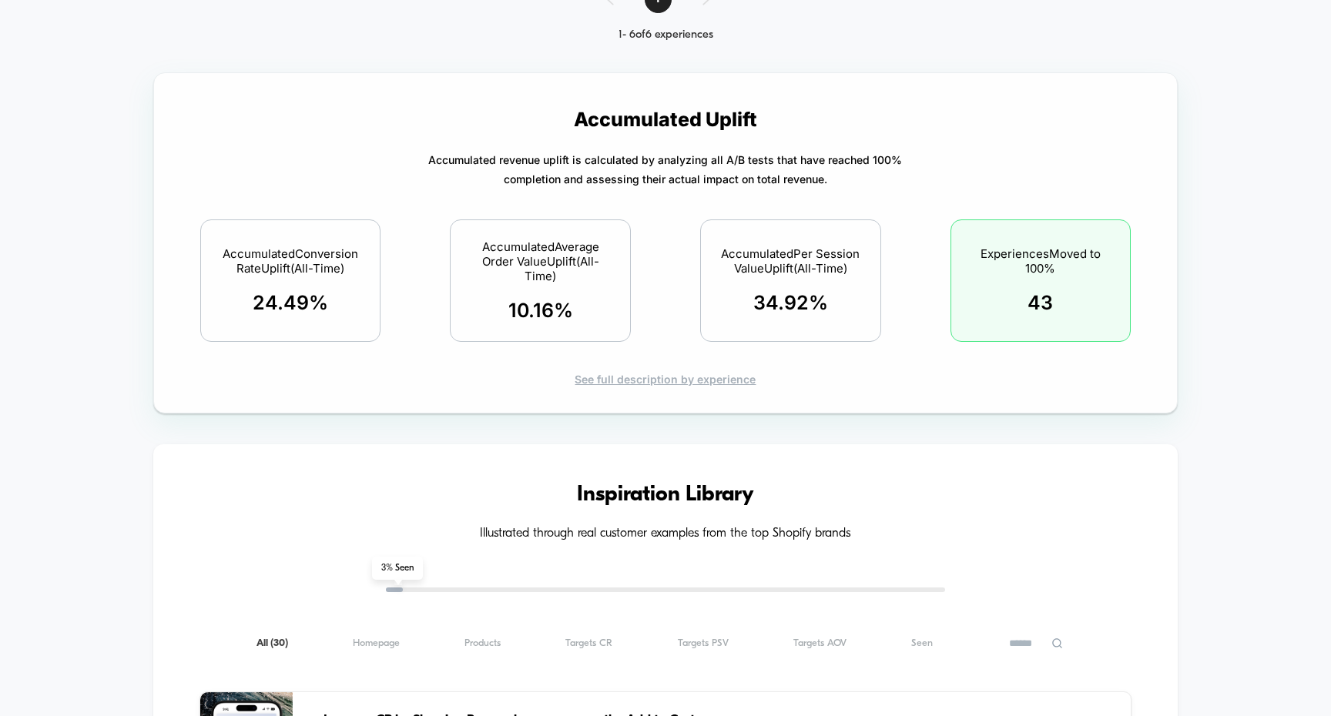
scroll to position [914, 0]
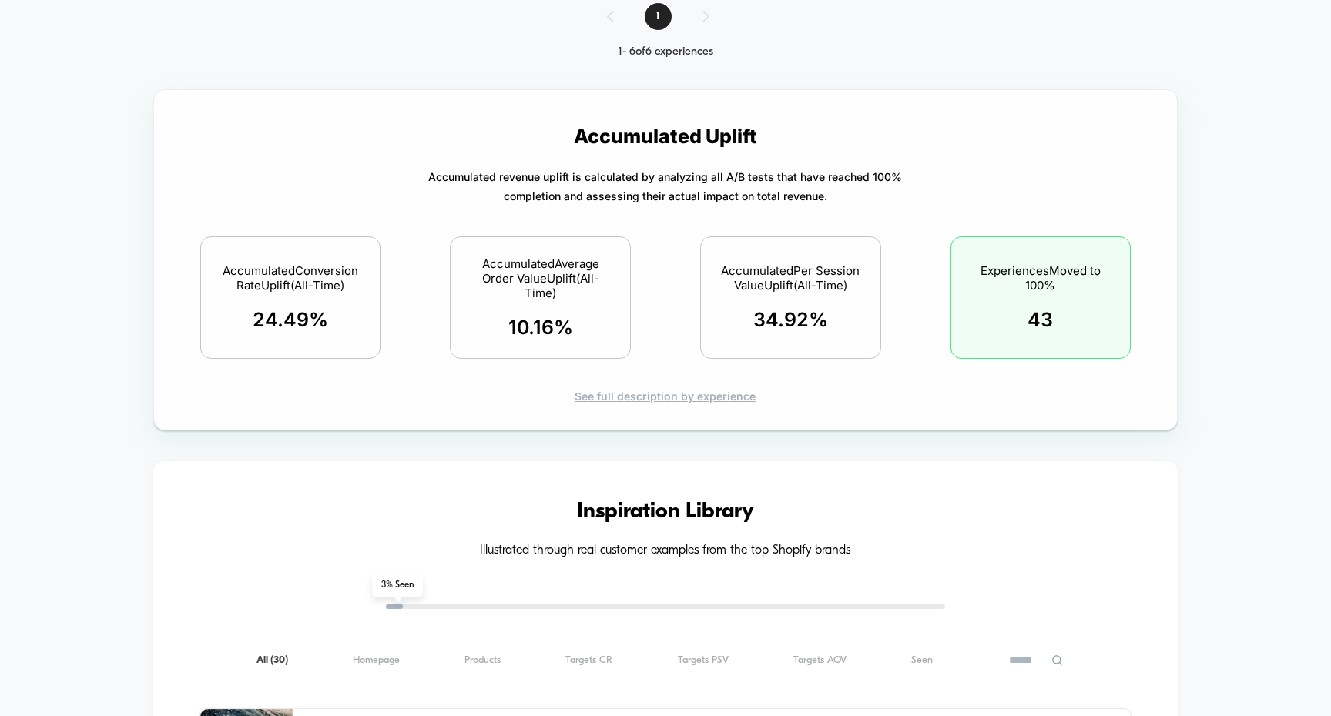
scroll to position [872, 0]
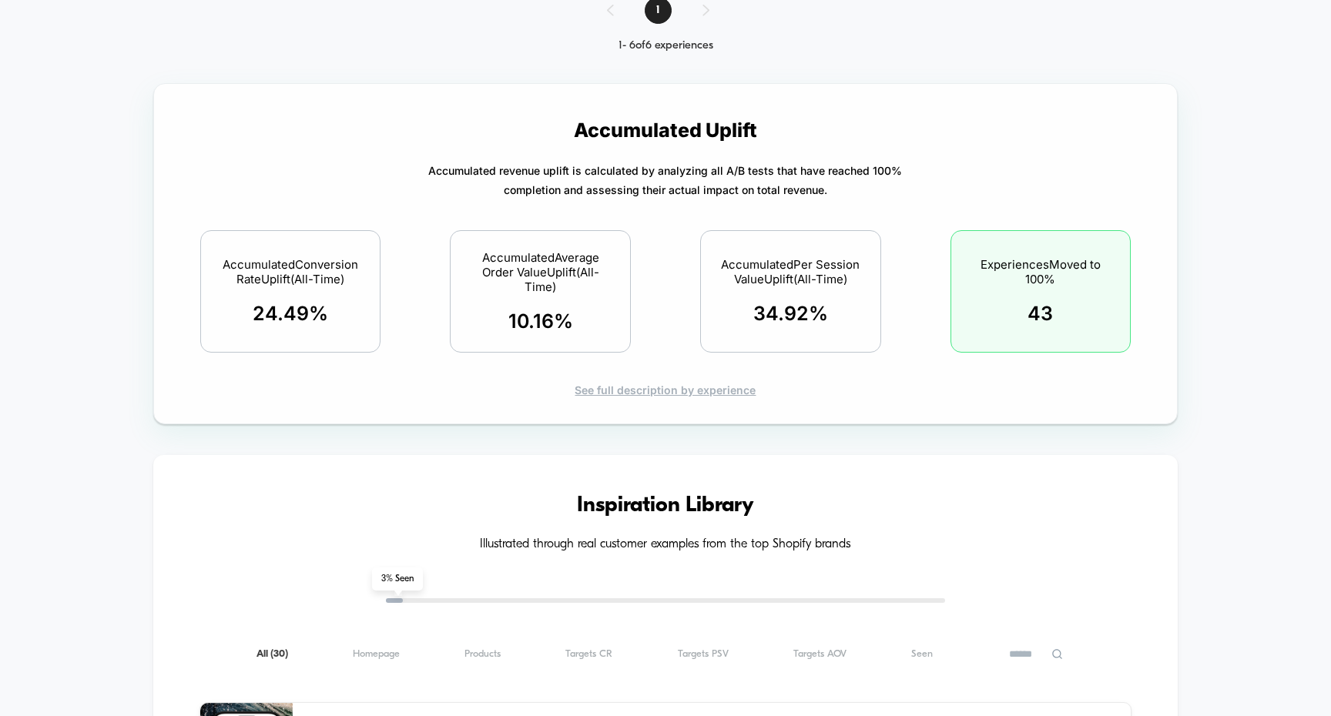
click at [615, 386] on div "See full description by experience" at bounding box center [666, 390] width 970 height 13
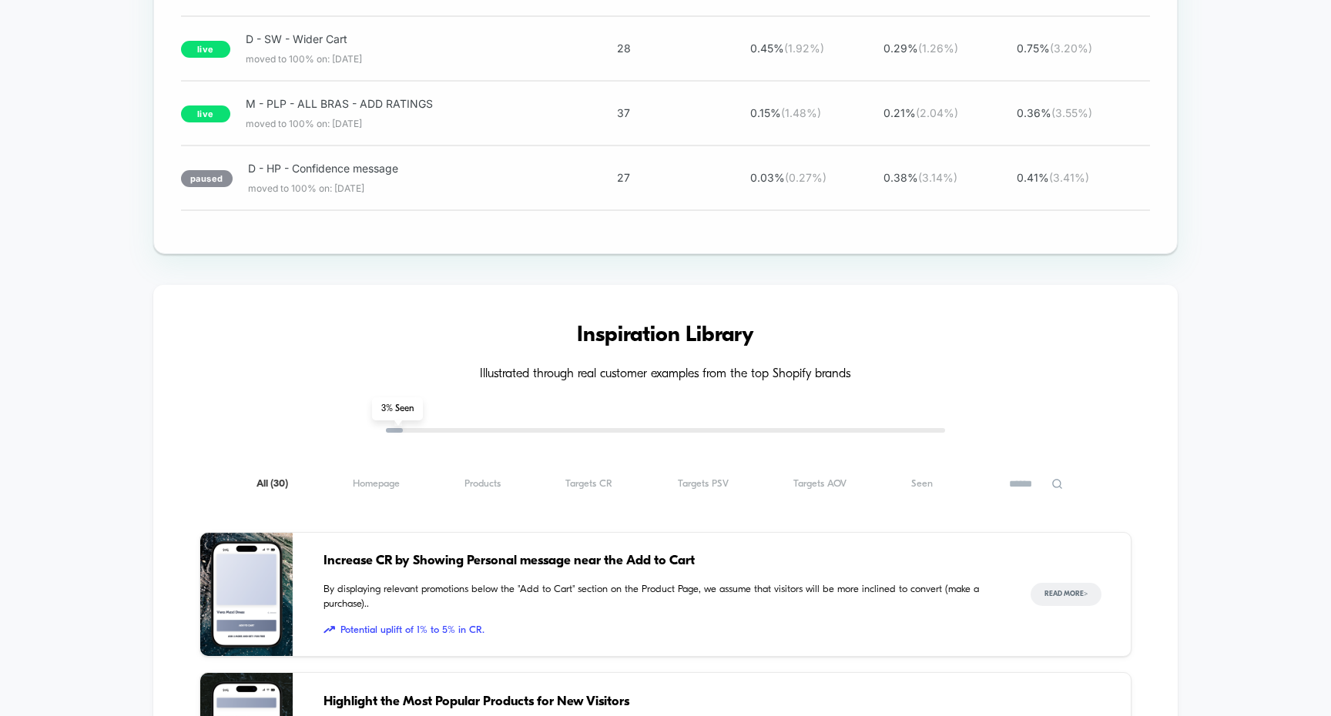
scroll to position [3851, 0]
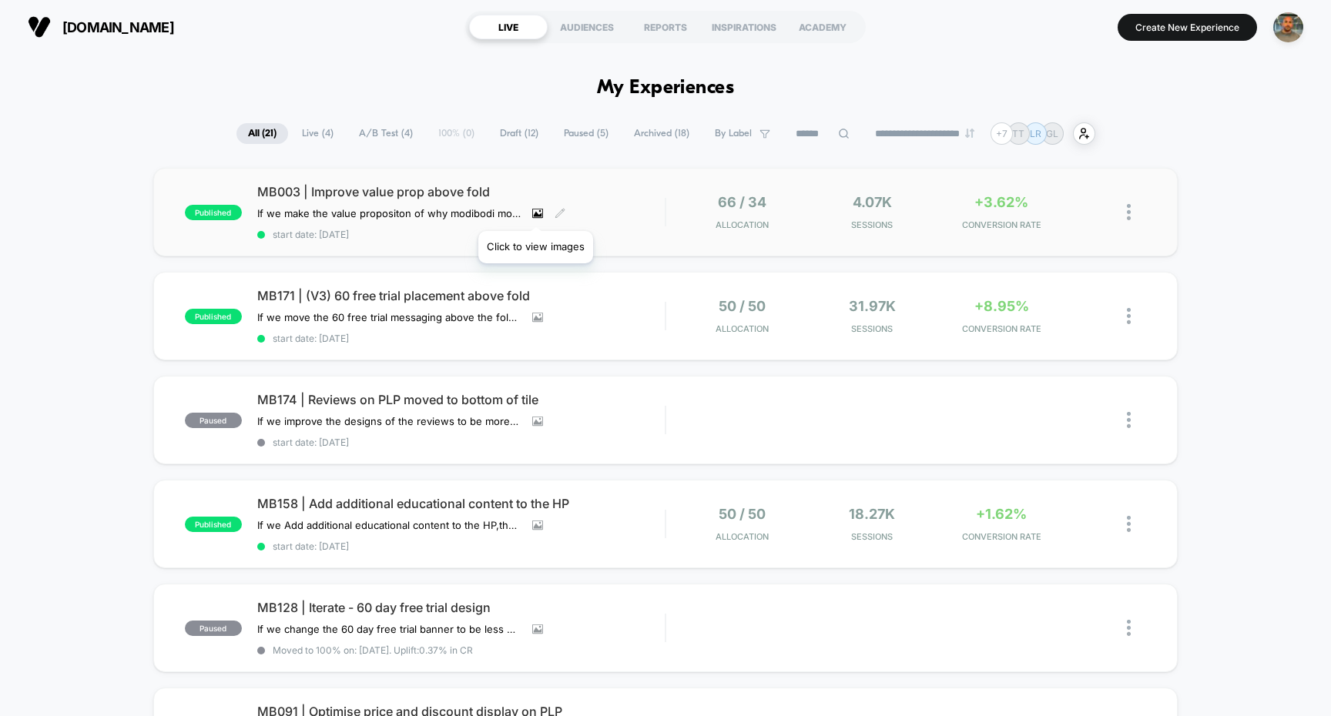
click at [535, 212] on icon at bounding box center [537, 213] width 8 height 5
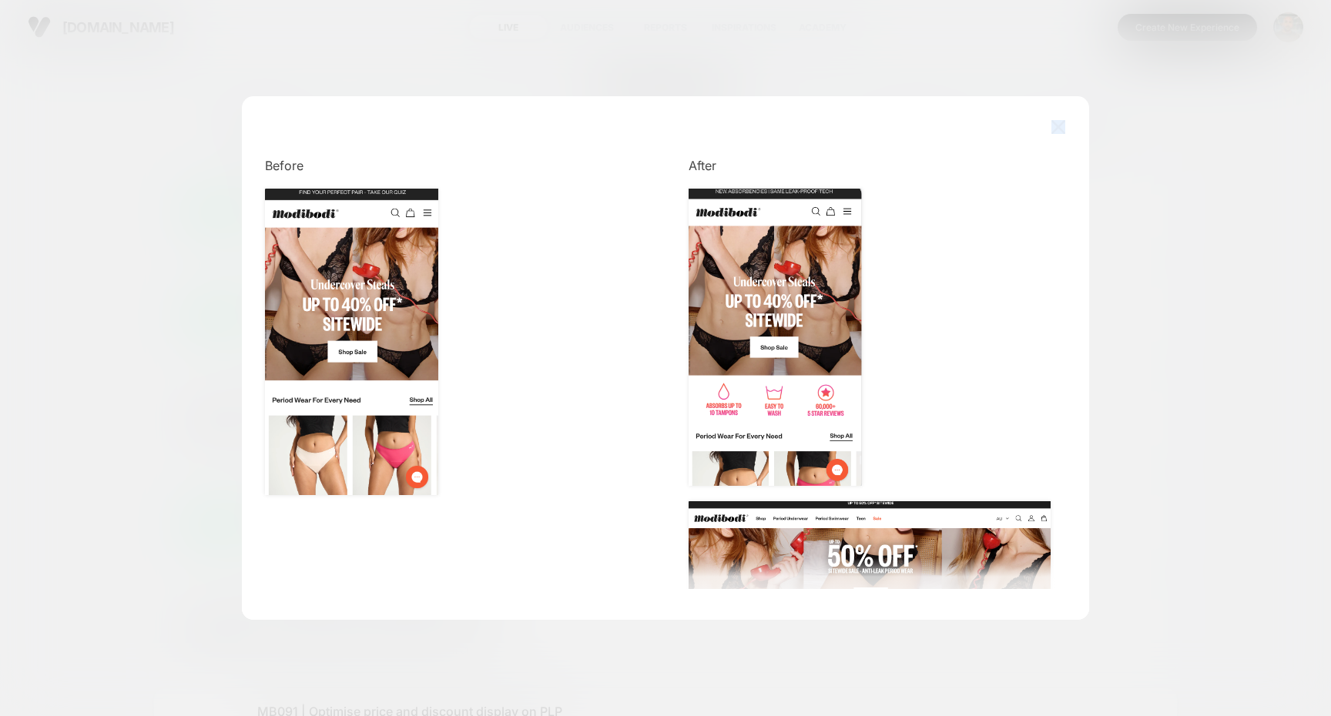
click at [1052, 115] on div "Before After" at bounding box center [665, 366] width 847 height 508
click at [1051, 124] on img at bounding box center [1058, 126] width 14 height 13
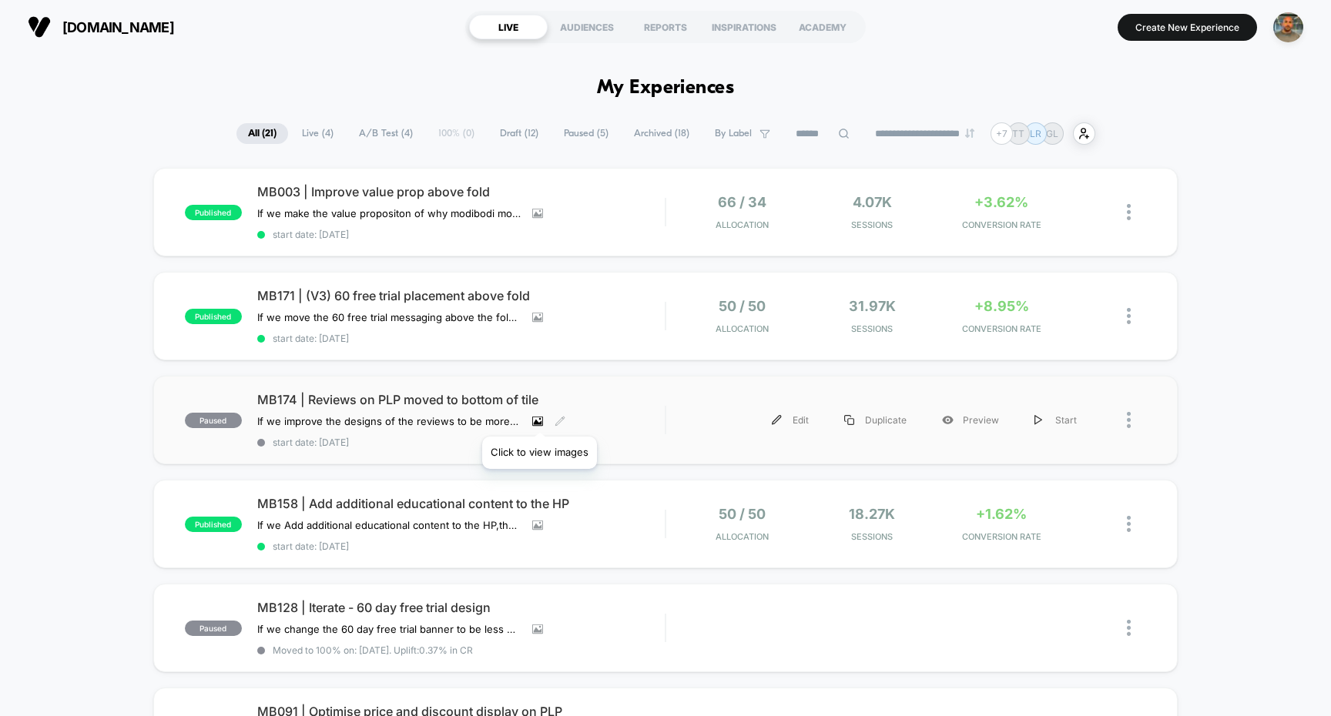
click at [539, 417] on icon at bounding box center [537, 421] width 11 height 11
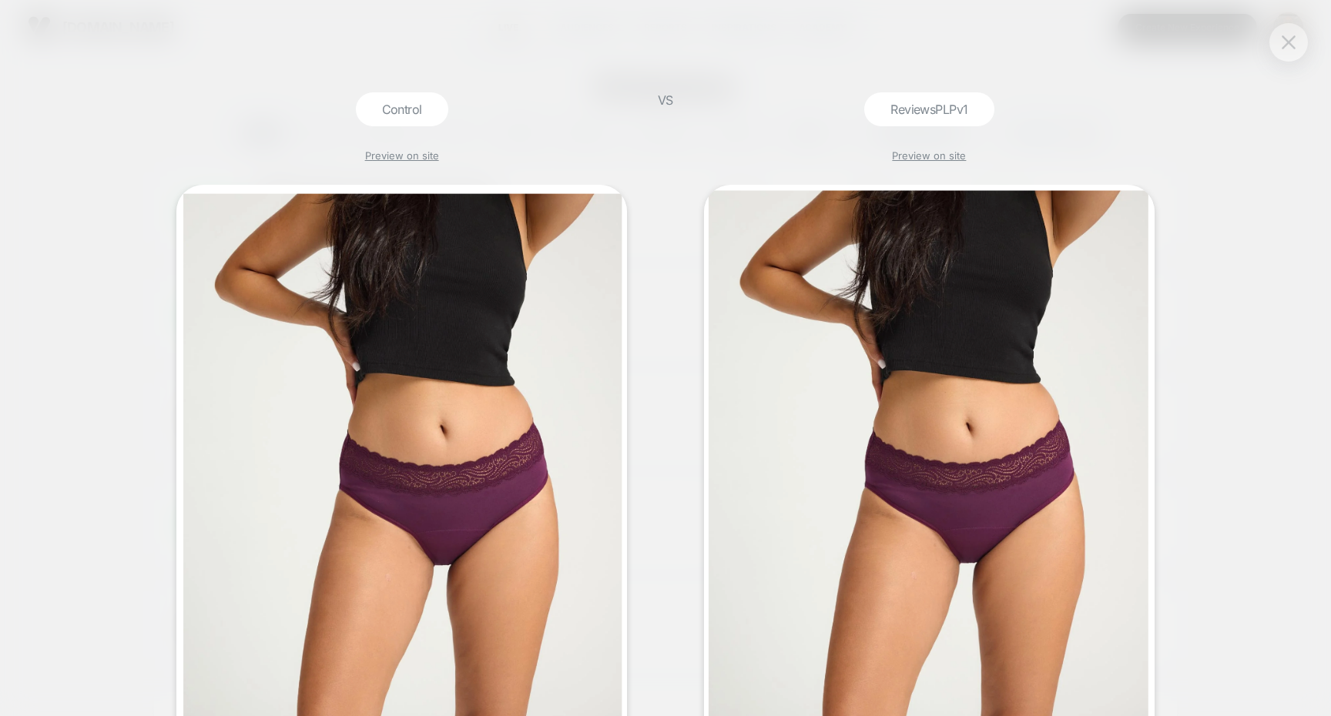
click at [1284, 33] on button at bounding box center [1288, 42] width 23 height 23
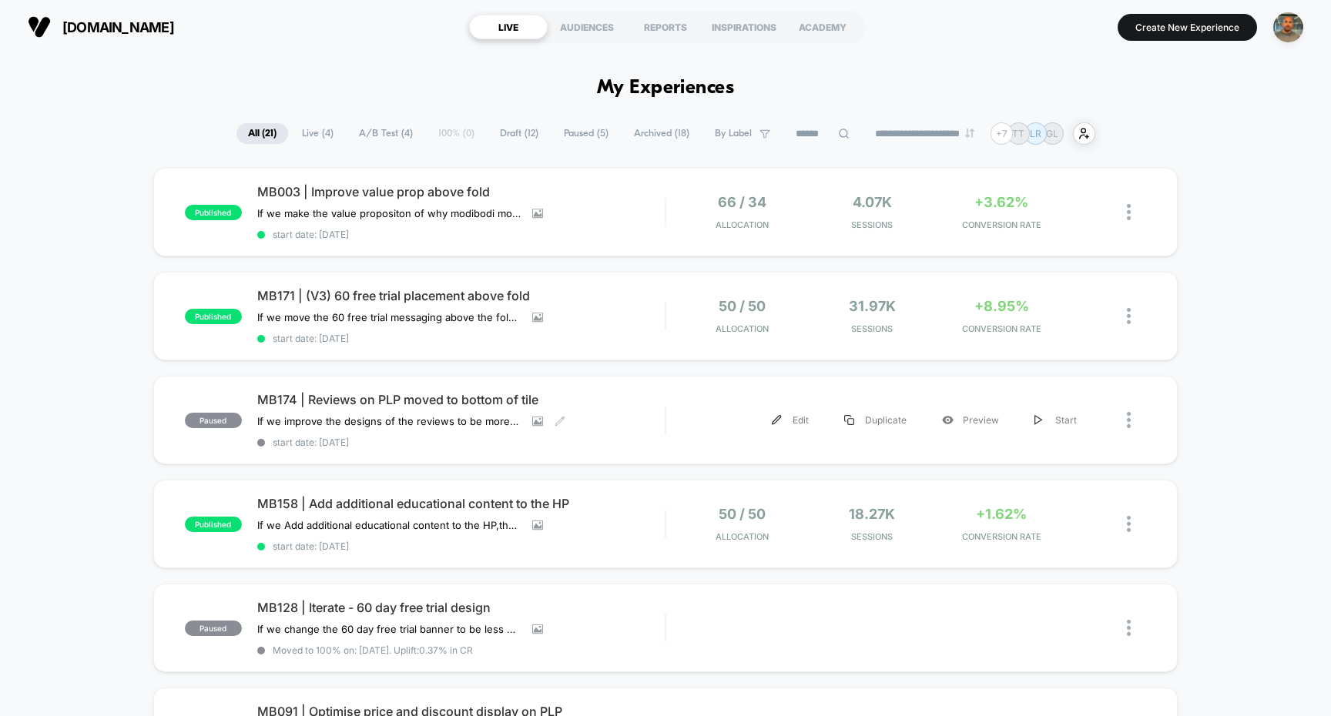
click at [568, 132] on span "Paused ( 5 )" at bounding box center [586, 133] width 68 height 21
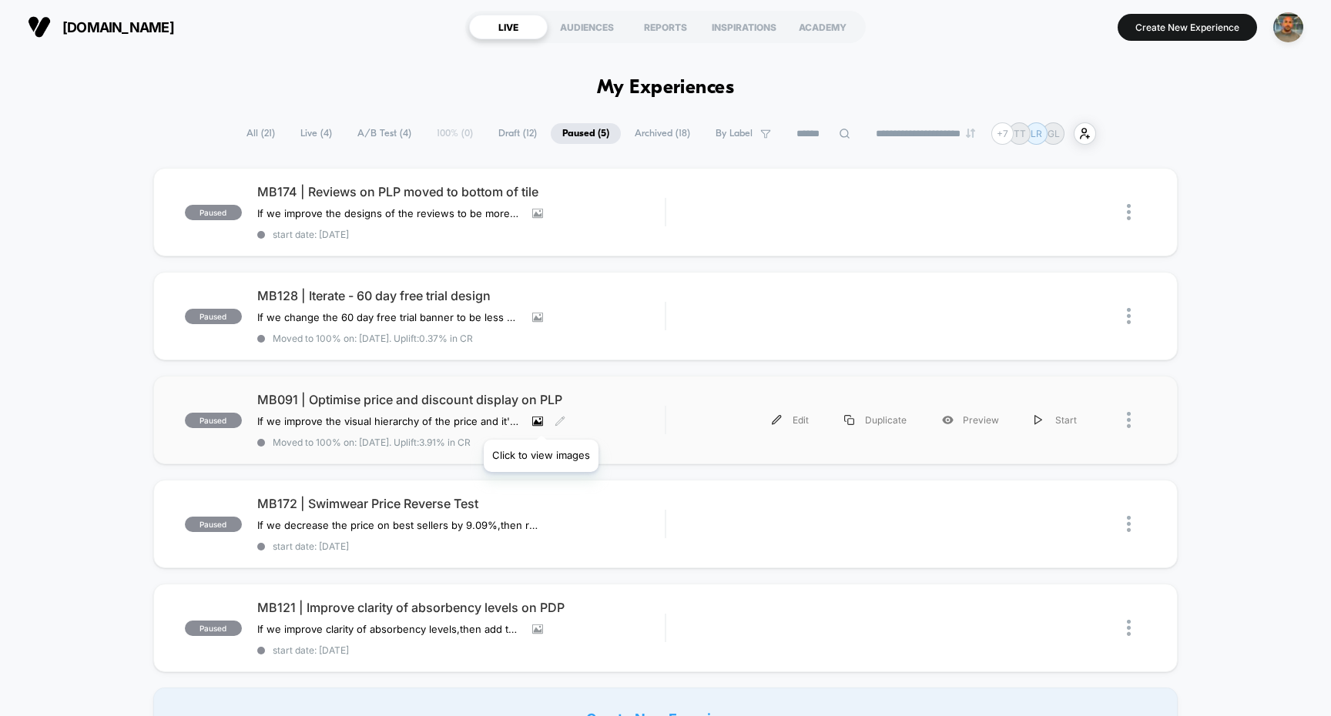
click at [541, 421] on icon at bounding box center [537, 421] width 8 height 5
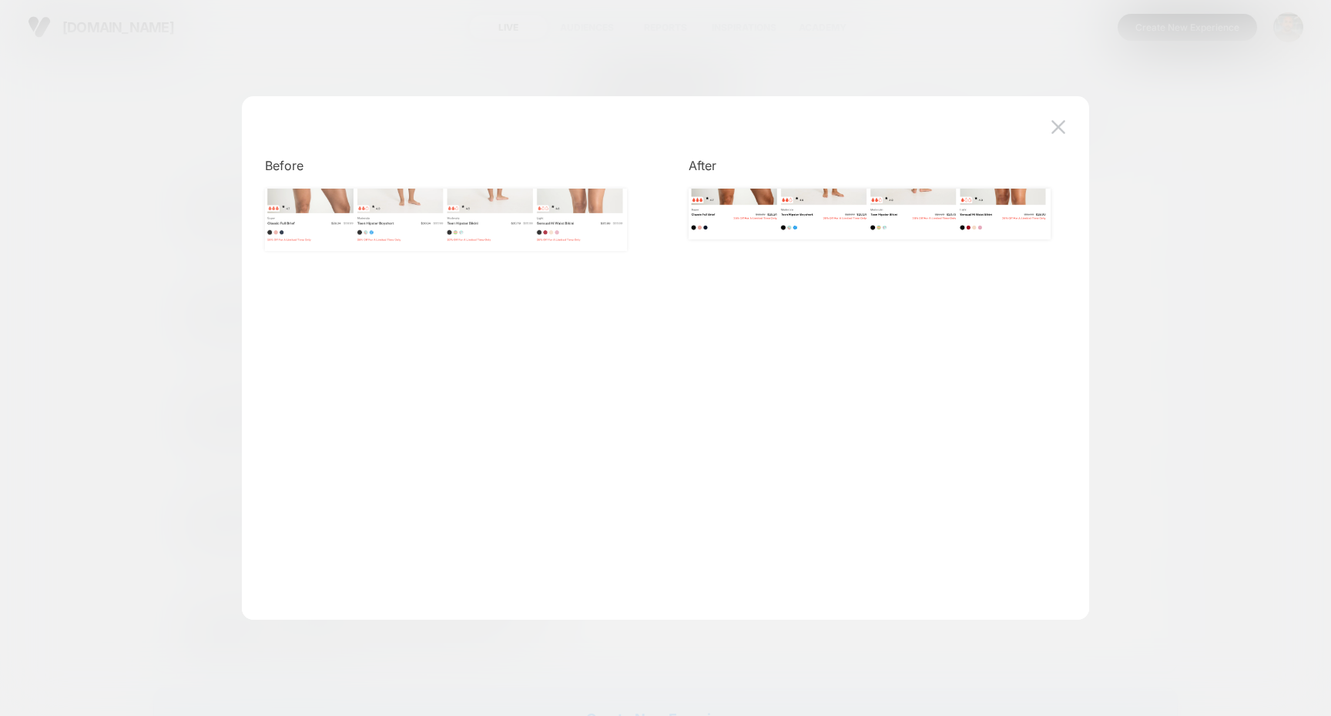
click at [384, 212] on img at bounding box center [446, 220] width 362 height 62
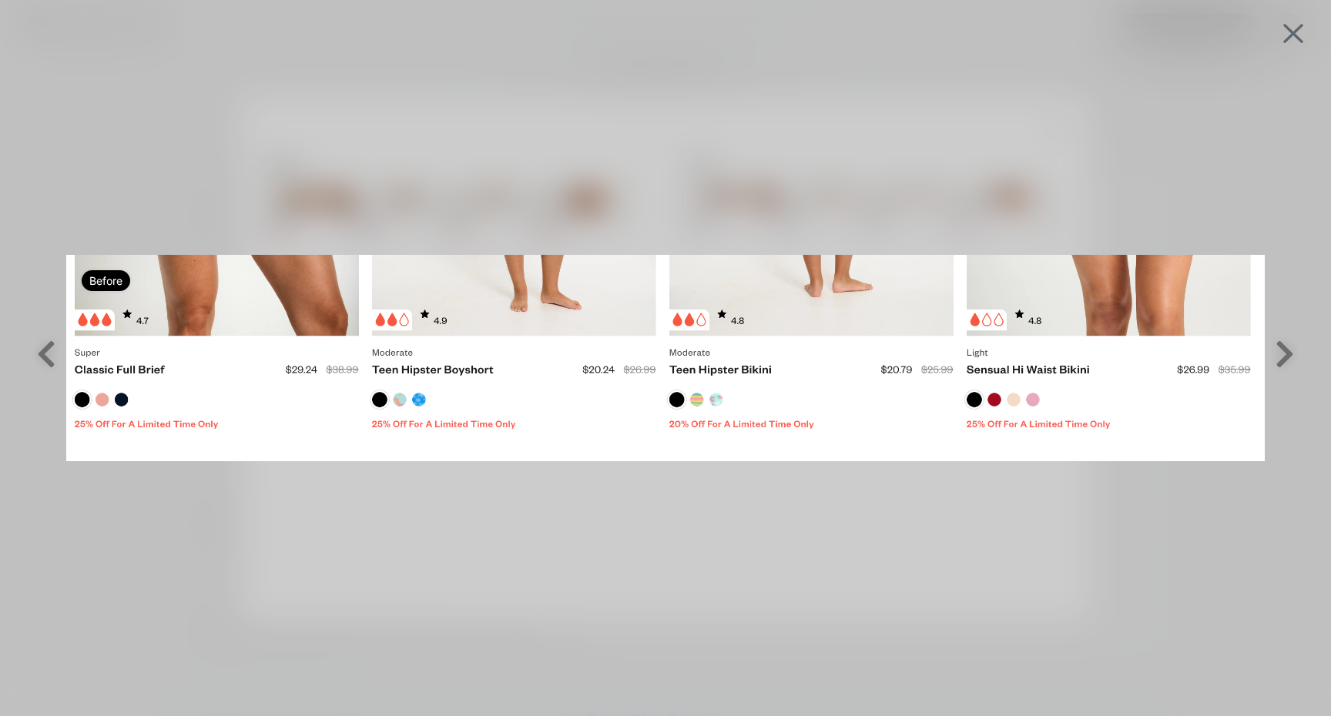
click at [1136, 103] on div "Before" at bounding box center [665, 358] width 1331 height 716
click at [1279, 32] on button at bounding box center [1293, 33] width 29 height 21
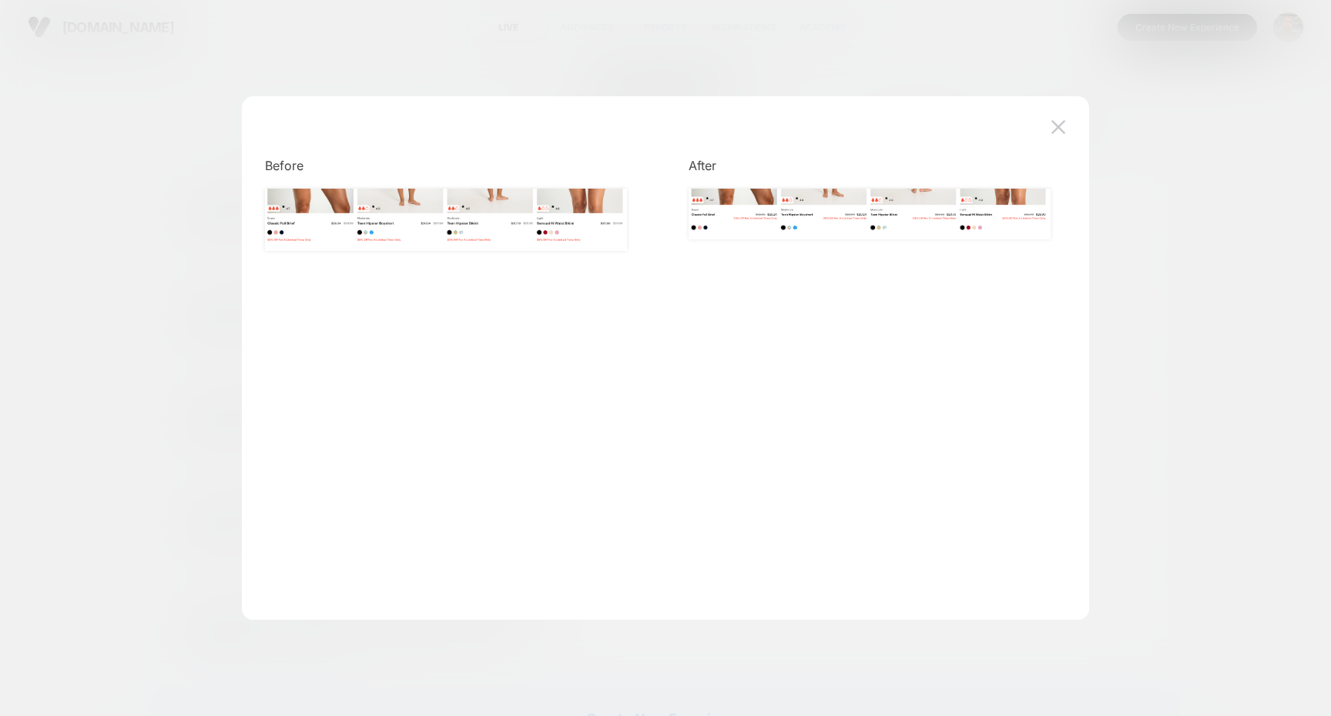
click at [904, 35] on div at bounding box center [665, 358] width 1331 height 716
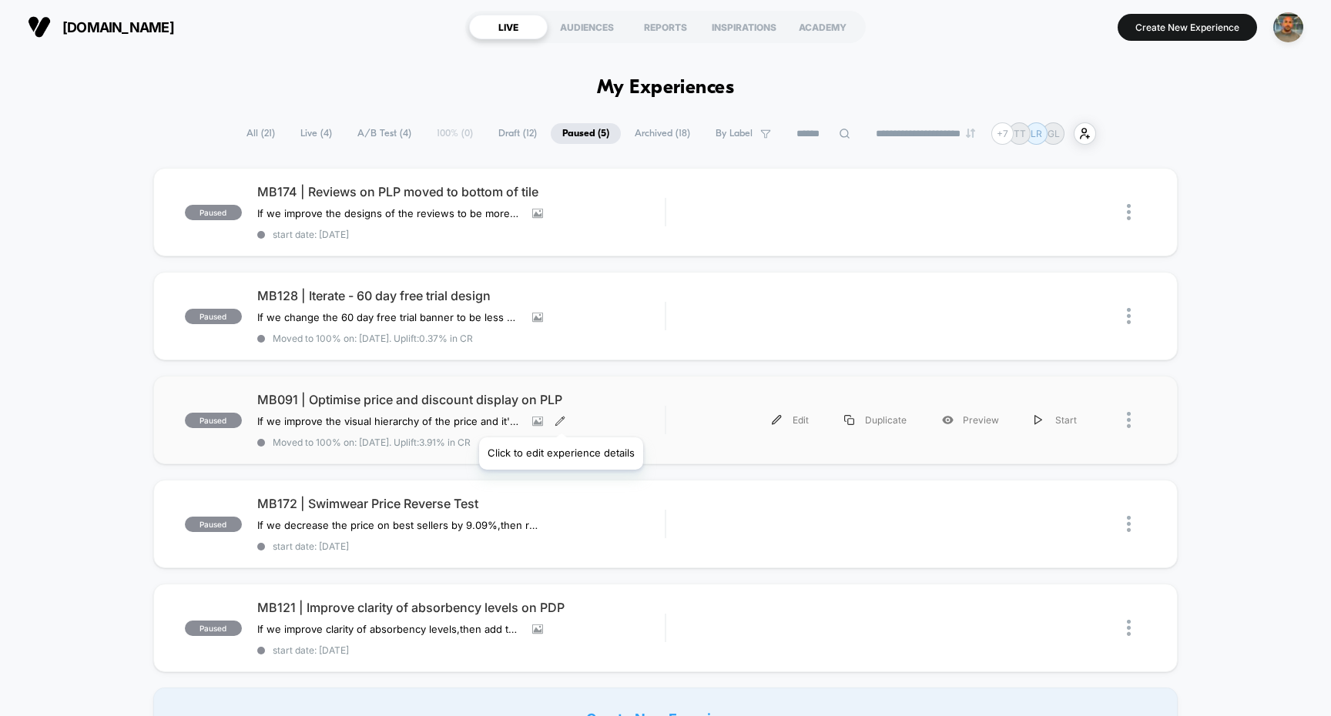
click at [560, 418] on icon at bounding box center [560, 421] width 11 height 11
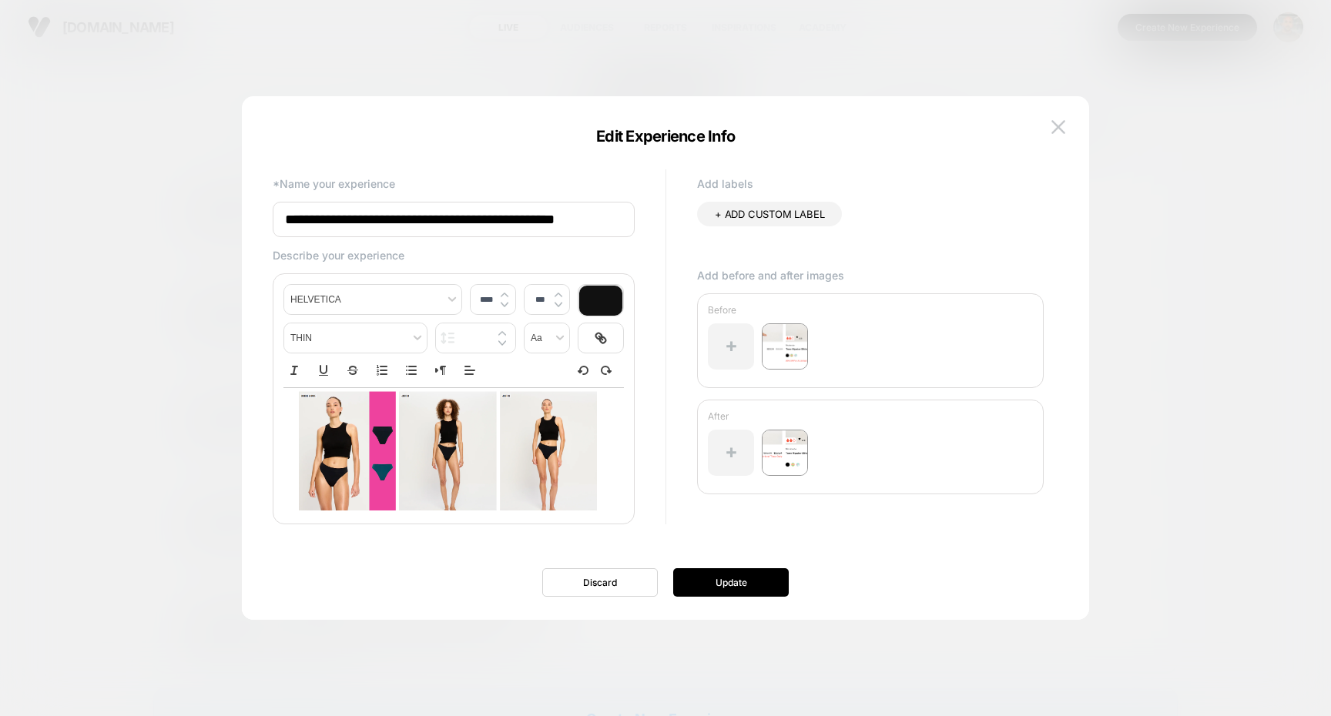
scroll to position [152, 0]
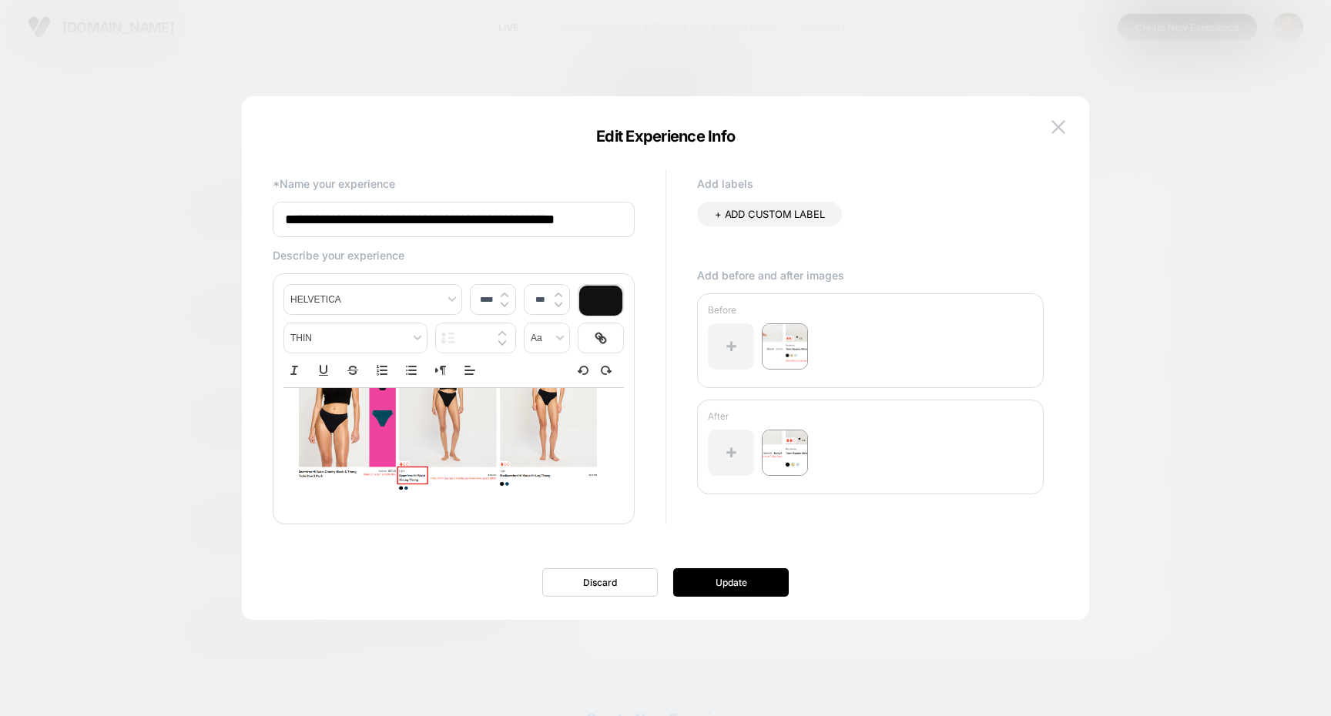
click at [474, 486] on img at bounding box center [448, 413] width 298 height 154
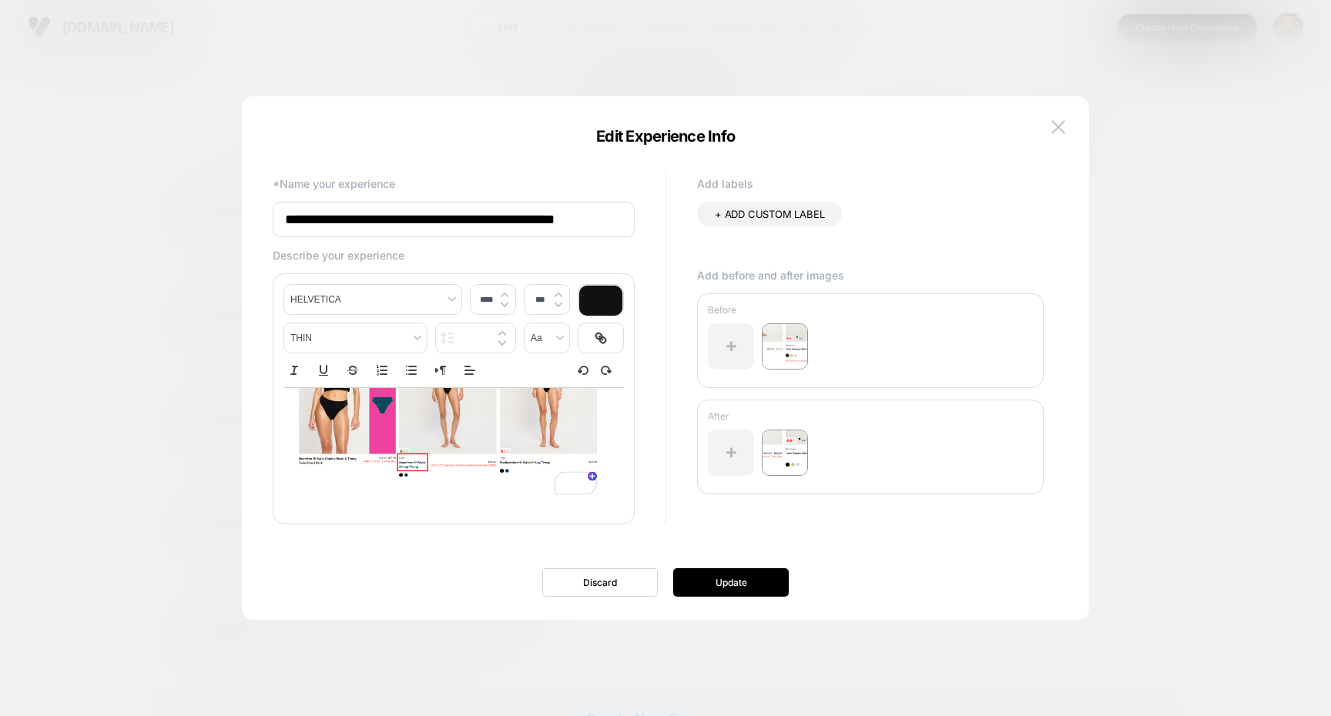
click at [518, 431] on img "To enrich screen reader interactions, please activate Accessibility in Grammarl…" at bounding box center [448, 400] width 298 height 154
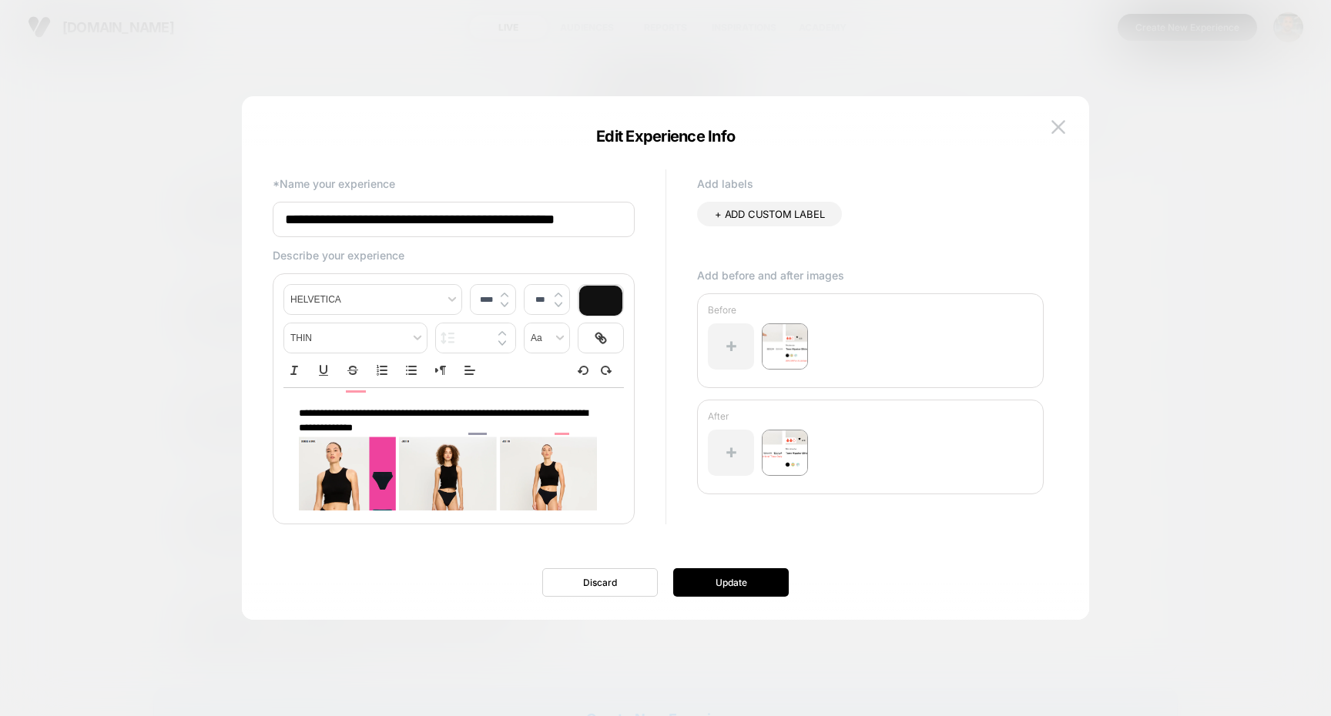
scroll to position [42, 0]
click at [444, 484] on img "To enrich screen reader interactions, please activate Accessibility in Grammarl…" at bounding box center [448, 509] width 298 height 154
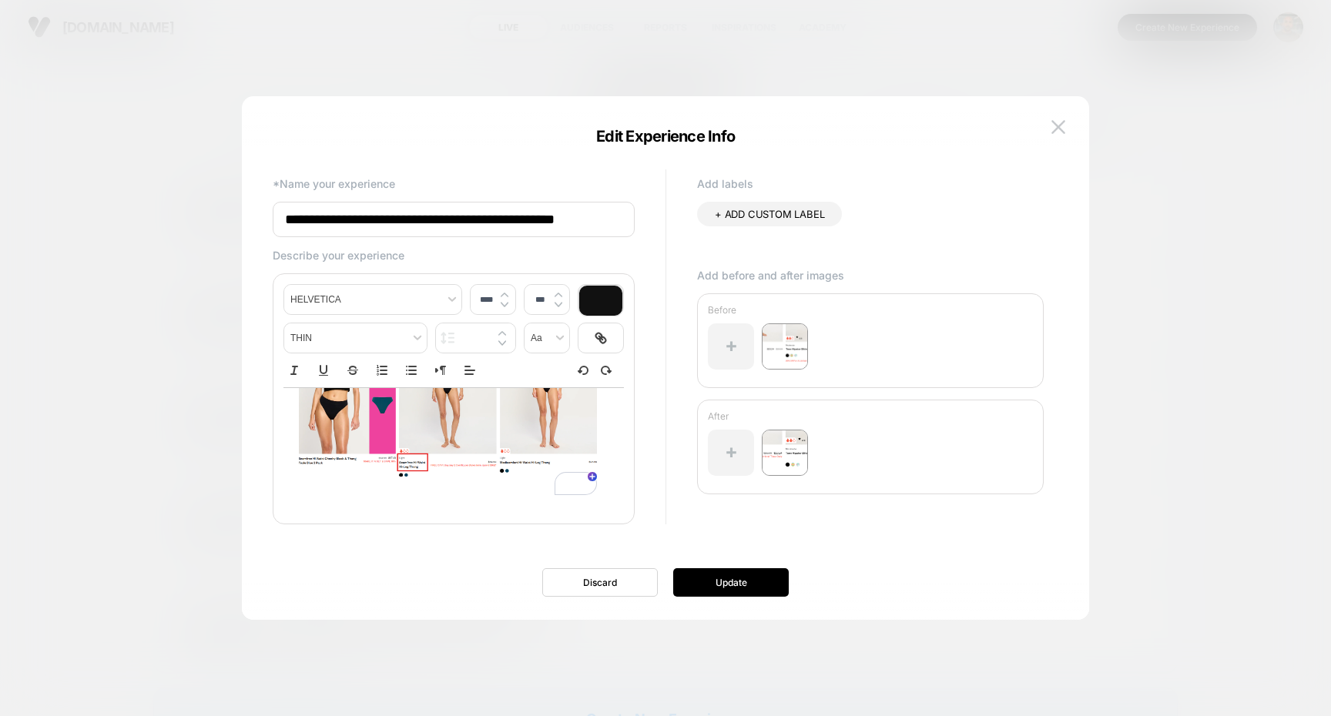
type input "****"
click at [530, 482] on p "**********" at bounding box center [448, 388] width 298 height 188
click at [1054, 127] on img at bounding box center [1058, 126] width 14 height 13
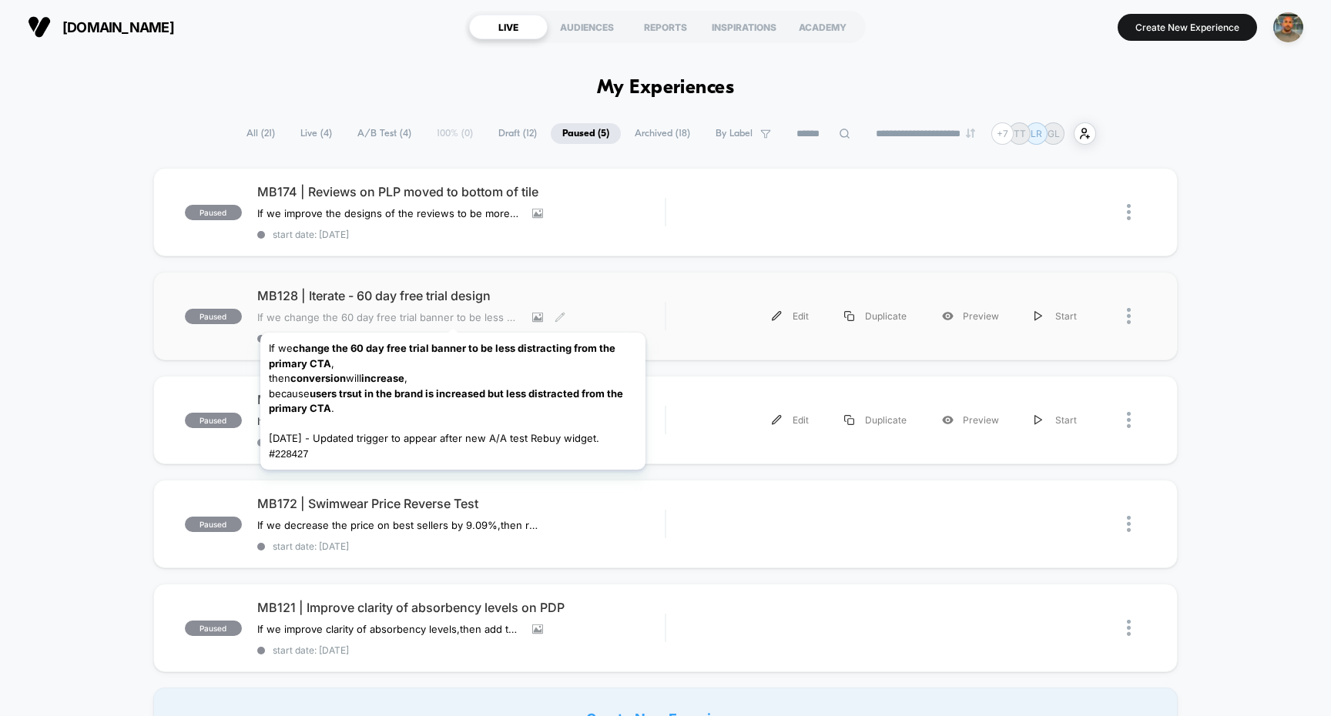
click at [453, 314] on span "If we change the 60 day free trial banner to be less distracting from the prima…" at bounding box center [388, 317] width 263 height 12
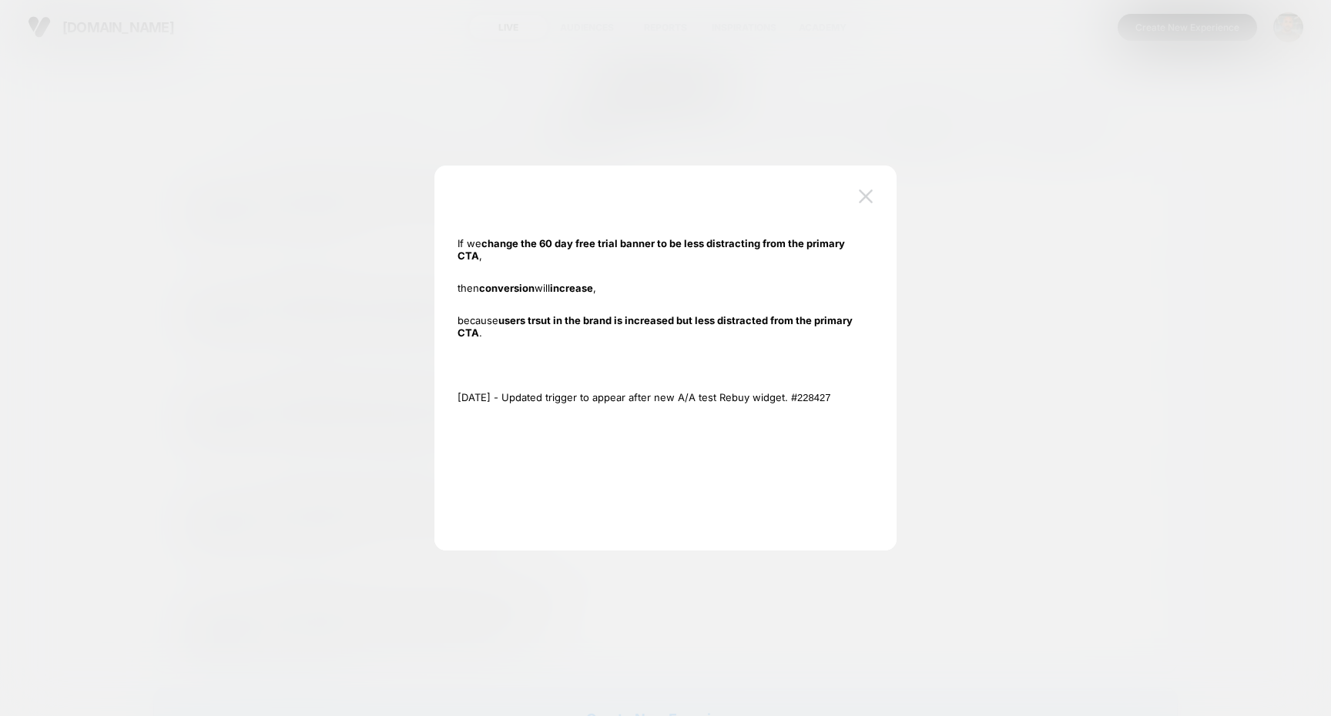
click at [860, 207] on button at bounding box center [865, 196] width 23 height 23
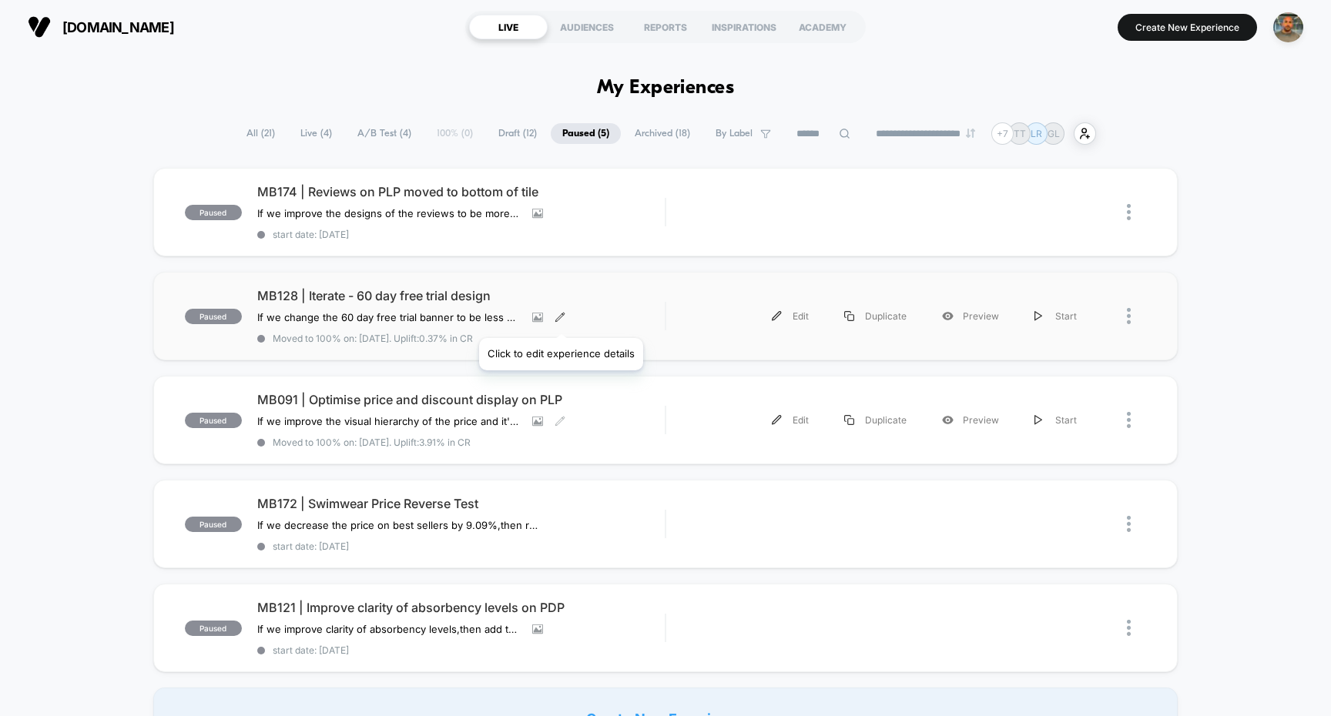
click at [560, 319] on icon at bounding box center [560, 317] width 11 height 11
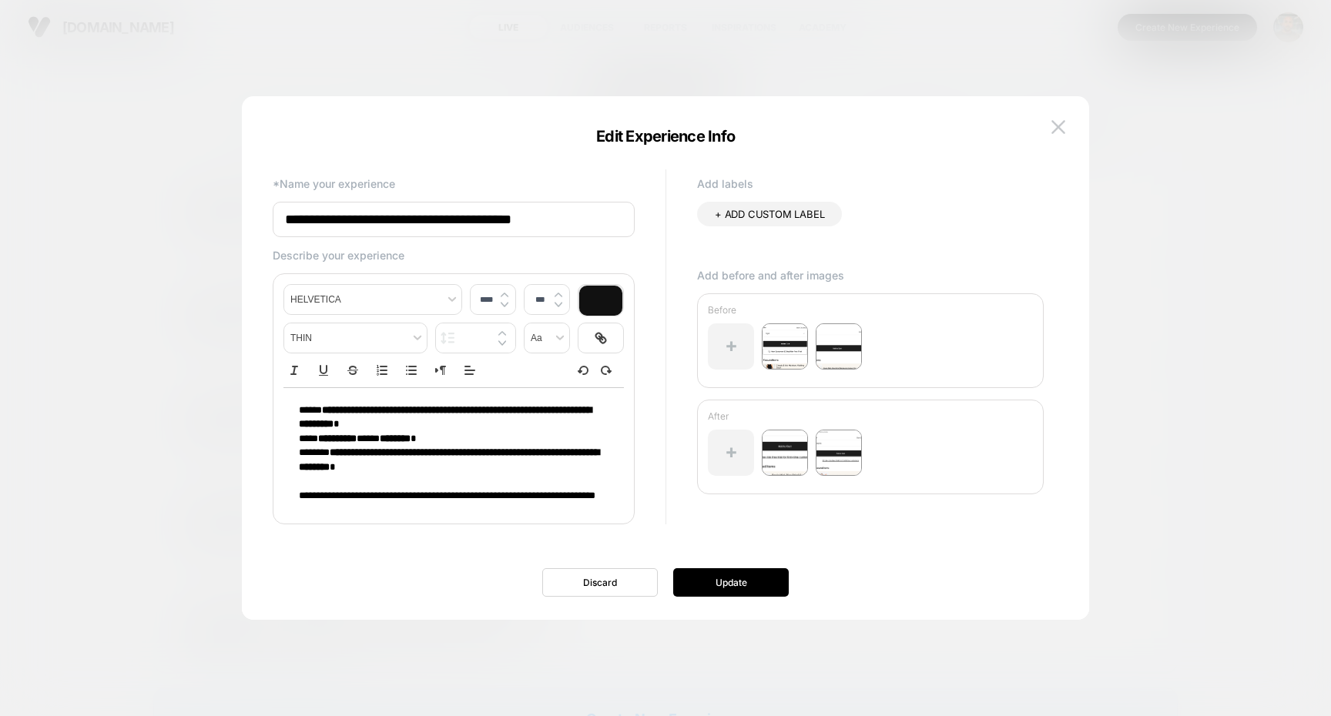
type input "****"
click at [557, 491] on span "**********" at bounding box center [435, 496] width 273 height 10
click at [1061, 132] on img at bounding box center [1058, 126] width 14 height 13
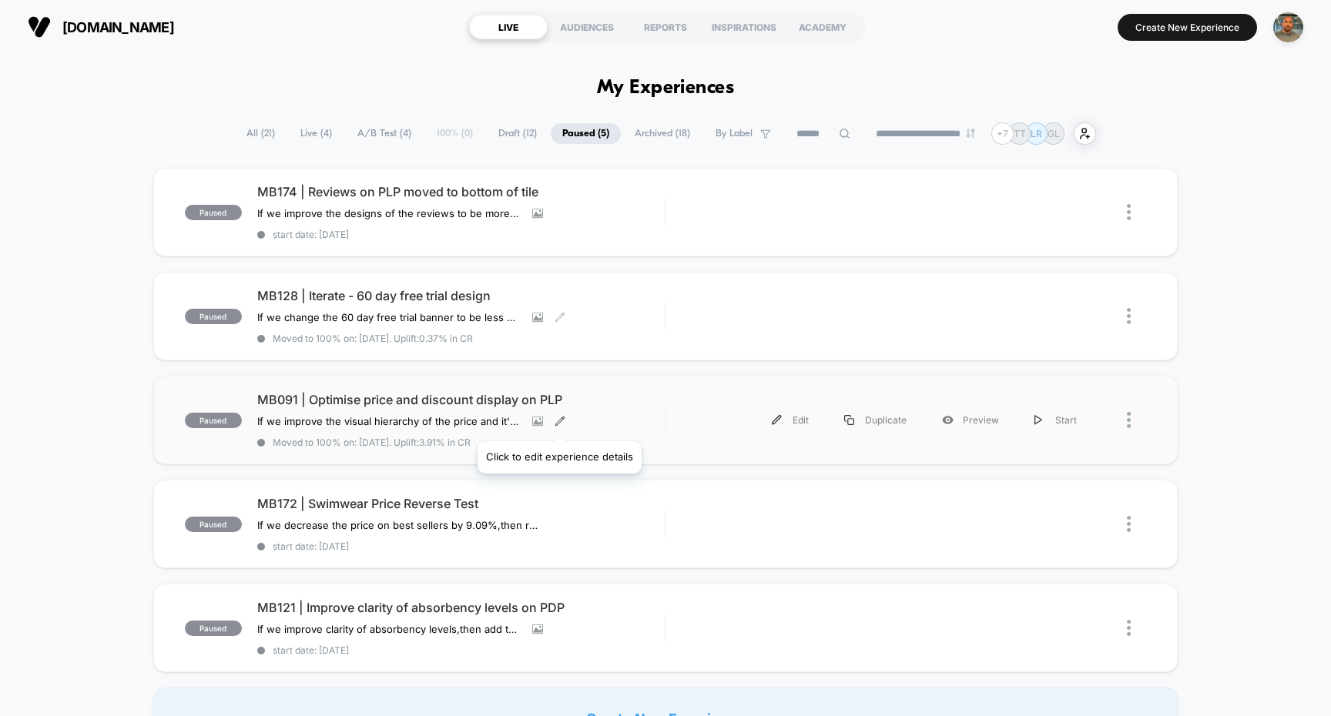
click at [559, 423] on icon at bounding box center [560, 421] width 11 height 11
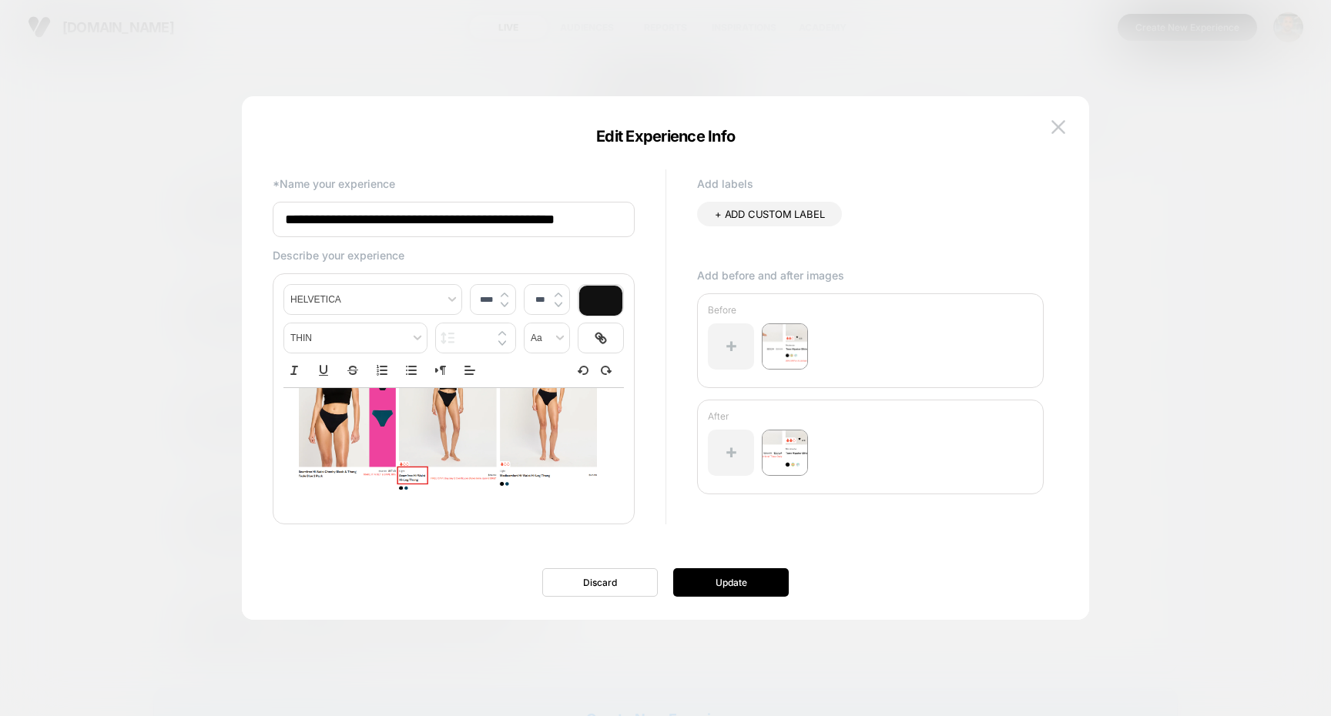
scroll to position [149, 0]
click at [594, 476] on img at bounding box center [448, 413] width 298 height 154
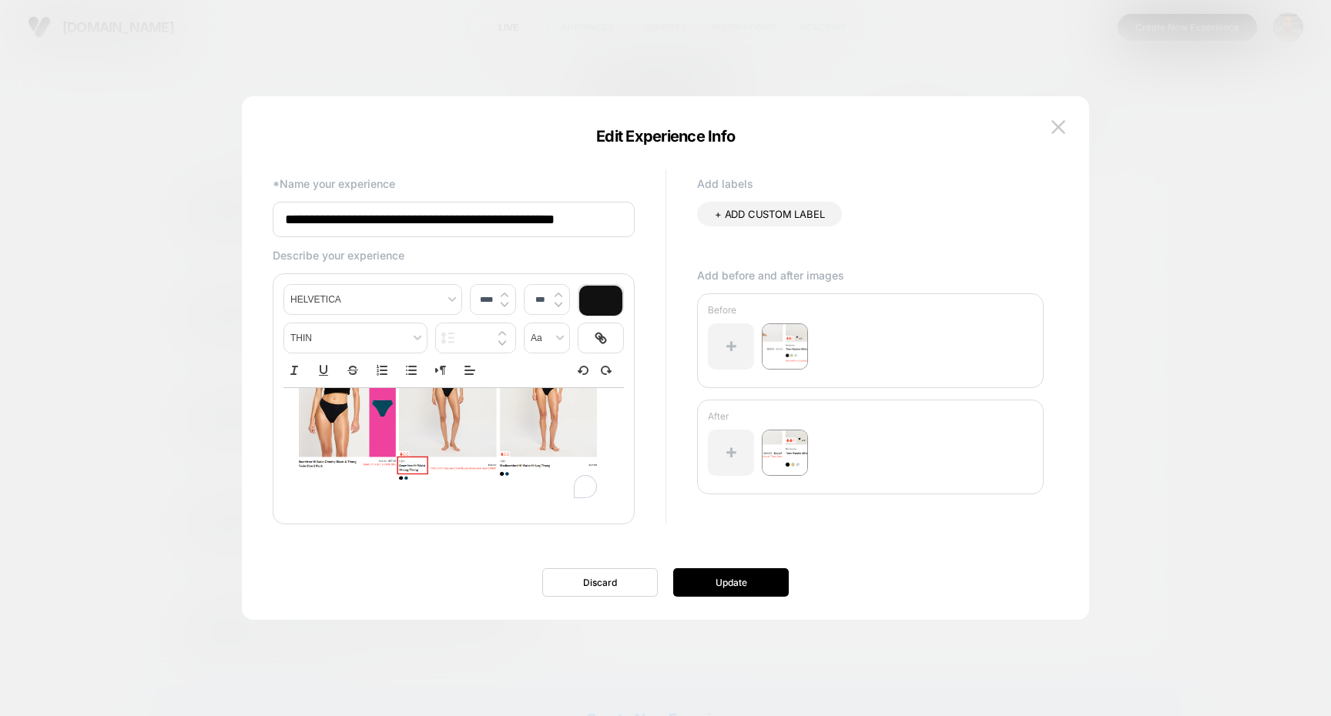
type input "****"
click at [598, 471] on div "**********" at bounding box center [453, 370] width 340 height 261
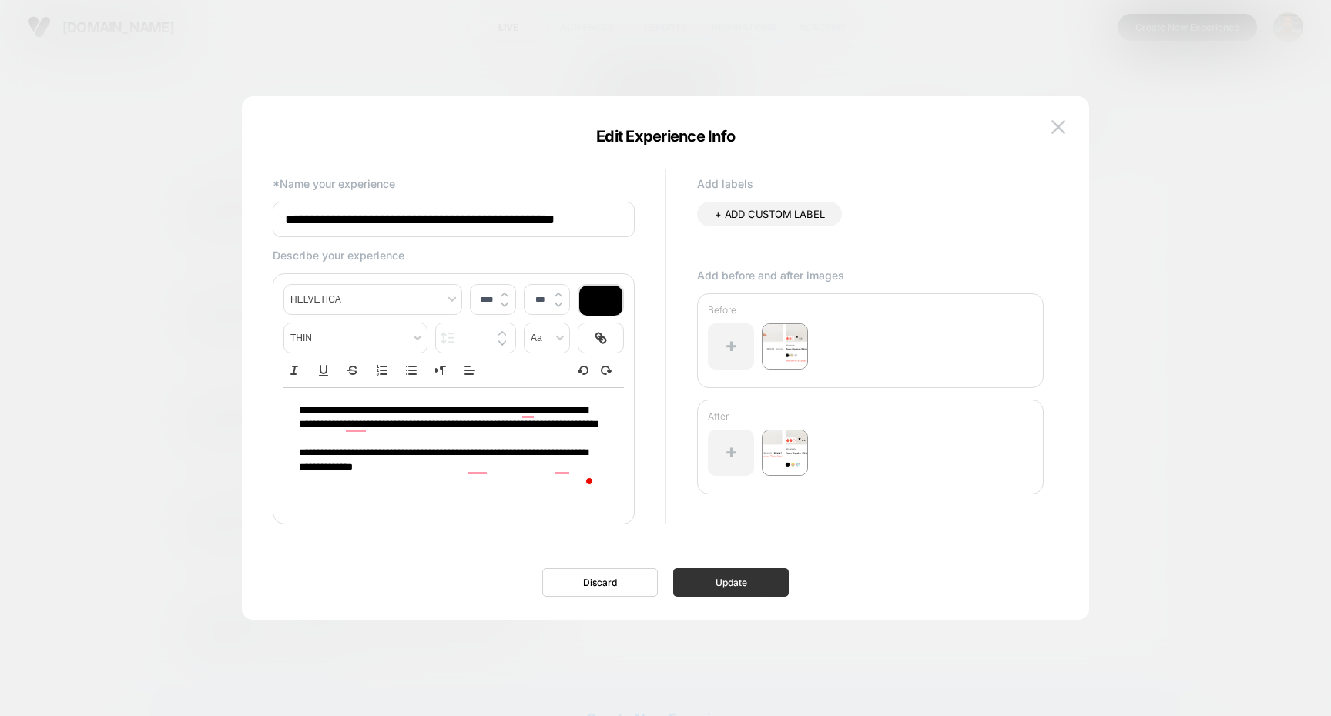
click at [726, 581] on button "Update" at bounding box center [731, 582] width 116 height 28
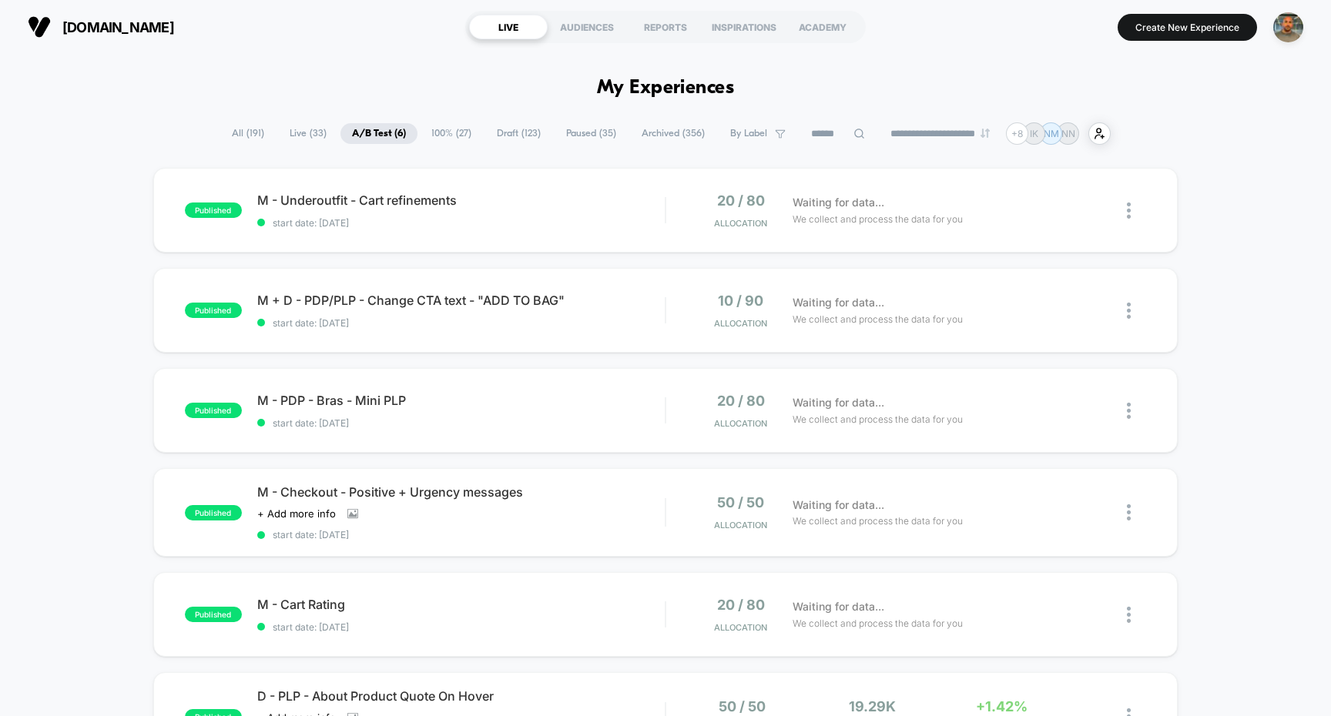
click at [253, 132] on span "All ( 191 )" at bounding box center [247, 133] width 55 height 21
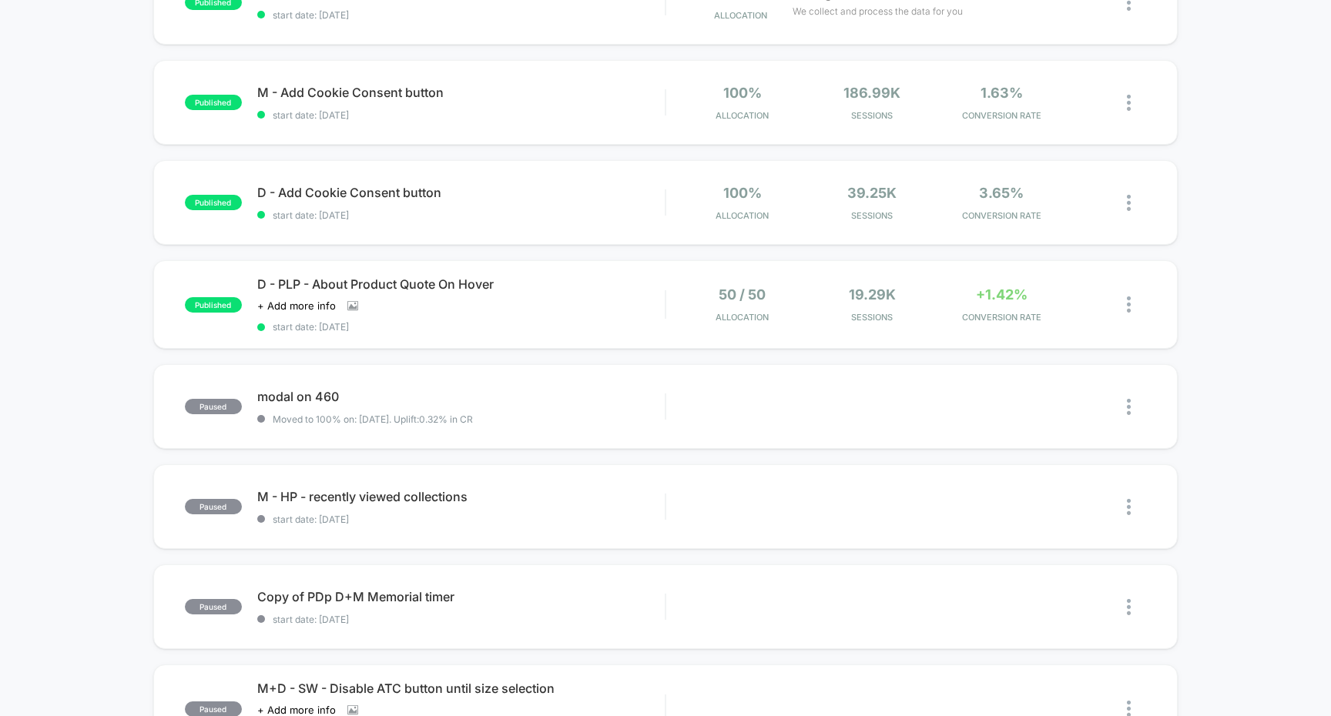
scroll to position [614, 0]
